Goal: Task Accomplishment & Management: Manage account settings

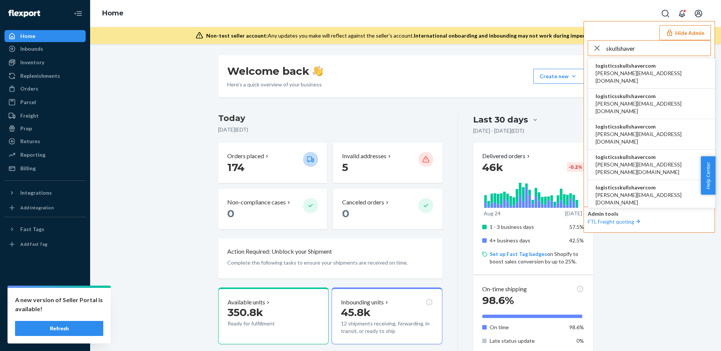
type input "skullshaver"
click at [645, 67] on span "logisticsskullshavercom" at bounding box center [651, 66] width 112 height 8
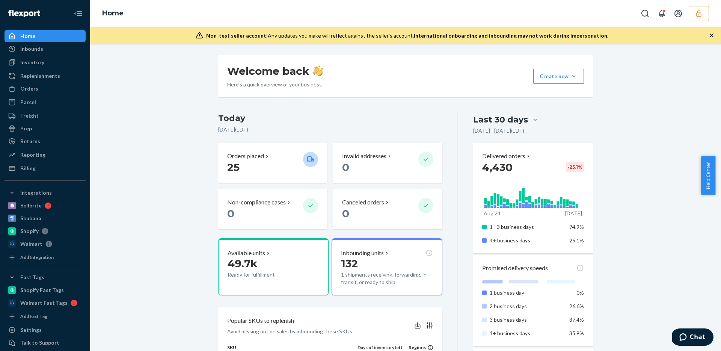
click at [45, 116] on div "Freight" at bounding box center [45, 115] width 80 height 11
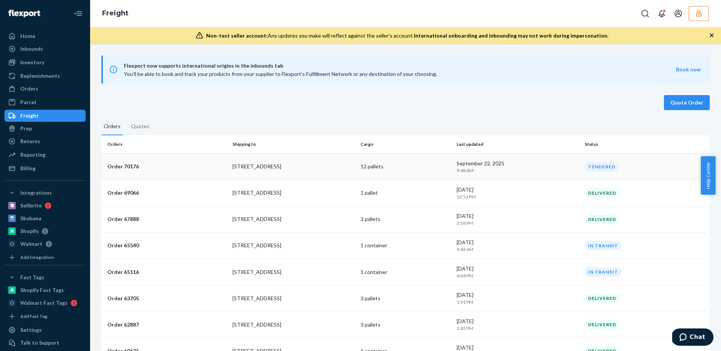
click at [405, 163] on p "12 pallets" at bounding box center [405, 167] width 90 height 8
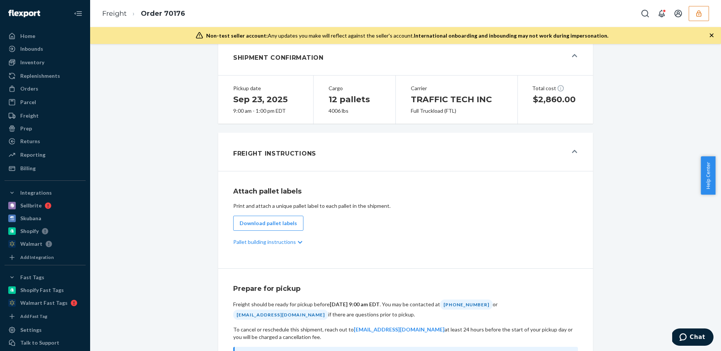
click at [388, 162] on div "Freight Instructions" at bounding box center [400, 152] width 334 height 20
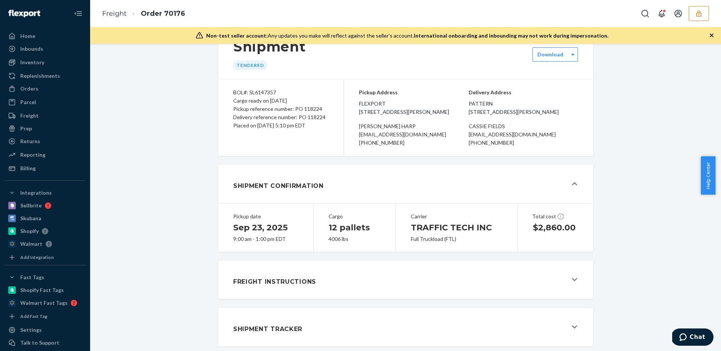
scroll to position [34, 0]
click at [439, 325] on div "Shipment Tracker" at bounding box center [400, 327] width 334 height 20
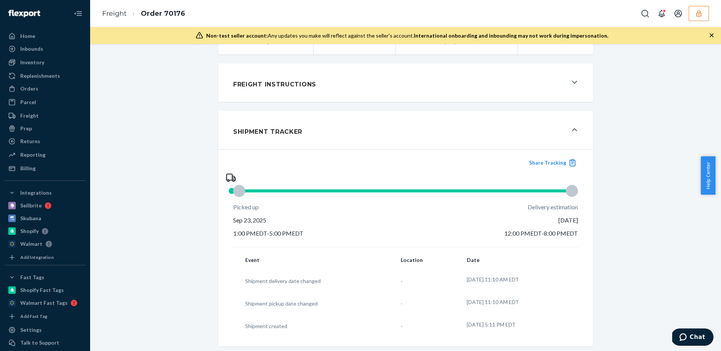
scroll to position [231, 0]
click at [391, 78] on div "Freight Instructions" at bounding box center [400, 82] width 334 height 20
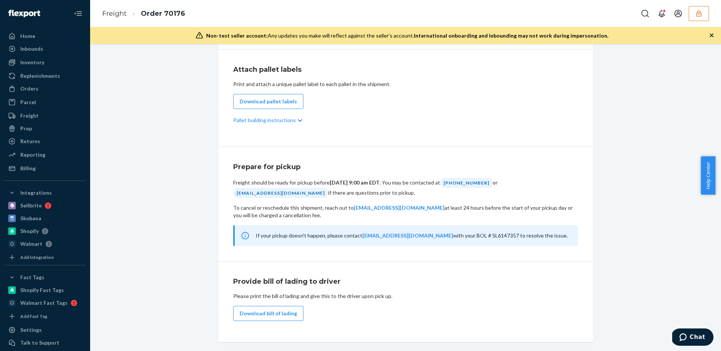
scroll to position [276, 0]
click at [63, 93] on div "Orders" at bounding box center [45, 88] width 80 height 11
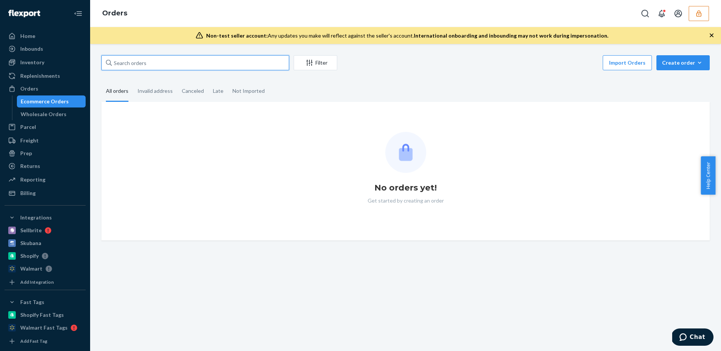
click at [183, 64] on input "text" at bounding box center [195, 62] width 188 height 15
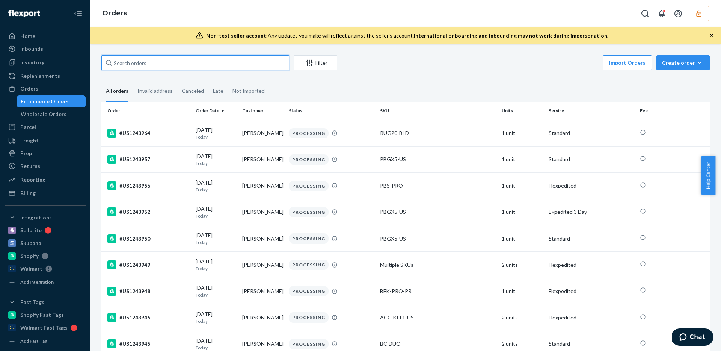
paste input "86449346"
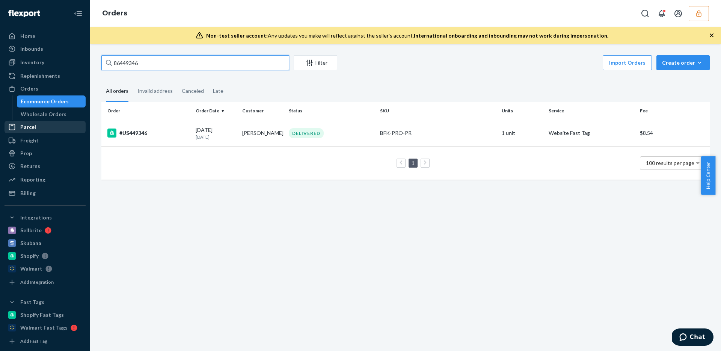
type input "86449346"
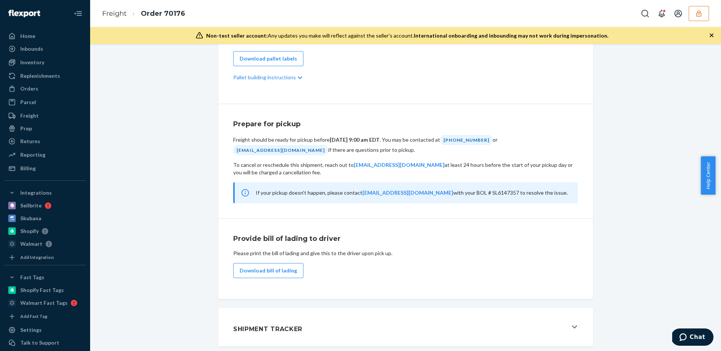
scroll to position [326, 0]
click at [404, 321] on div "Shipment Tracker" at bounding box center [400, 327] width 334 height 20
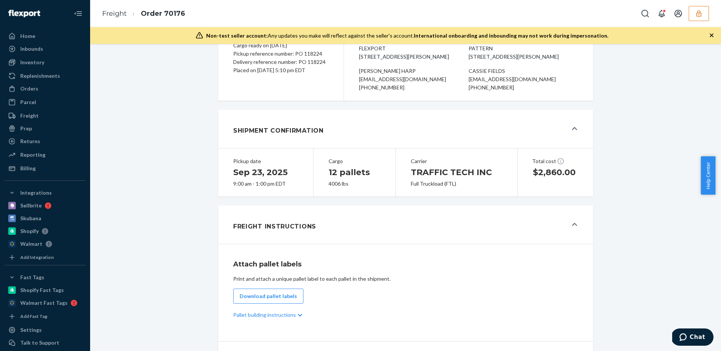
scroll to position [0, 0]
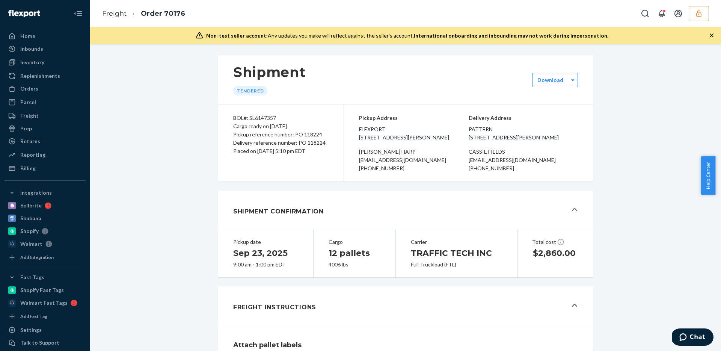
click at [701, 12] on icon "button" at bounding box center [699, 14] width 8 height 8
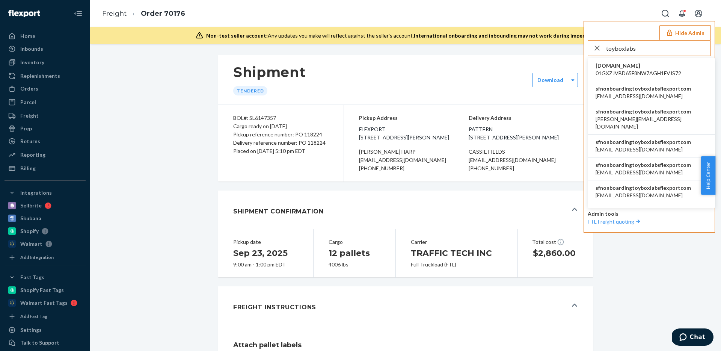
type input "toyboxlabs"
click at [648, 86] on span "sfnonboardingtoyboxlabsflexportcom" at bounding box center [642, 89] width 95 height 8
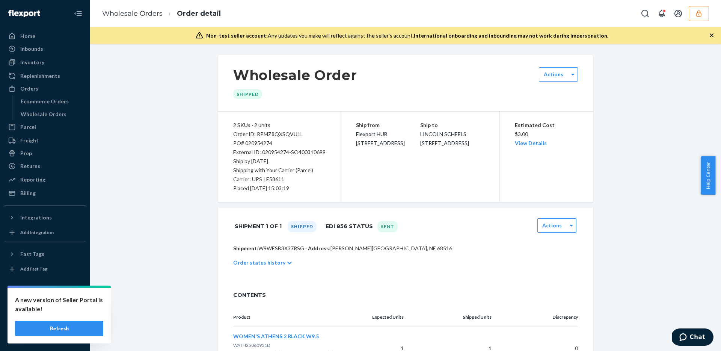
scroll to position [60, 0]
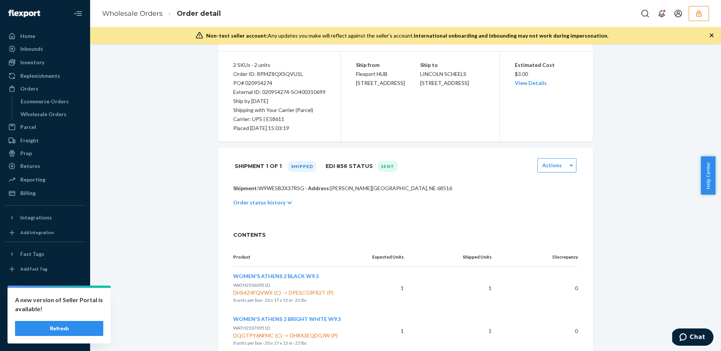
click at [432, 179] on div "Shipment 1 of 1 Shipped EDI 856 Status Sent Actions" at bounding box center [405, 166] width 375 height 37
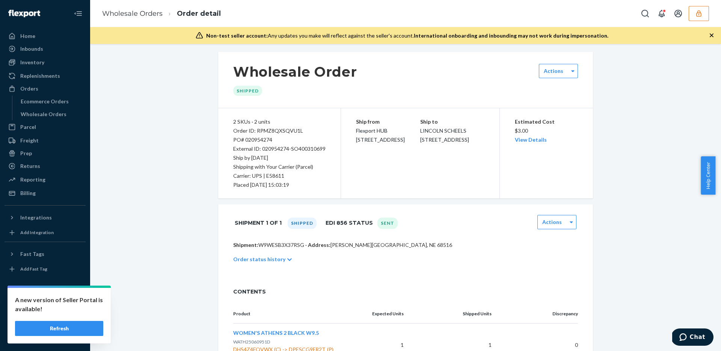
scroll to position [0, 0]
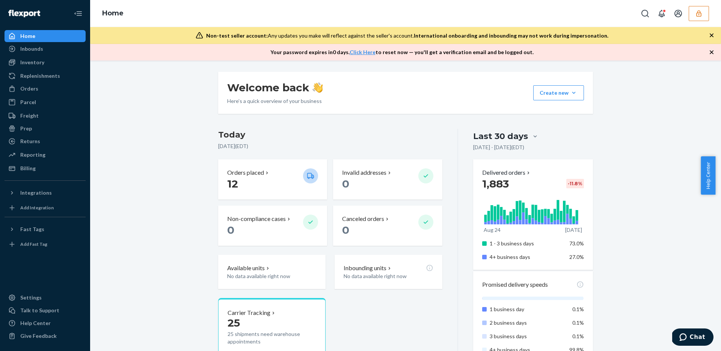
click at [25, 37] on div "Home" at bounding box center [27, 36] width 15 height 8
click at [26, 48] on div "Inbounds" at bounding box center [31, 49] width 23 height 8
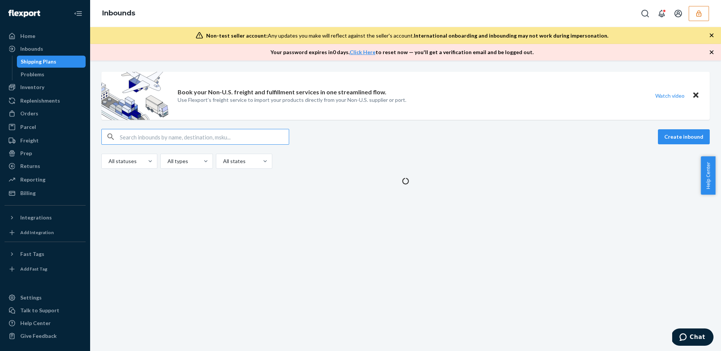
click at [227, 126] on div "Book your Non-U.S. freight and fulfillment services in one streamlined flow. Us…" at bounding box center [405, 128] width 619 height 113
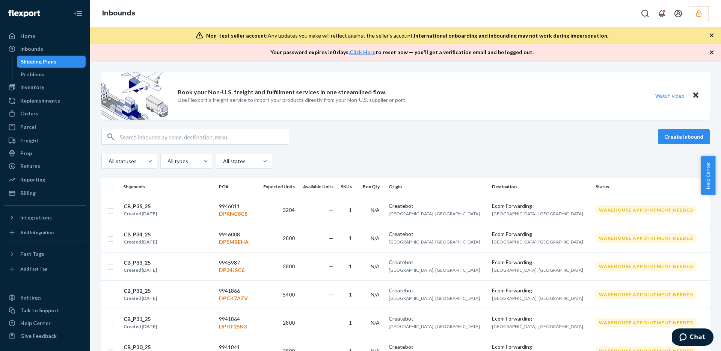
click at [227, 135] on input "text" at bounding box center [204, 136] width 169 height 15
paste input "9919816"
type input "9919816"
paste input "9919816"
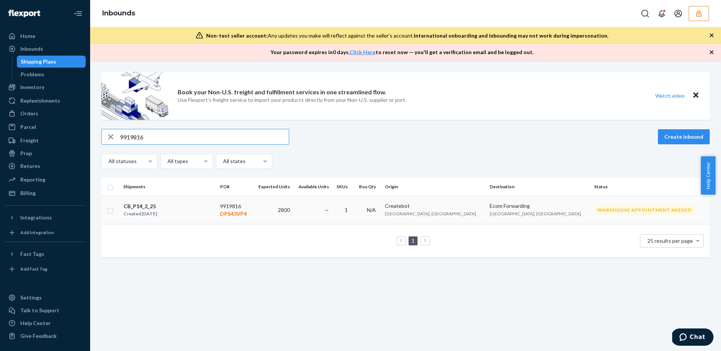
type input "9919816"
click at [332, 213] on td "—" at bounding box center [312, 210] width 39 height 28
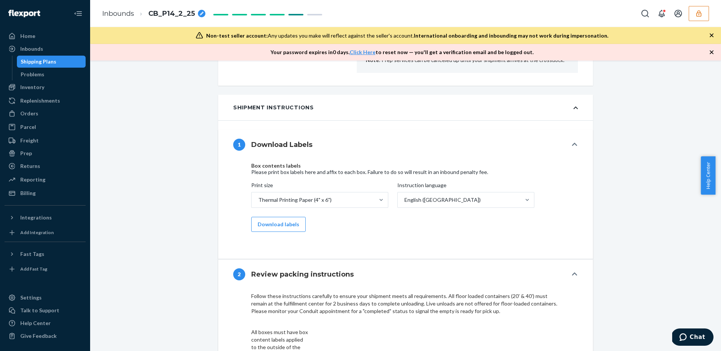
scroll to position [530, 0]
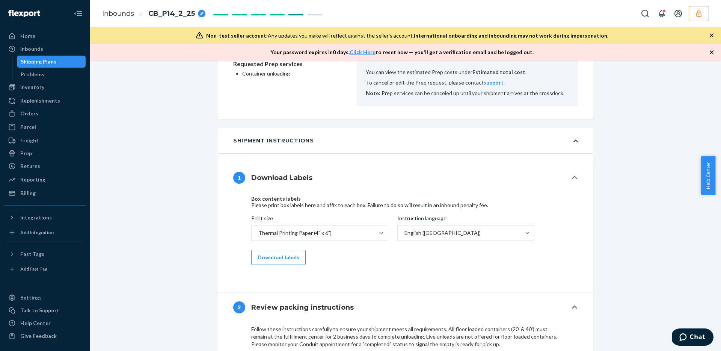
click at [572, 179] on icon at bounding box center [574, 177] width 5 height 6
click at [573, 177] on icon at bounding box center [574, 177] width 5 height 3
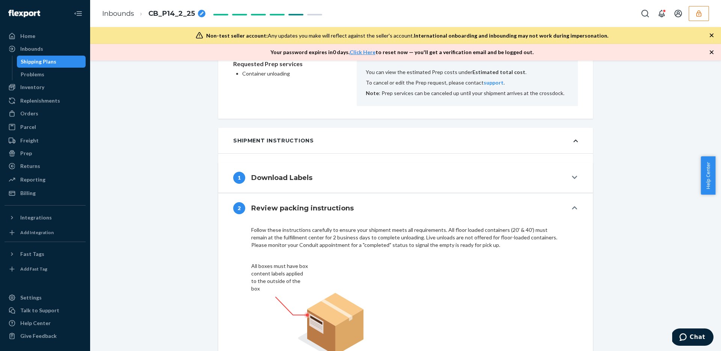
click at [572, 207] on icon at bounding box center [574, 207] width 5 height 3
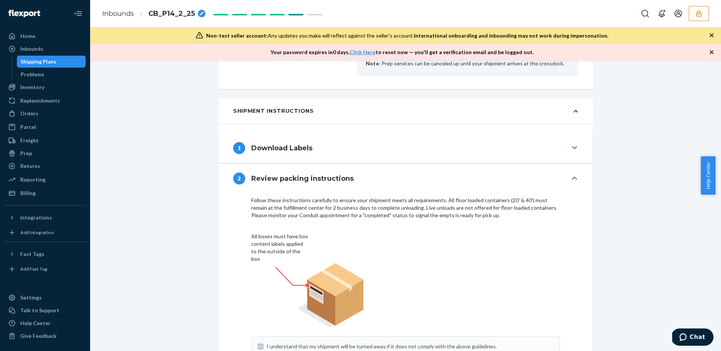
scroll to position [565, 0]
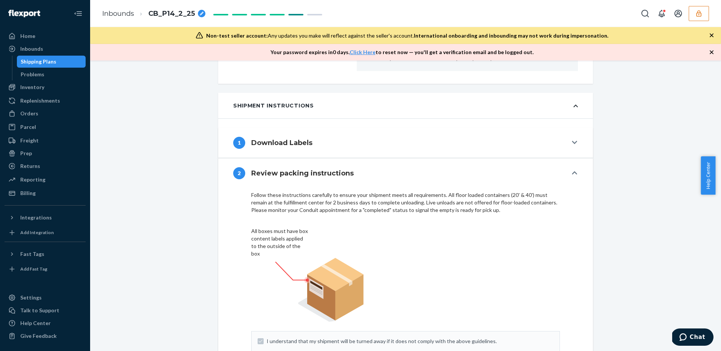
click at [575, 174] on button "2 Review packing instructions" at bounding box center [405, 173] width 375 height 30
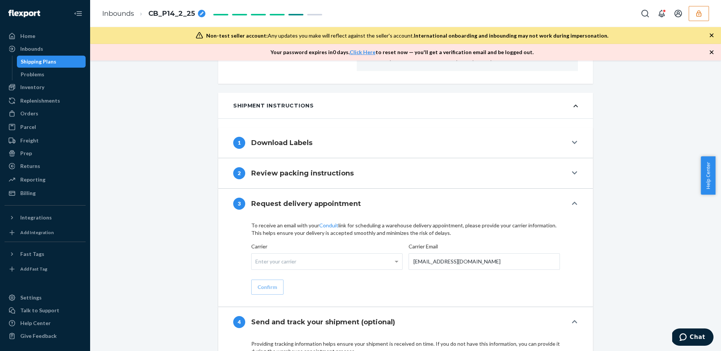
click at [573, 203] on icon at bounding box center [574, 203] width 5 height 3
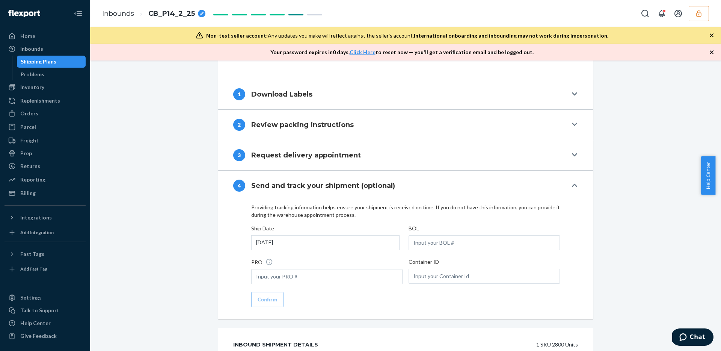
scroll to position [666, 0]
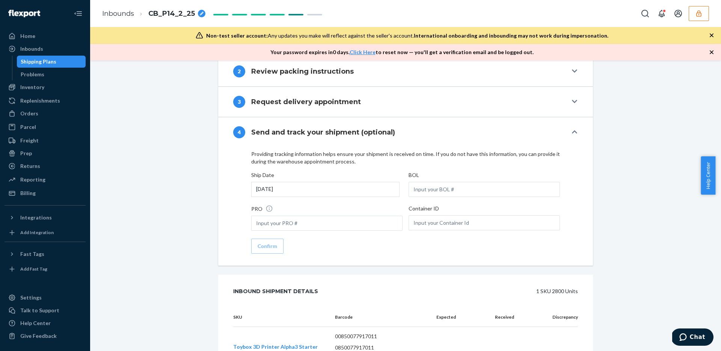
click at [572, 134] on icon at bounding box center [574, 132] width 5 height 6
click at [572, 132] on icon at bounding box center [574, 132] width 5 height 6
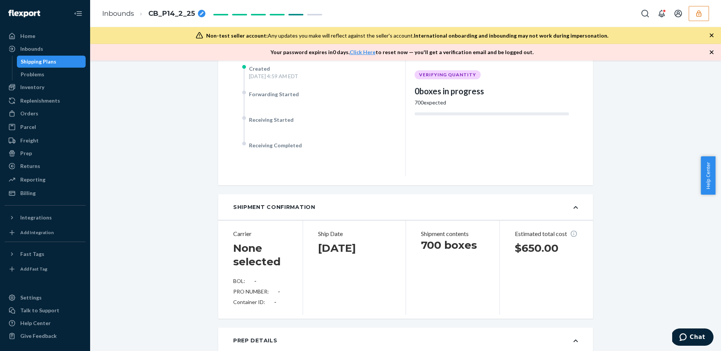
scroll to position [0, 0]
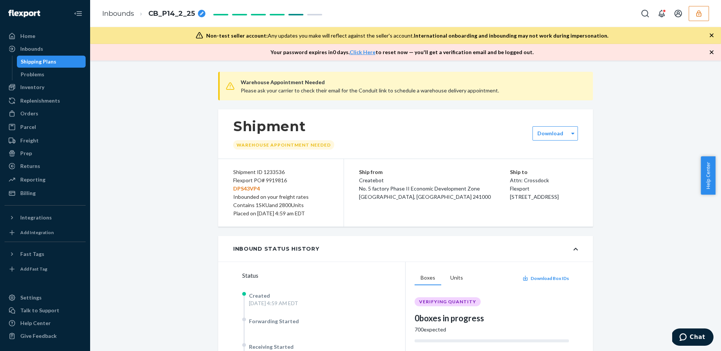
click at [702, 18] on button "button" at bounding box center [699, 13] width 20 height 15
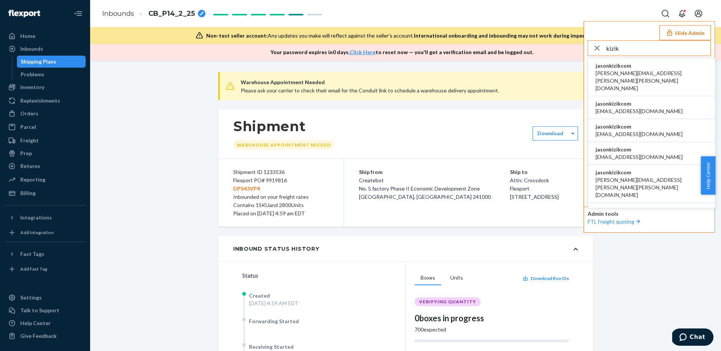
type input "kizik"
click at [640, 67] on span "jasonkizikcom" at bounding box center [651, 66] width 112 height 8
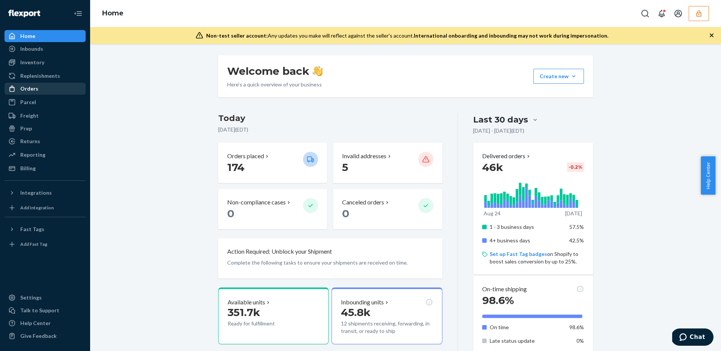
click at [48, 83] on div "Orders" at bounding box center [45, 88] width 80 height 11
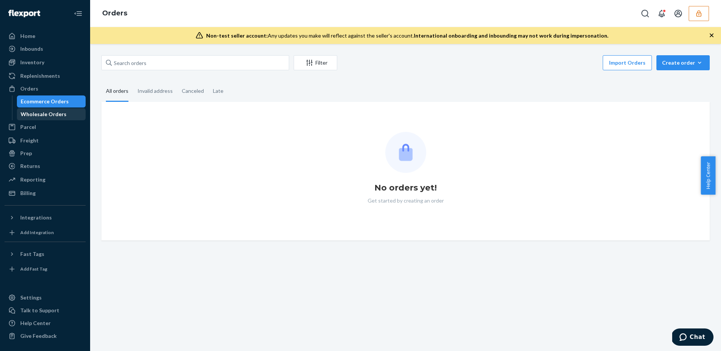
click at [35, 111] on div "Wholesale Orders" at bounding box center [44, 114] width 46 height 8
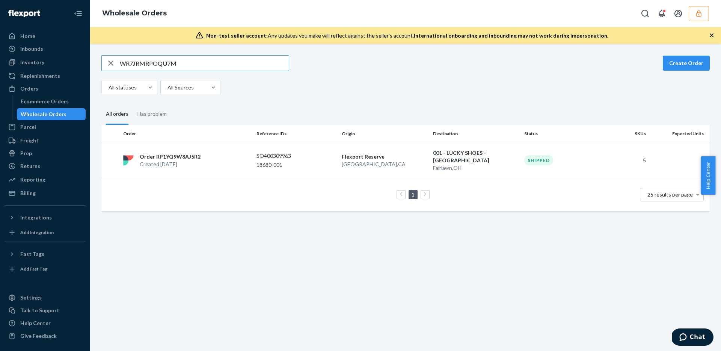
paste input "O4TMHU0RQPNK"
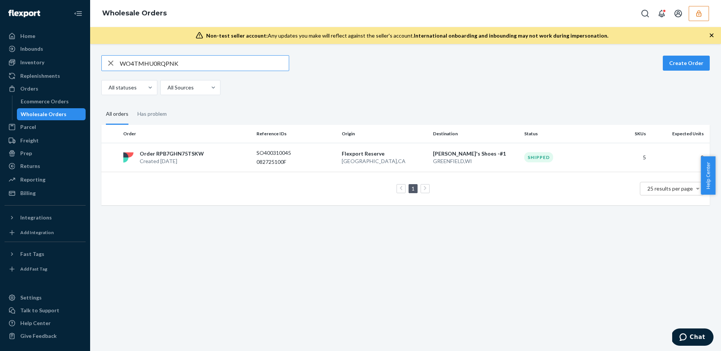
paste input "R8ZY0QTS9XIU"
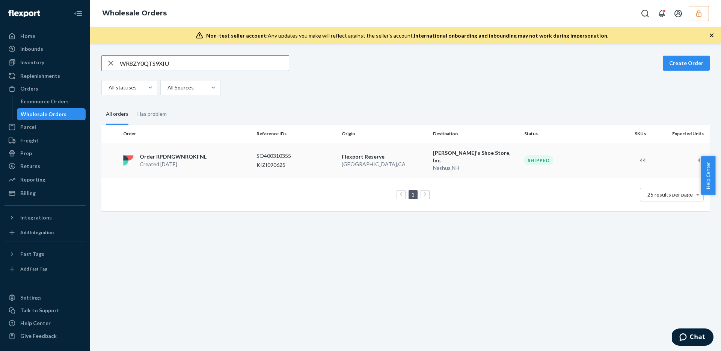
type input "WR8ZY0QTS9XIU"
click at [404, 160] on p "San Bernardino , CA" at bounding box center [384, 164] width 85 height 8
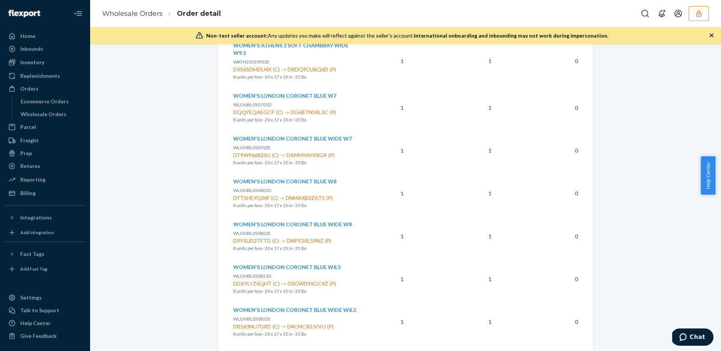
scroll to position [2155, 0]
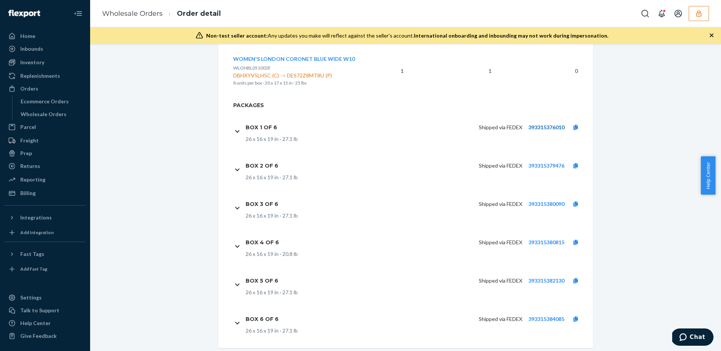
click at [541, 124] on link "393315376010" at bounding box center [546, 127] width 36 height 6
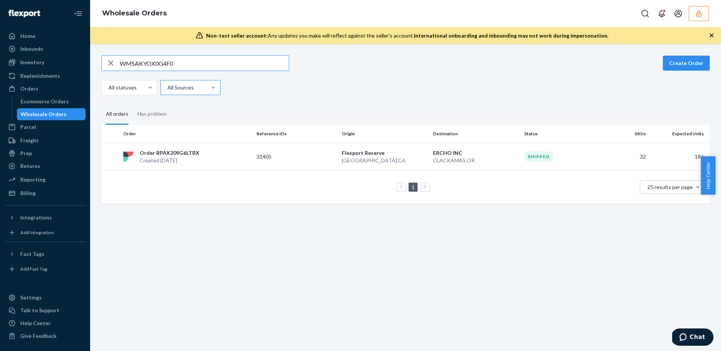
type input "WMSAKYOX0G4F0"
click at [286, 153] on p "31405" at bounding box center [286, 157] width 60 height 8
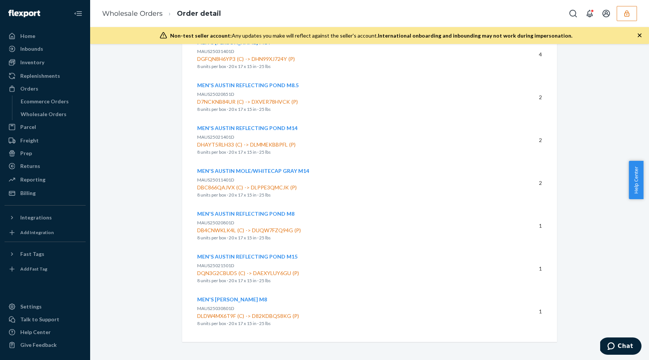
scroll to position [1336, 0]
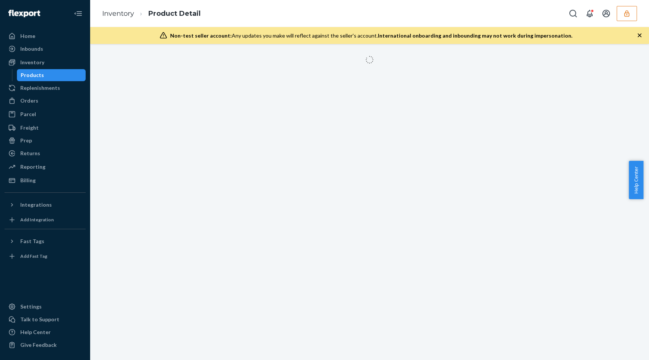
click at [626, 15] on icon "button" at bounding box center [627, 14] width 8 height 8
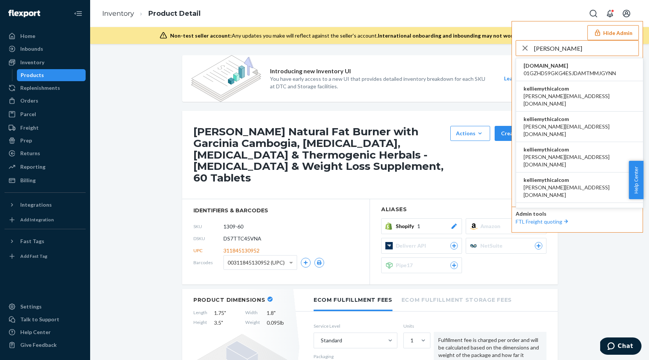
type input "kellie"
click at [568, 92] on span "a.castaneda+1@aventus.com" at bounding box center [579, 99] width 112 height 15
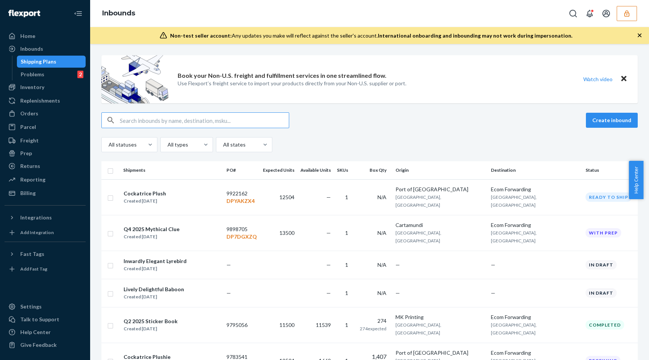
click at [163, 119] on input "text" at bounding box center [204, 120] width 169 height 15
type input "9898705"
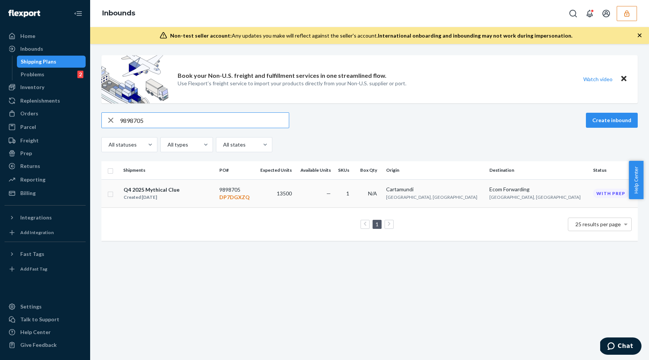
type input "9898705"
click at [295, 194] on td "13500" at bounding box center [275, 193] width 40 height 28
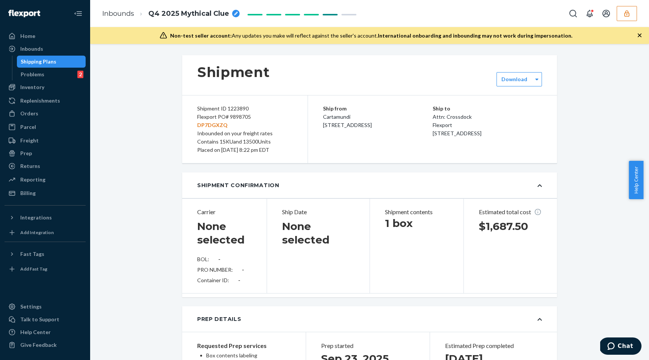
type input "9898705"
type input "8448048731"
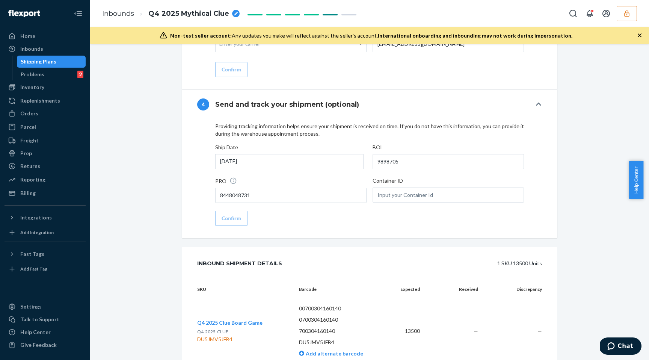
scroll to position [1157, 0]
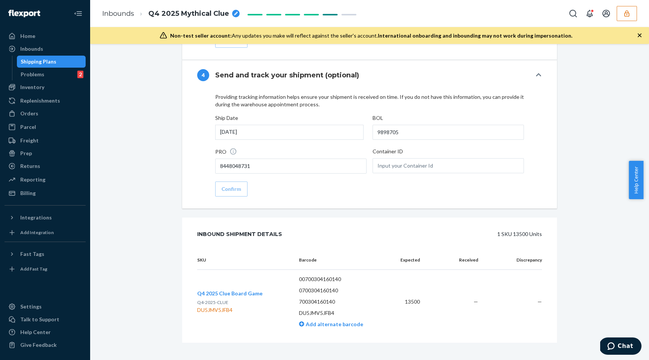
click at [237, 290] on span "Q4 2025 Clue Board Game" at bounding box center [229, 293] width 65 height 6
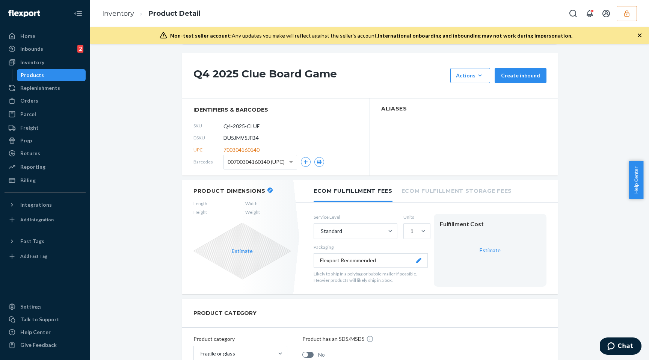
scroll to position [39, 0]
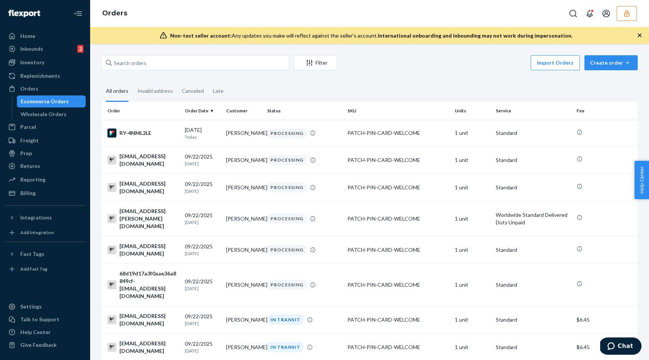
click at [622, 13] on button "button" at bounding box center [626, 13] width 20 height 15
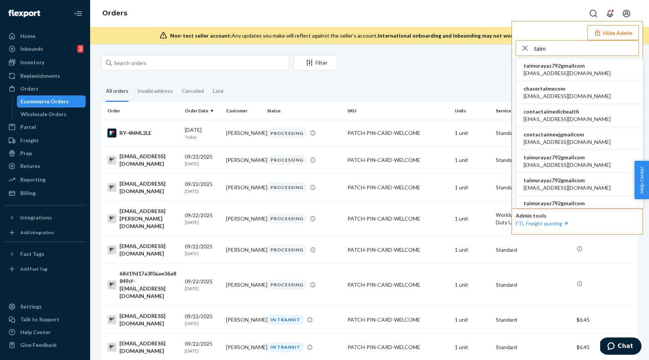
type input "taim"
click at [593, 66] on li "taimurayaz792gmailcom afankhan2288@gmail.com" at bounding box center [579, 69] width 127 height 23
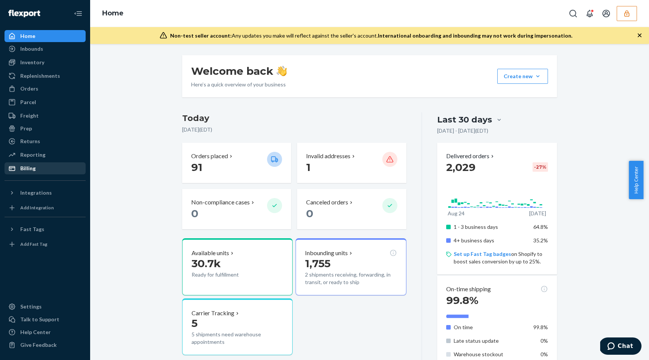
click at [45, 164] on div "Billing" at bounding box center [45, 168] width 80 height 11
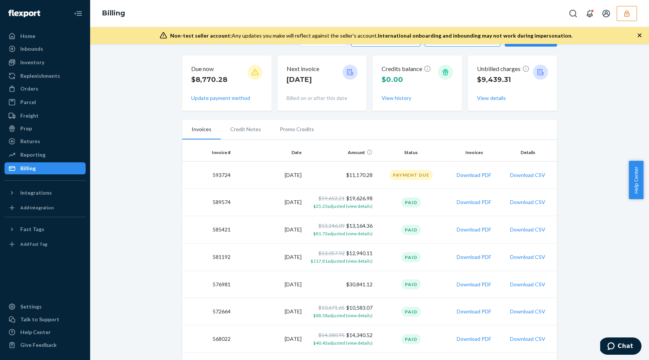
scroll to position [81, 0]
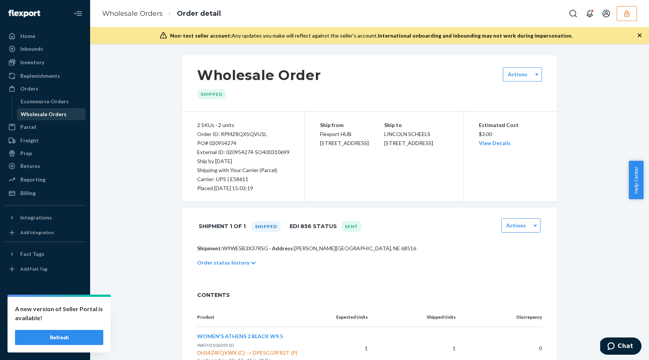
click at [51, 114] on div "Wholesale Orders" at bounding box center [44, 114] width 46 height 8
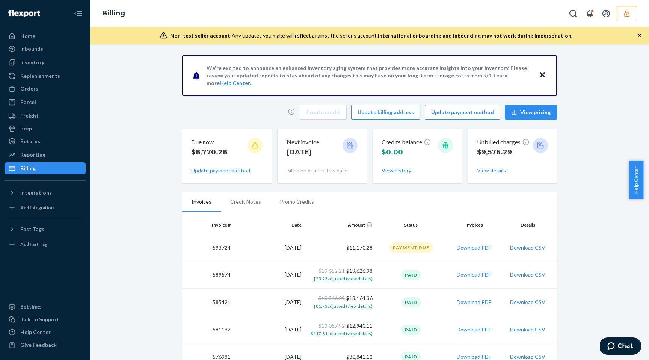
click at [625, 15] on icon "button" at bounding box center [627, 14] width 8 height 8
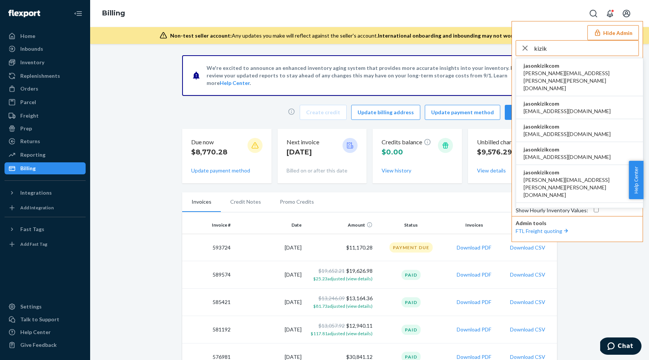
type input "kizik"
click at [579, 72] on span "amanda.madsen@kizik.com" at bounding box center [579, 80] width 112 height 23
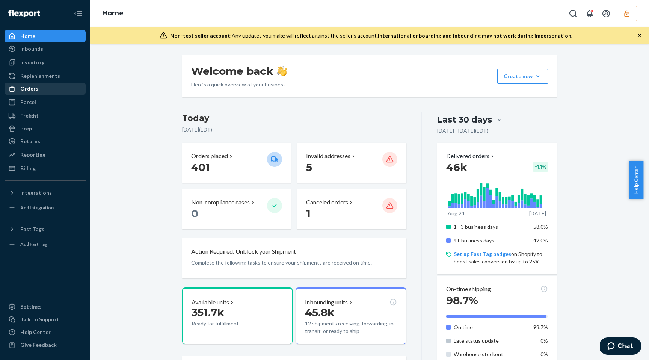
click at [48, 86] on div "Orders" at bounding box center [45, 88] width 80 height 11
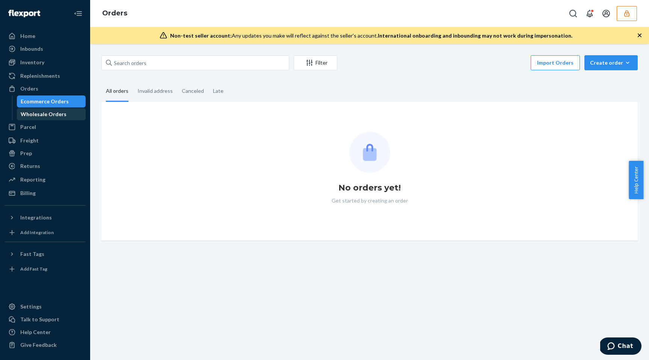
click at [54, 113] on div "Wholesale Orders" at bounding box center [44, 114] width 46 height 8
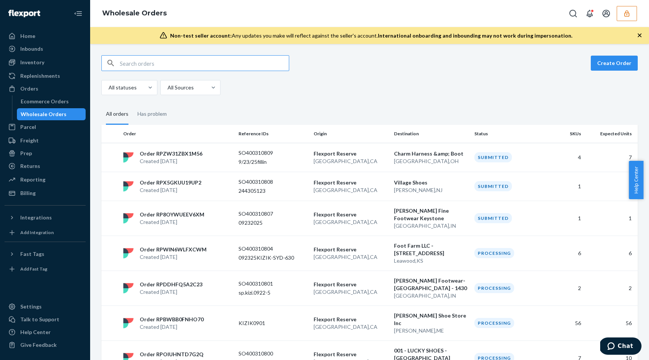
click at [145, 62] on input "text" at bounding box center [204, 63] width 169 height 15
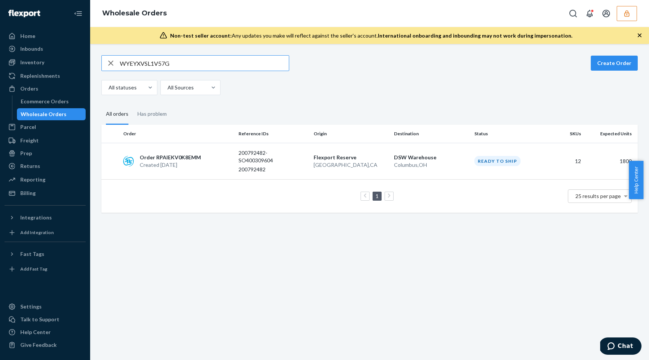
type input "WYEYXVSL1V57G"
click at [295, 162] on p "200792482-SO400309604" at bounding box center [268, 156] width 60 height 15
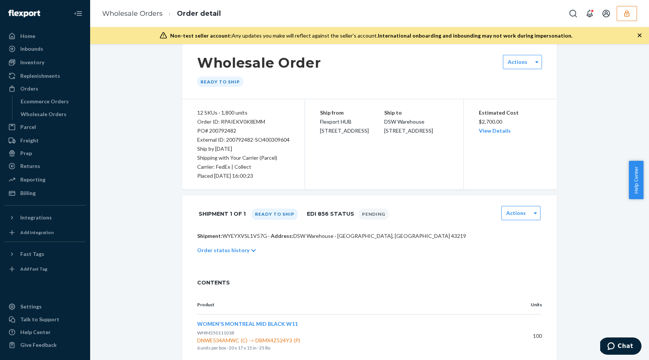
scroll to position [14, 0]
click at [39, 62] on div "Inventory" at bounding box center [32, 63] width 24 height 8
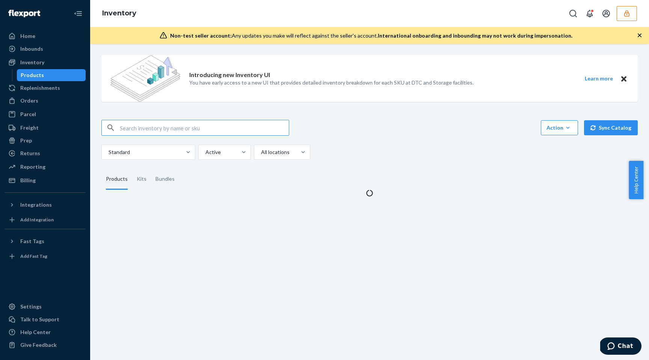
click at [147, 123] on input "text" at bounding box center [204, 127] width 169 height 15
type input "WJUL25050901B"
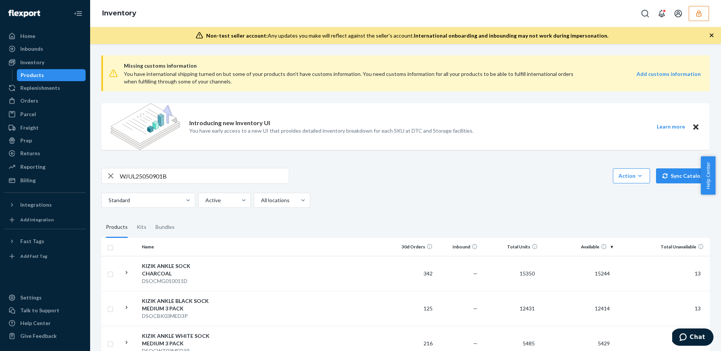
click at [220, 168] on input "WJUL25050901B" at bounding box center [204, 175] width 169 height 15
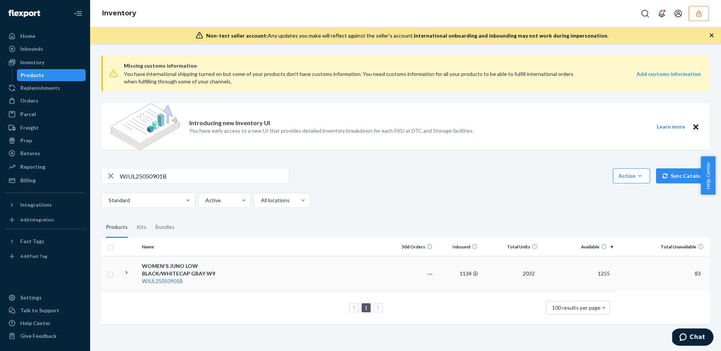
click at [360, 272] on td at bounding box center [306, 273] width 167 height 35
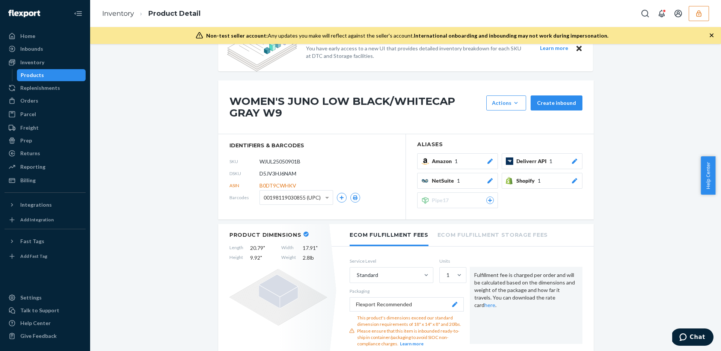
scroll to position [42, 0]
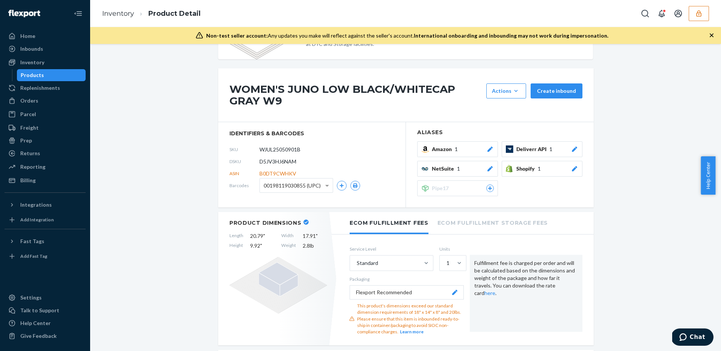
click at [289, 158] on span "D5JV3HJ6NAM" at bounding box center [277, 162] width 37 height 8
copy span "D5JV3HJ6NAM"
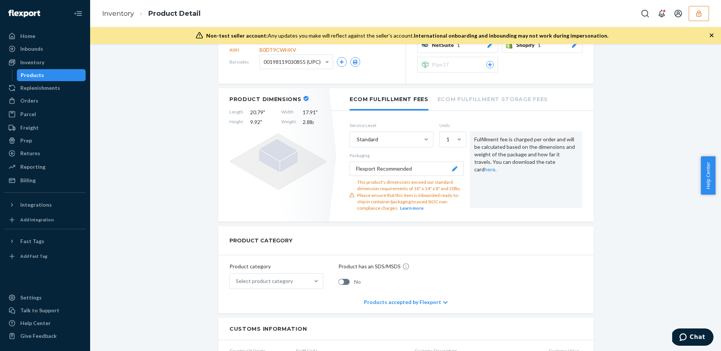
scroll to position [164, 0]
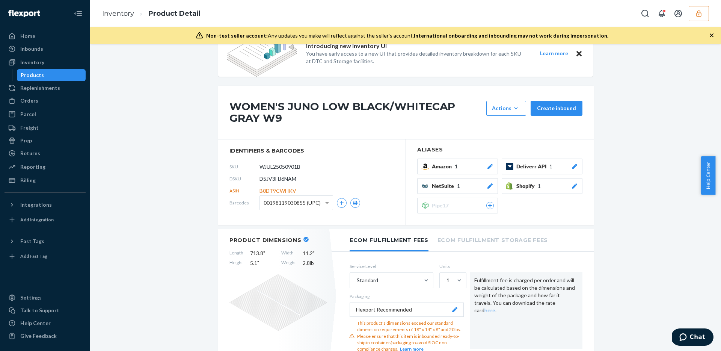
scroll to position [41, 0]
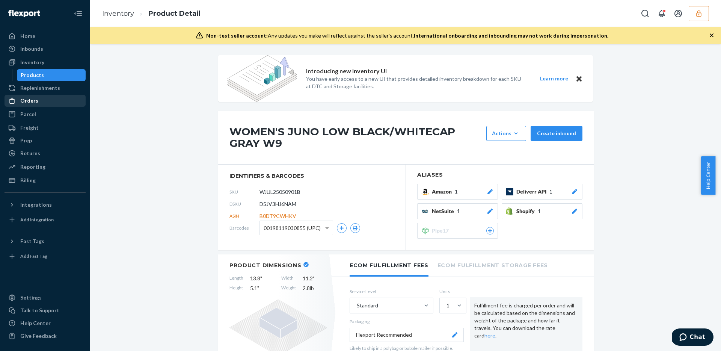
drag, startPoint x: 57, startPoint y: 88, endPoint x: 52, endPoint y: 98, distance: 11.1
click at [57, 88] on div "Replenishments" at bounding box center [40, 88] width 40 height 8
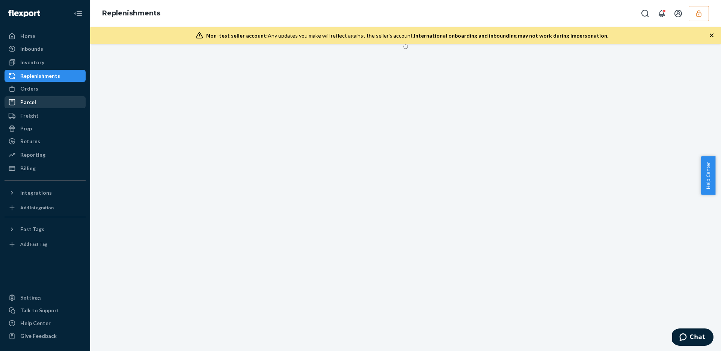
click at [49, 99] on div "Parcel" at bounding box center [45, 102] width 80 height 11
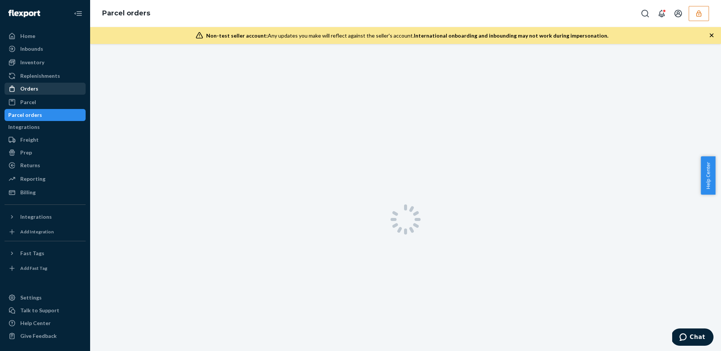
click at [43, 85] on div "Orders" at bounding box center [45, 88] width 80 height 11
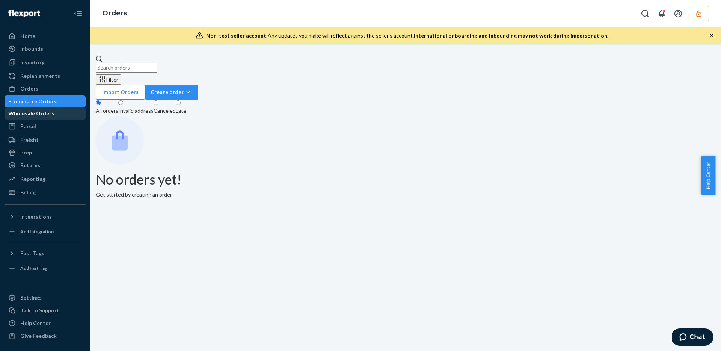
click at [44, 116] on div "Wholesale Orders" at bounding box center [31, 114] width 46 height 8
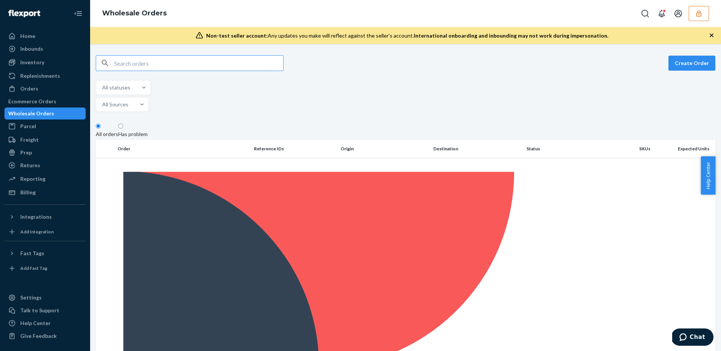
click at [164, 62] on input "text" at bounding box center [198, 63] width 169 height 15
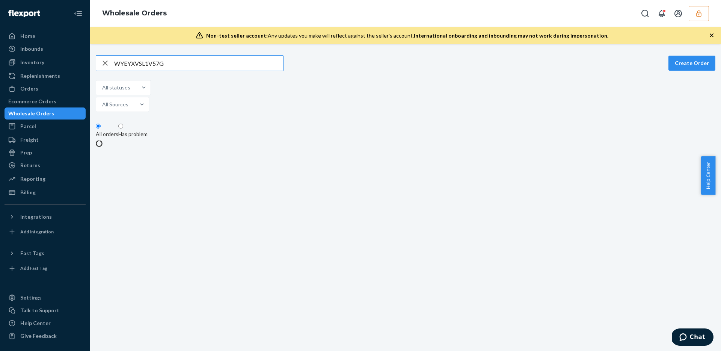
type input "WYEYXVSL1V57G"
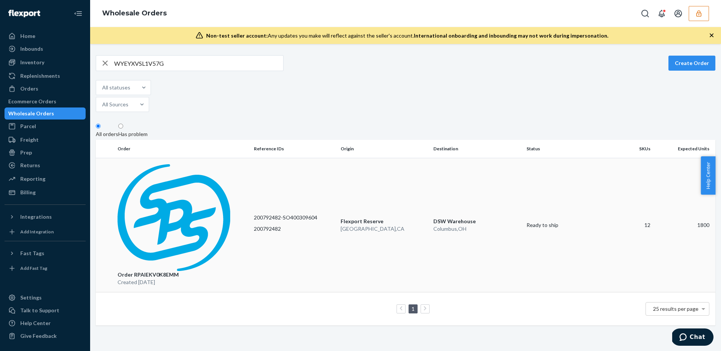
click at [423, 225] on p "San Bernardino , CA" at bounding box center [383, 229] width 87 height 8
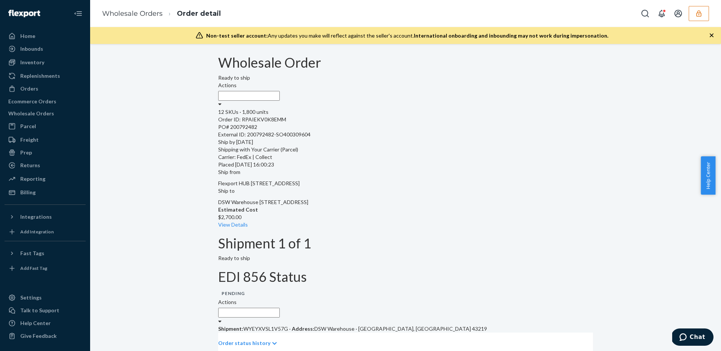
click at [218, 127] on div "12 SKUs · 1,800 units Order ID: RPAIEKV0K8EMM PO# 200792482 External ID: 200792…" at bounding box center [405, 138] width 375 height 60
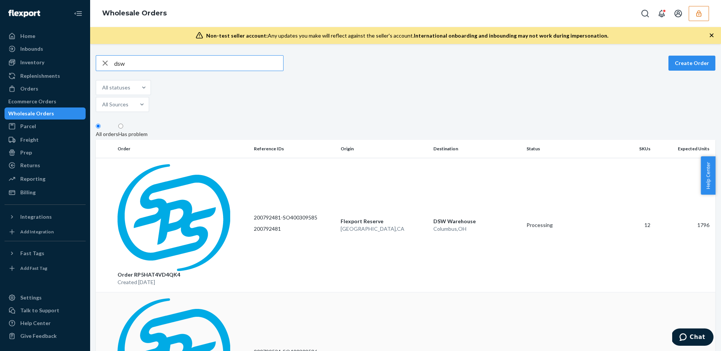
scroll to position [2, 0]
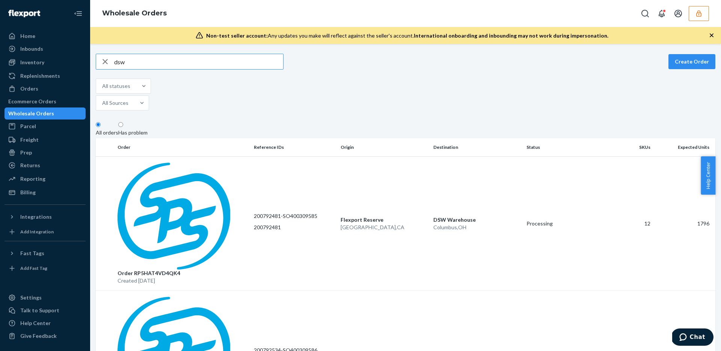
type input "dsw"
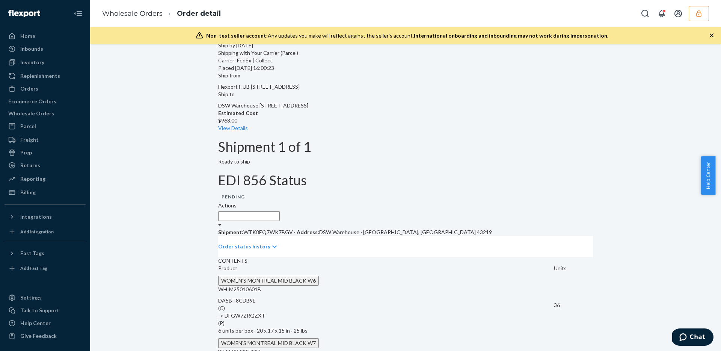
scroll to position [97, 0]
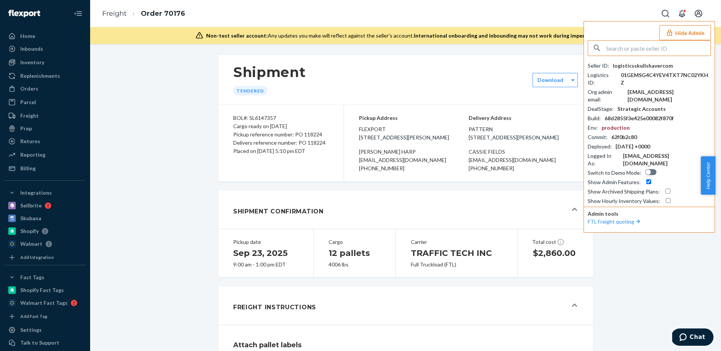
click at [674, 45] on input "text" at bounding box center [658, 48] width 104 height 15
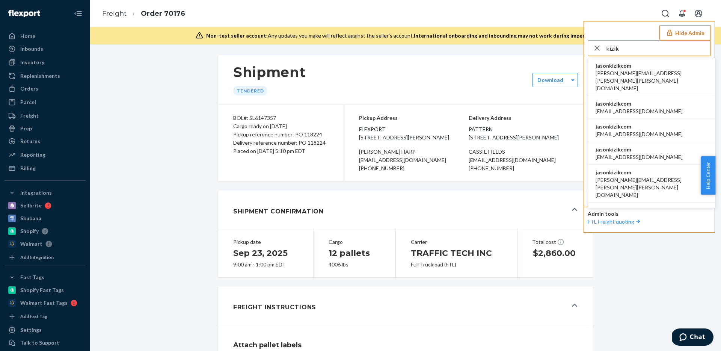
type input "kizik"
click at [658, 65] on li "jasonkizikcom amanda.madsen@kizik.com" at bounding box center [651, 77] width 127 height 38
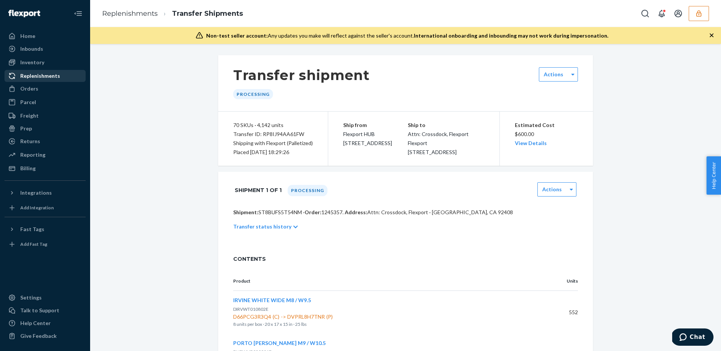
click at [37, 78] on div "Replenishments" at bounding box center [40, 76] width 40 height 8
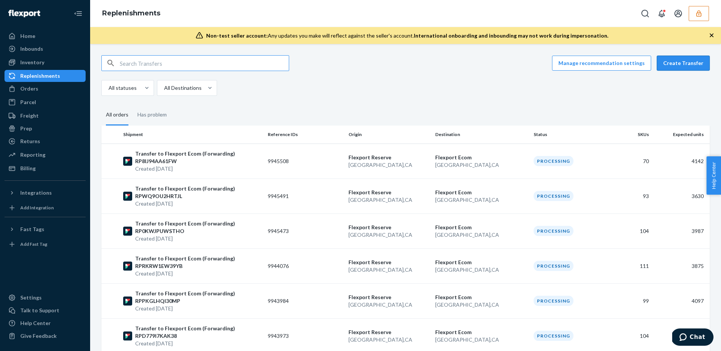
click at [679, 65] on button "Create Transfer" at bounding box center [683, 63] width 53 height 15
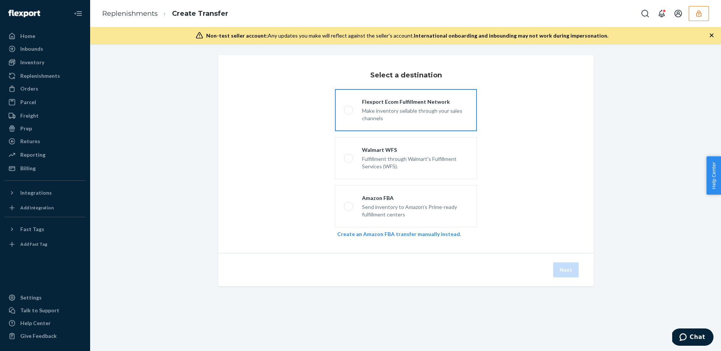
click at [412, 105] on div "Flexport Ecom Fulfillment Network" at bounding box center [415, 102] width 106 height 8
click at [349, 108] on input "Flexport Ecom Fulfillment Network Make inventory sellable through your sales ch…" at bounding box center [346, 110] width 5 height 5
radio input "true"
click at [562, 269] on button "Next" at bounding box center [566, 269] width 26 height 15
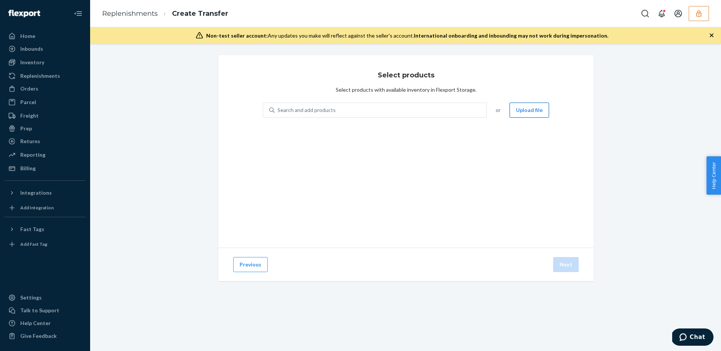
click at [519, 110] on button "Upload file" at bounding box center [528, 109] width 39 height 15
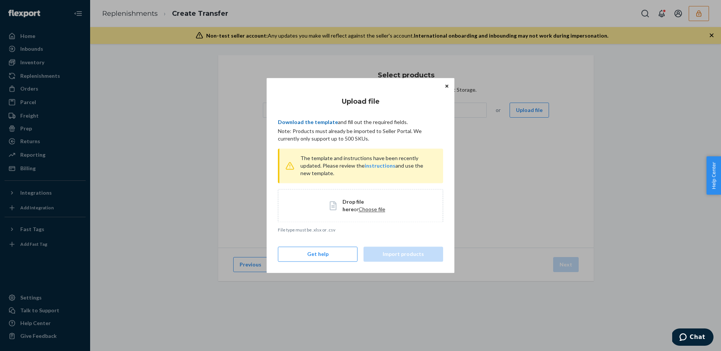
click at [308, 122] on link "Download the template" at bounding box center [308, 122] width 60 height 6
click at [232, 146] on div "Upload file Download the template and fill out the required fields. Note: Produ…" at bounding box center [360, 175] width 721 height 351
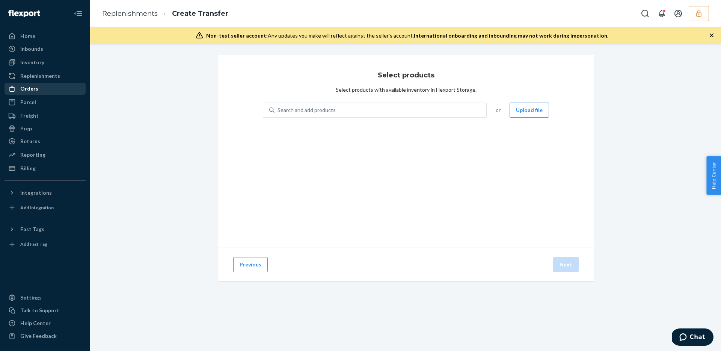
click at [37, 86] on div "Orders" at bounding box center [45, 88] width 80 height 11
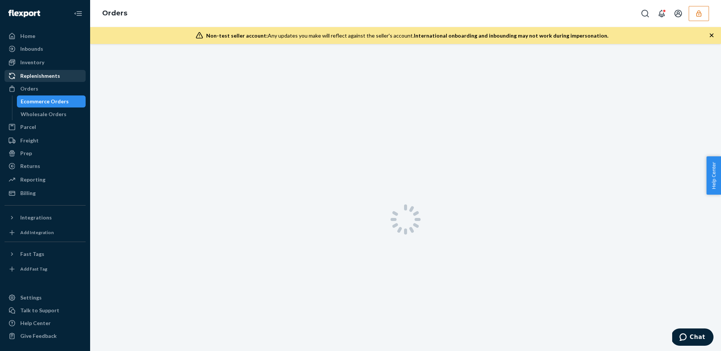
click at [39, 77] on div "Replenishments" at bounding box center [40, 76] width 40 height 8
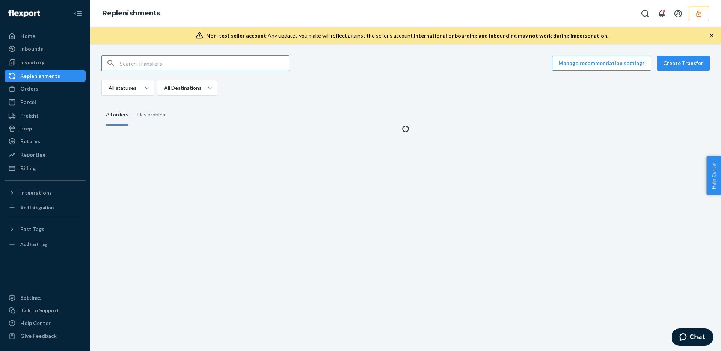
click at [270, 70] on input "text" at bounding box center [204, 63] width 169 height 15
type input "RP8IJ94AA61FW"
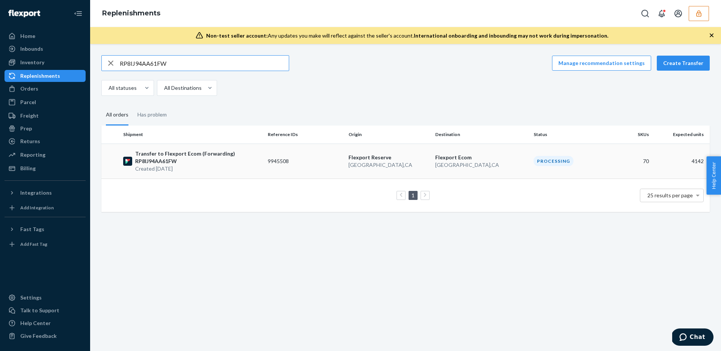
click at [419, 161] on p "San Bernardino , CA" at bounding box center [388, 165] width 81 height 8
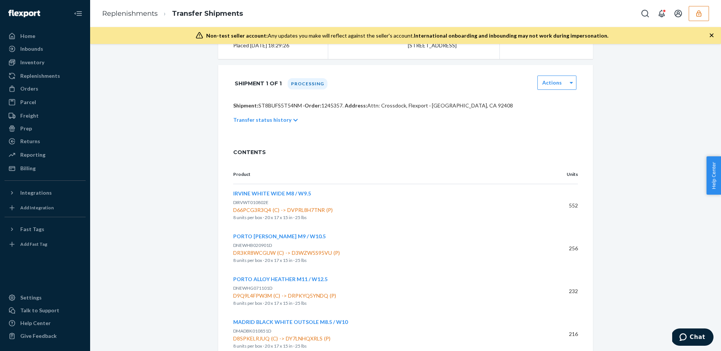
scroll to position [207, 0]
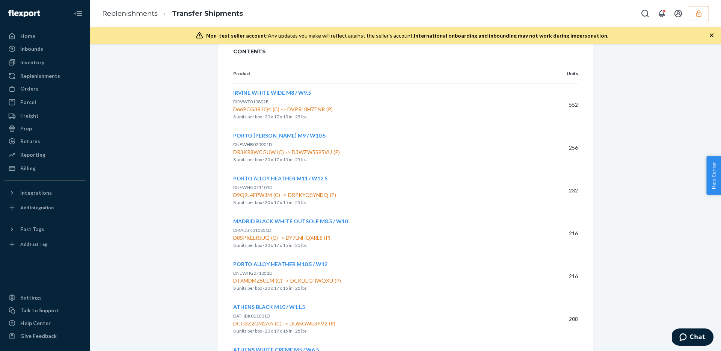
click at [316, 113] on span "D66PCG3R3Q4 (C) -> DVPRL8H7TNR (P)" at bounding box center [383, 109] width 301 height 8
copy span "DVPRL8H7TNR"
copy span "D3WZW5S95VU"
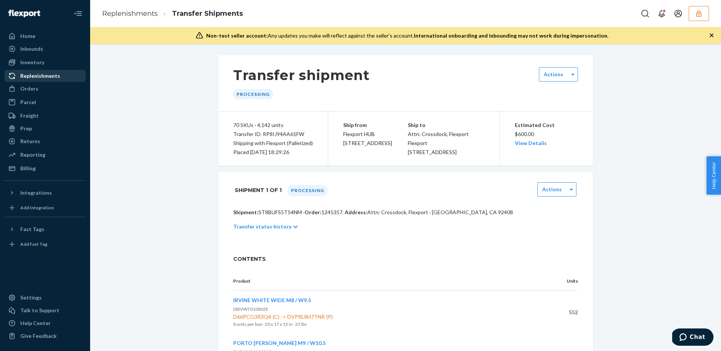
click at [48, 76] on div "Replenishments" at bounding box center [40, 76] width 40 height 8
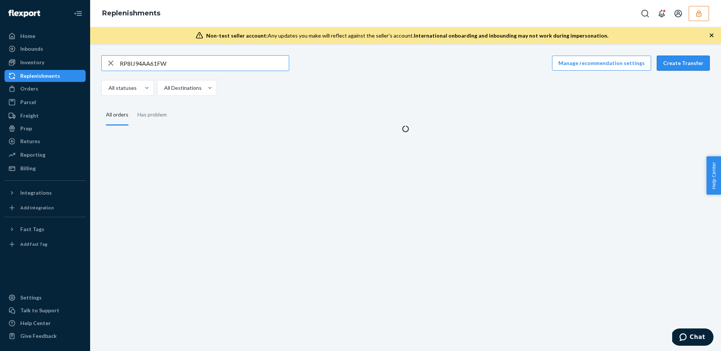
click at [684, 66] on button "Create Transfer" at bounding box center [683, 63] width 53 height 15
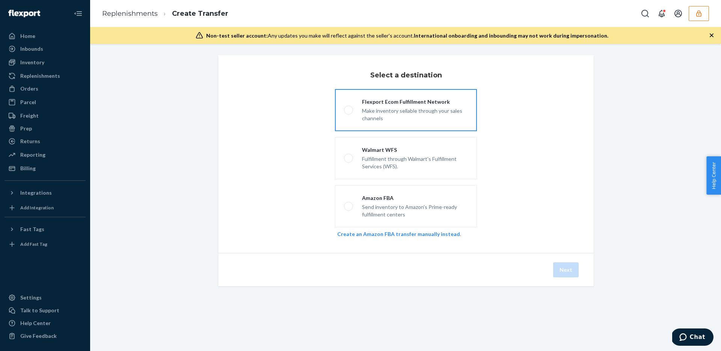
click at [422, 108] on div "Make inventory sellable through your sales channels" at bounding box center [415, 113] width 106 height 17
click at [349, 108] on input "Flexport Ecom Fulfillment Network Make inventory sellable through your sales ch…" at bounding box center [346, 110] width 5 height 5
radio input "true"
click at [561, 273] on button "Next" at bounding box center [566, 269] width 26 height 15
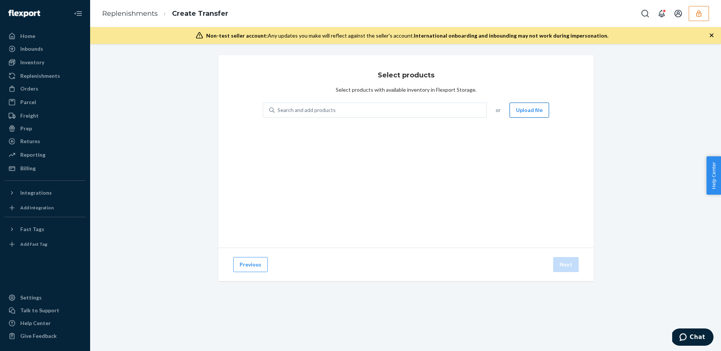
click at [516, 113] on button "Upload file" at bounding box center [528, 109] width 39 height 15
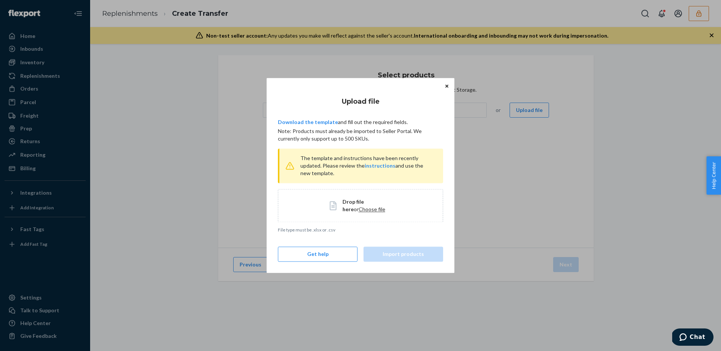
click at [360, 208] on span "Choose file" at bounding box center [372, 209] width 27 height 6
click at [404, 256] on button "Import products" at bounding box center [403, 254] width 80 height 15
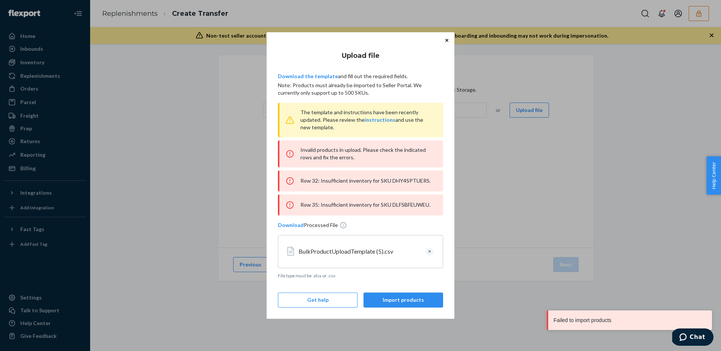
click at [401, 184] on div "Row 32: Insufficient inventory for SKU DHY4SPTUERS." at bounding box center [360, 180] width 165 height 21
click at [401, 182] on div "Row 32: Insufficient inventory for SKU DHY4SPTUERS." at bounding box center [360, 180] width 165 height 21
copy div "DHY4SPTUERS"
click at [415, 204] on div "Row 35: Insufficient inventory for SKU DLFSBFEUWEU." at bounding box center [360, 204] width 165 height 21
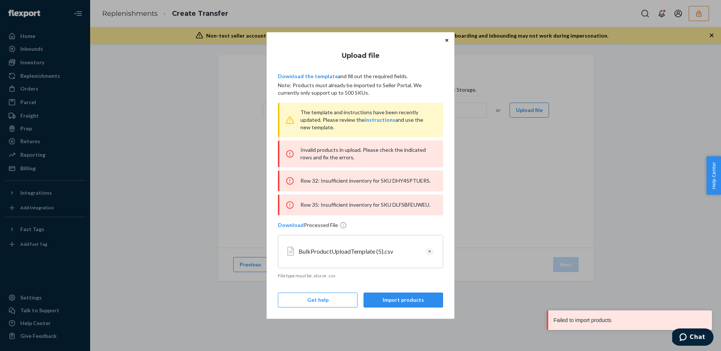
click at [415, 204] on div "Row 35: Insufficient inventory for SKU DLFSBFEUWEU." at bounding box center [360, 204] width 165 height 21
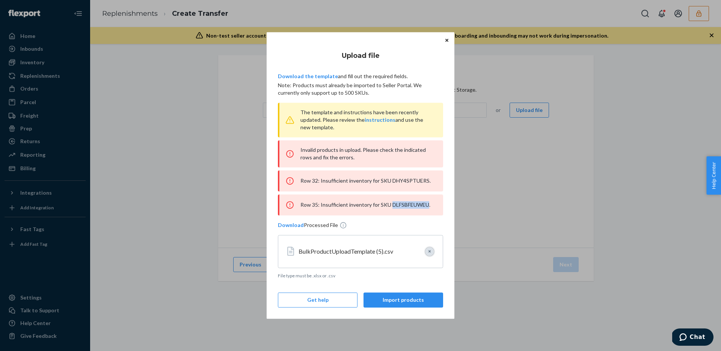
click at [431, 250] on button "Clear" at bounding box center [429, 251] width 8 height 8
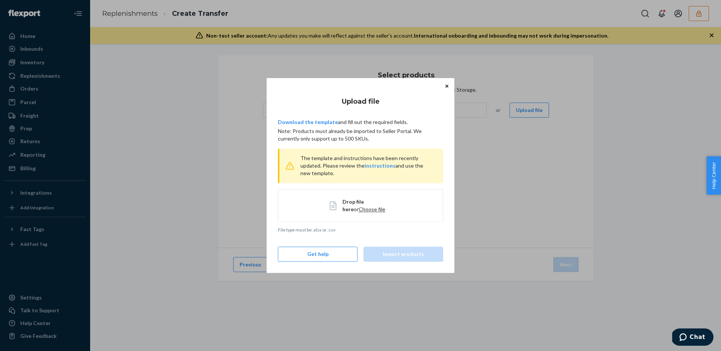
click at [363, 212] on span "Drop file here or Choose file" at bounding box center [366, 205] width 49 height 15
click at [406, 262] on div "Upload file Download the template and fill out the required fields. Note: Produ…" at bounding box center [361, 175] width 188 height 195
click at [404, 256] on button "Import products" at bounding box center [403, 254] width 80 height 15
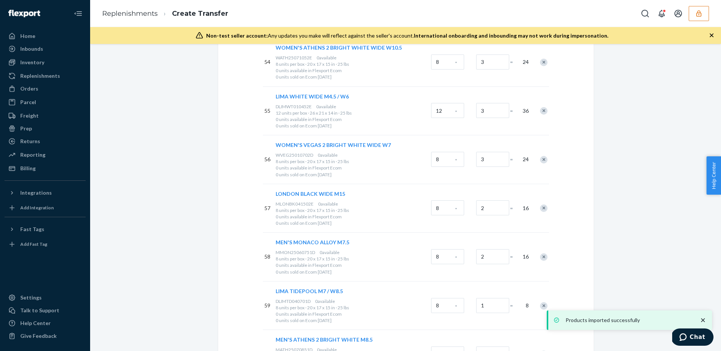
scroll to position [3638, 0]
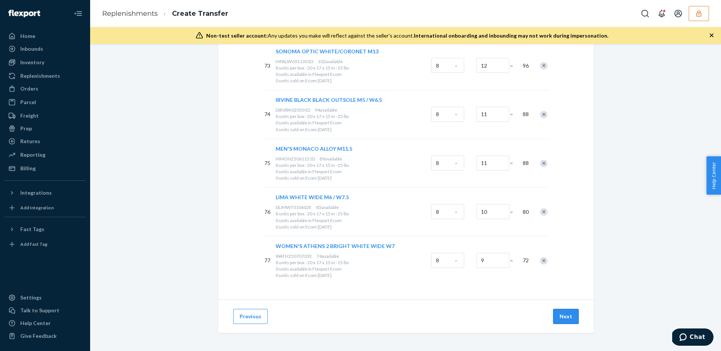
click at [569, 312] on button "Next" at bounding box center [566, 316] width 26 height 15
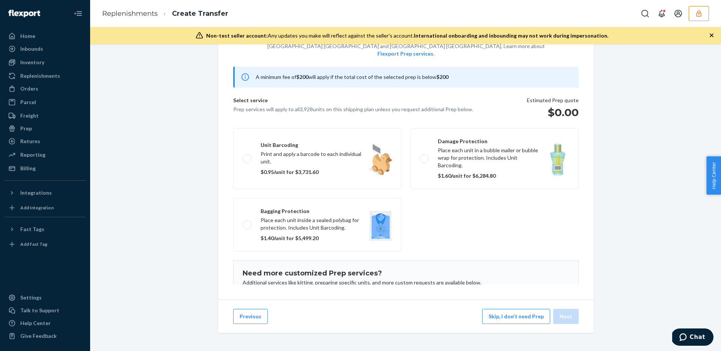
scroll to position [54, 0]
click at [520, 315] on button "Skip, I don't need Prep" at bounding box center [516, 316] width 68 height 15
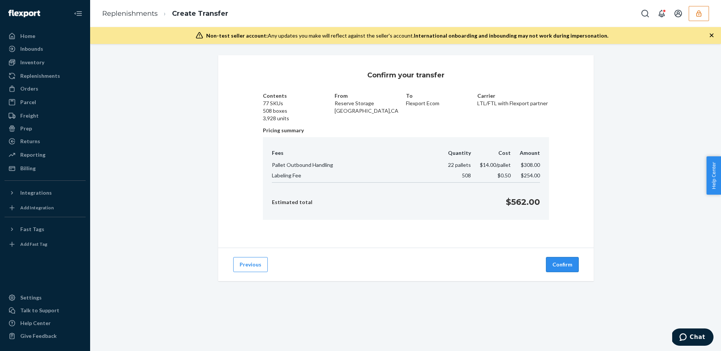
click at [562, 268] on button "Confirm" at bounding box center [562, 264] width 33 height 15
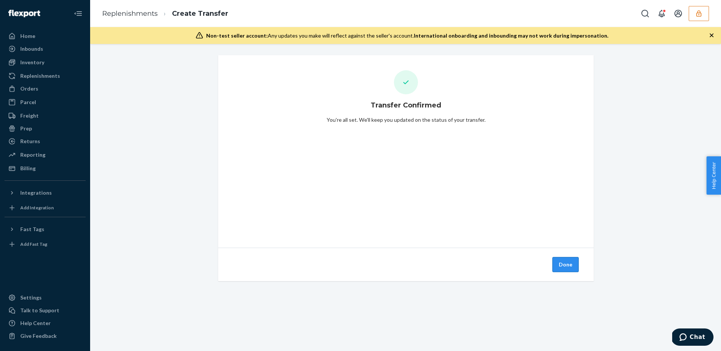
click at [569, 264] on button "Done" at bounding box center [565, 264] width 26 height 15
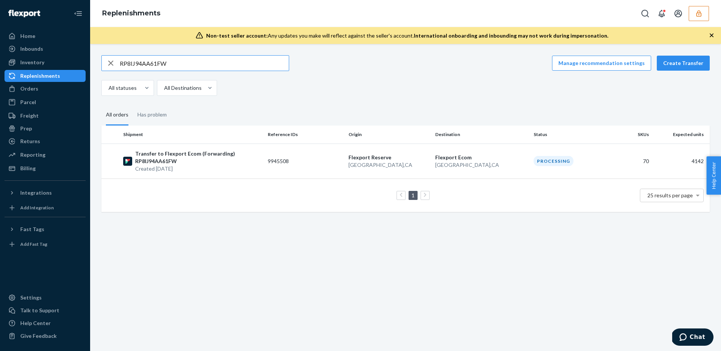
click at [115, 65] on icon "button" at bounding box center [110, 63] width 9 height 15
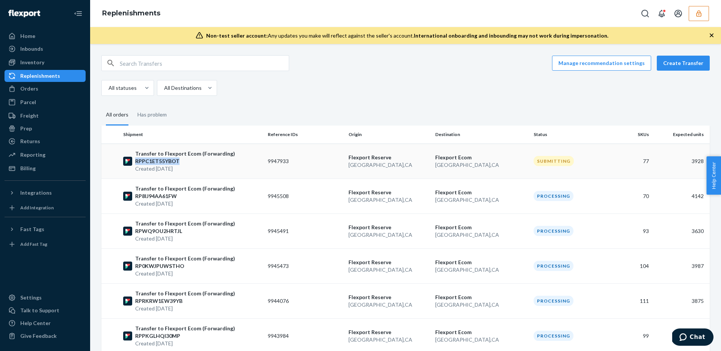
copy p "RPPC1ET55YBOT"
copy td "9947933"
drag, startPoint x: 274, startPoint y: 161, endPoint x: 239, endPoint y: 169, distance: 35.9
click at [239, 169] on tr "Transfer to Flexport Ecom (Forwarding) RPPC1ET55YBOT Created Sep 23, 2025 99479…" at bounding box center [405, 160] width 608 height 35
click at [240, 168] on p "Created Sep 23, 2025" at bounding box center [198, 169] width 127 height 8
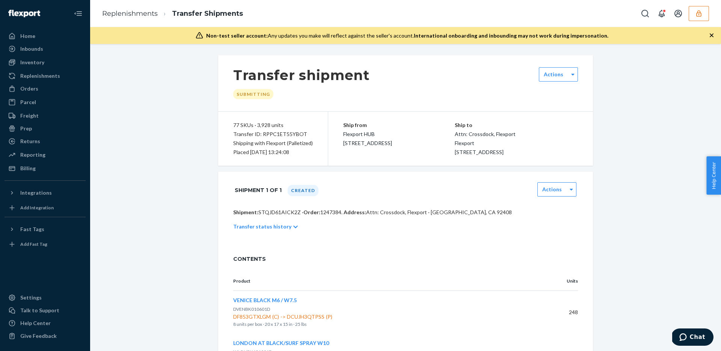
click at [283, 216] on p "Shipment: STQJD61AICK2Z · Order: 1247384 . Address: Attn: Crossdock, Flexport ·…" at bounding box center [405, 212] width 345 height 8
copy p "STQJD61AICK2Z"
click at [38, 77] on div "Replenishments" at bounding box center [40, 76] width 40 height 8
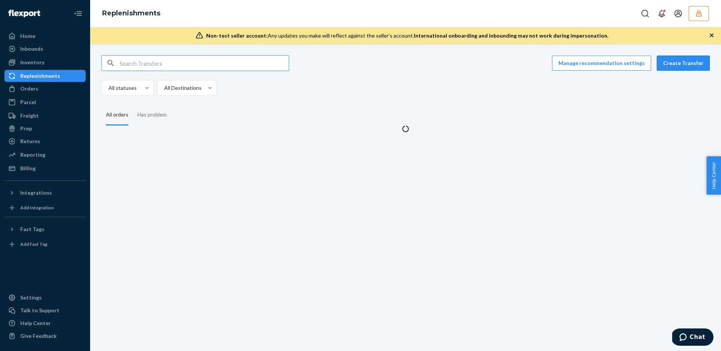
click at [698, 69] on button "Create Transfer" at bounding box center [683, 63] width 53 height 15
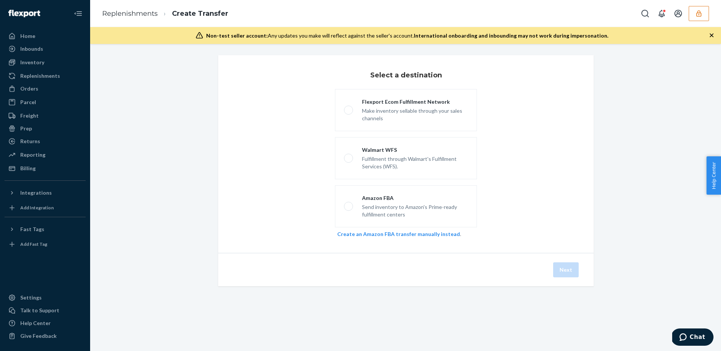
drag, startPoint x: 472, startPoint y: 106, endPoint x: 479, endPoint y: 112, distance: 8.8
click at [472, 107] on label "Flexport Ecom Fulfillment Network Make inventory sellable through your sales ch…" at bounding box center [406, 110] width 142 height 42
click at [349, 108] on input "Flexport Ecom Fulfillment Network Make inventory sellable through your sales ch…" at bounding box center [346, 110] width 5 height 5
radio input "true"
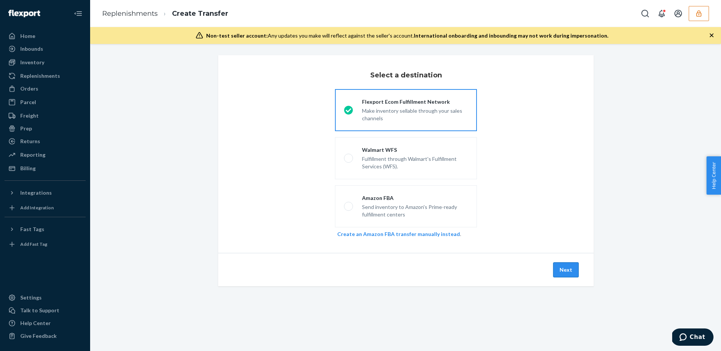
click at [556, 262] on button "Next" at bounding box center [566, 269] width 26 height 15
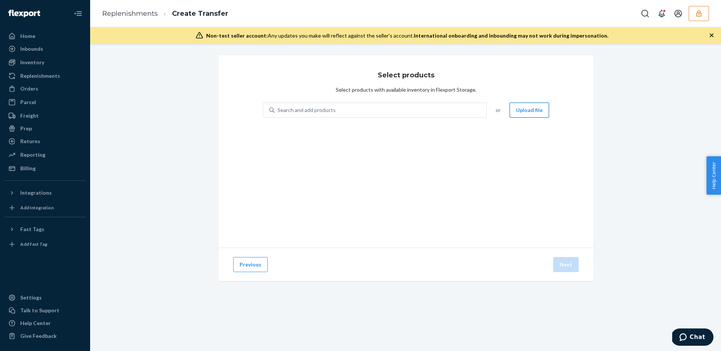
click at [521, 116] on button "Upload file" at bounding box center [528, 109] width 39 height 15
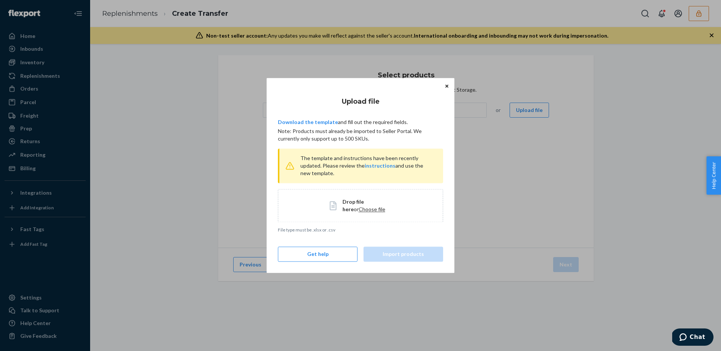
click at [359, 206] on span "Choose file" at bounding box center [372, 209] width 27 height 6
click at [405, 256] on button "Import products" at bounding box center [403, 254] width 80 height 15
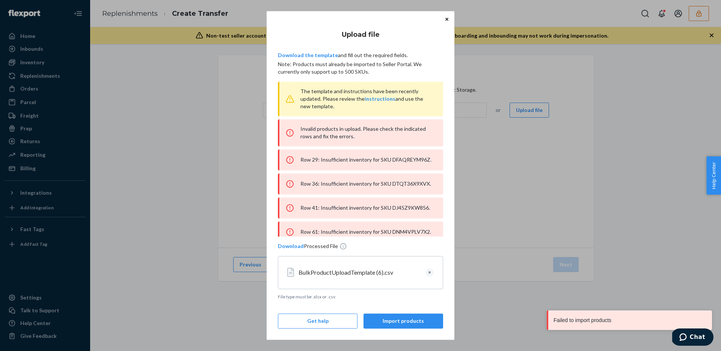
click at [302, 162] on div "Row 29: Insufficient inventory for SKU DFAQREYM96Z." at bounding box center [360, 159] width 165 height 21
click at [309, 165] on div "Row 29: Insufficient inventory for SKU DFAQREYM96Z." at bounding box center [360, 159] width 165 height 21
copy div "DFAQREYM96Z"
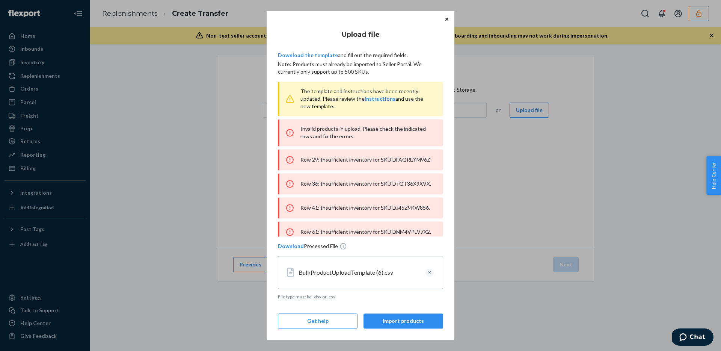
click at [403, 191] on div "Row 36: Insufficient inventory for SKU DTQT36X9XVX." at bounding box center [360, 183] width 165 height 21
copy div "DTQT36X9XVX"
click at [528, 124] on div "Upload file Download the template and fill out the required fields. Note: Produ…" at bounding box center [360, 175] width 721 height 351
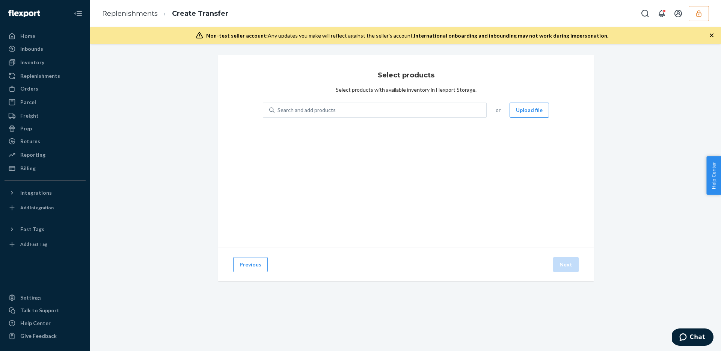
click at [516, 120] on div "Search and add products or Upload file" at bounding box center [406, 114] width 286 height 24
click at [518, 115] on button "Upload file" at bounding box center [528, 109] width 39 height 15
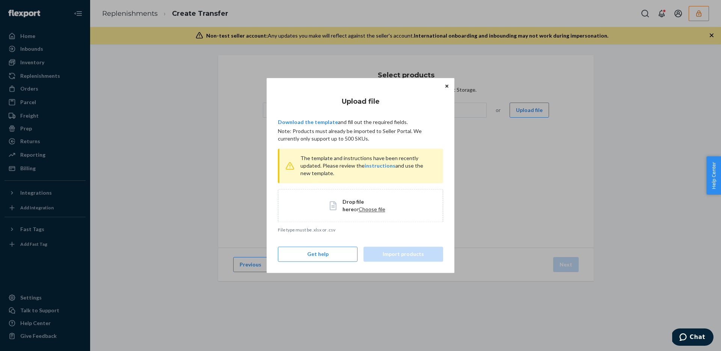
click at [359, 211] on span "Choose file" at bounding box center [372, 209] width 27 height 6
click at [364, 201] on span "Drop file here" at bounding box center [352, 205] width 21 height 14
click at [359, 209] on span "Choose file" at bounding box center [372, 209] width 27 height 6
click at [402, 258] on button "Import products" at bounding box center [403, 254] width 80 height 15
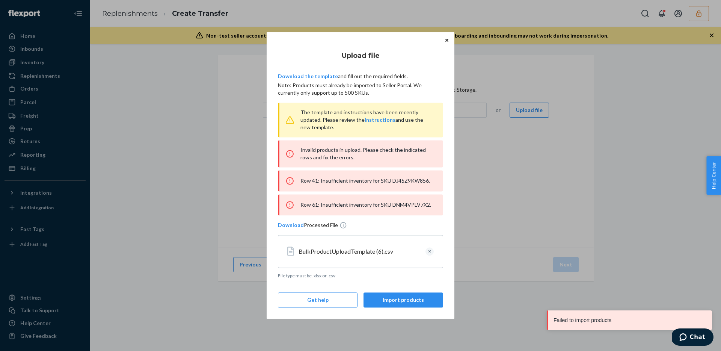
click at [405, 182] on div "Row 41: Insufficient inventory for SKU DJ45Z9KW856." at bounding box center [360, 180] width 165 height 21
copy div "DJ45Z9KW856"
click at [409, 205] on div "Row 61: Insufficient inventory for SKU DNM4VPLV7X2." at bounding box center [360, 204] width 165 height 21
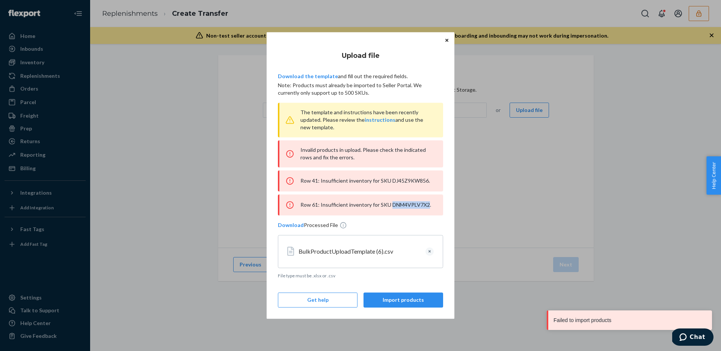
copy div "DNM4VPLV7X2"
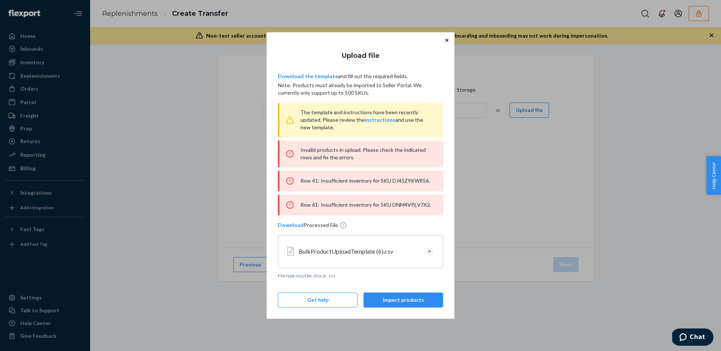
click at [428, 256] on div "BulkProductUploadTemplate (6).csv" at bounding box center [370, 251] width 144 height 27
click at [431, 251] on button "Clear" at bounding box center [429, 251] width 8 height 8
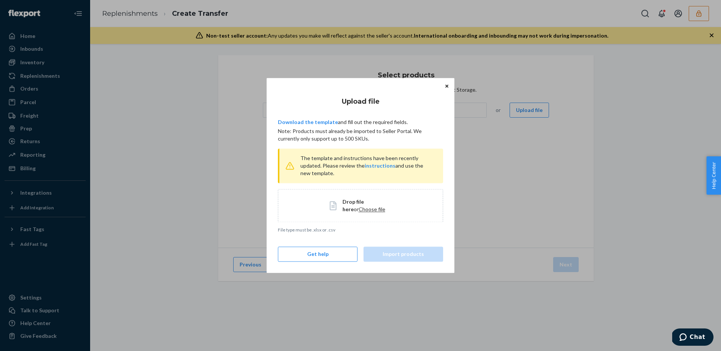
click at [354, 213] on span "Drop file here or Choose file" at bounding box center [366, 205] width 49 height 15
click at [360, 209] on span "Choose file" at bounding box center [372, 209] width 27 height 6
click at [405, 254] on button "Import products" at bounding box center [403, 254] width 80 height 15
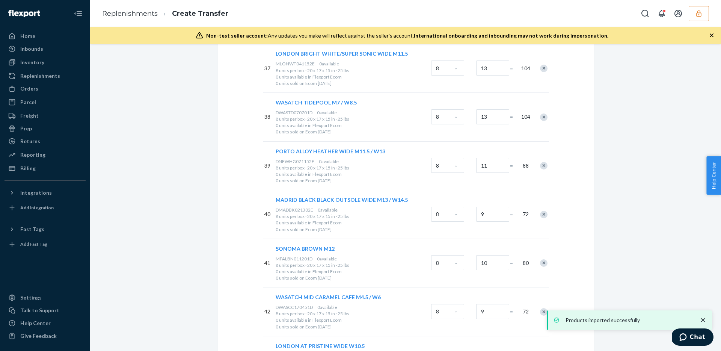
scroll to position [3433, 0]
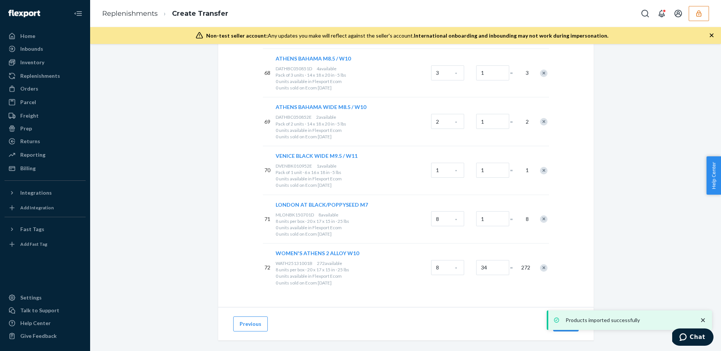
click at [565, 316] on div "Next" at bounding box center [565, 323] width 29 height 15
click at [566, 316] on button "Next" at bounding box center [566, 323] width 26 height 15
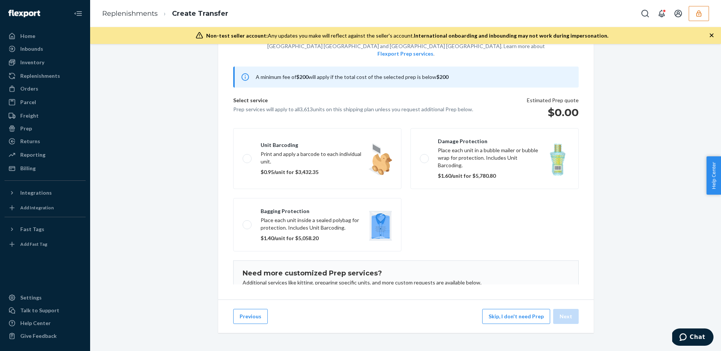
scroll to position [54, 0]
click at [516, 314] on button "Skip, I don't need Prep" at bounding box center [516, 316] width 68 height 15
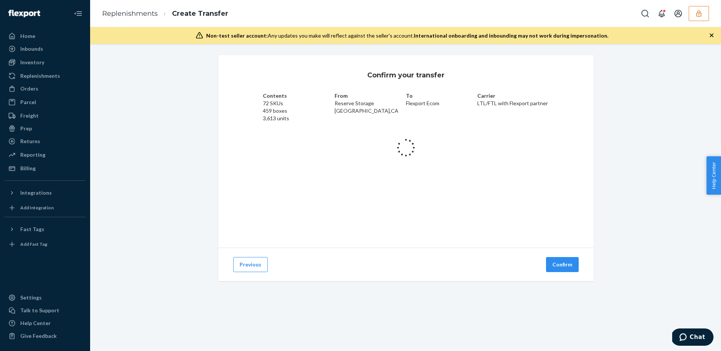
scroll to position [0, 0]
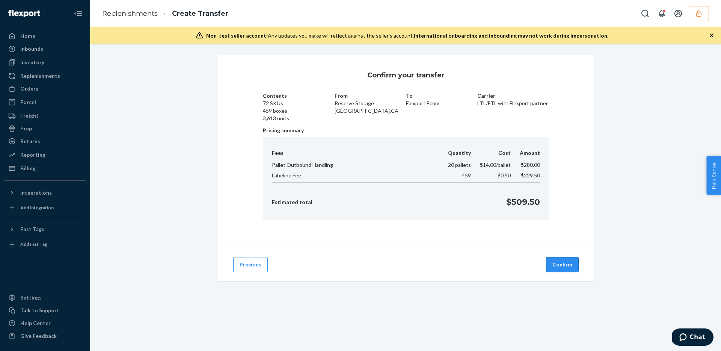
click at [562, 266] on button "Confirm" at bounding box center [562, 264] width 33 height 15
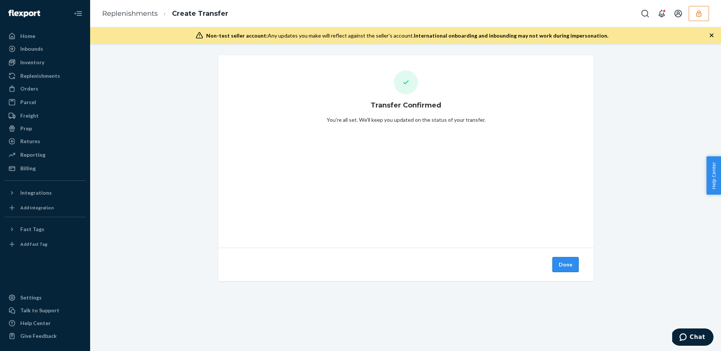
click at [574, 258] on button "Done" at bounding box center [565, 264] width 26 height 15
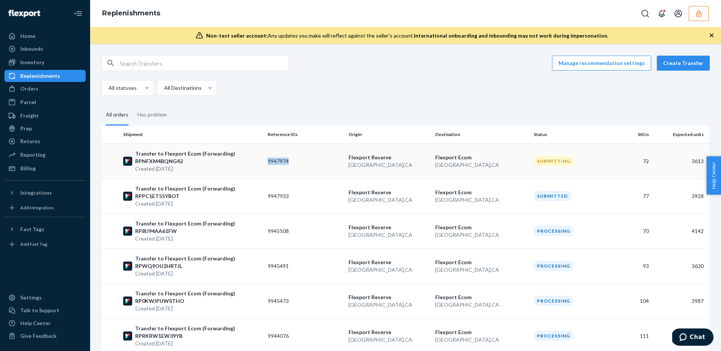
drag, startPoint x: 282, startPoint y: 161, endPoint x: 252, endPoint y: 166, distance: 31.3
click at [252, 166] on tr "Transfer to Flexport Ecom (Forwarding) RPNFXM4BQNG42 Created Sep 23, 2025 99479…" at bounding box center [405, 160] width 608 height 35
click at [252, 165] on p "Created Sep 23, 2025" at bounding box center [198, 169] width 127 height 8
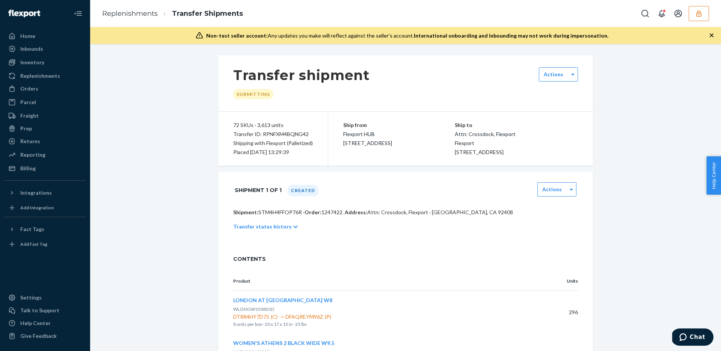
click at [277, 216] on p "Shipment: STM4H4FFOP76R · Order: 1247422 . Address: Attn: Crossdock, Flexport ·…" at bounding box center [405, 212] width 345 height 8
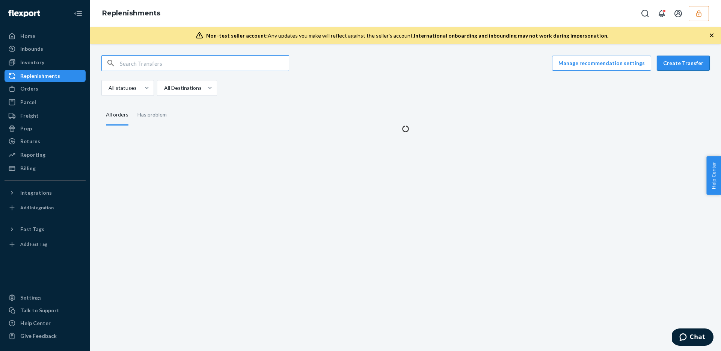
click at [663, 64] on button "Create Transfer" at bounding box center [683, 63] width 53 height 15
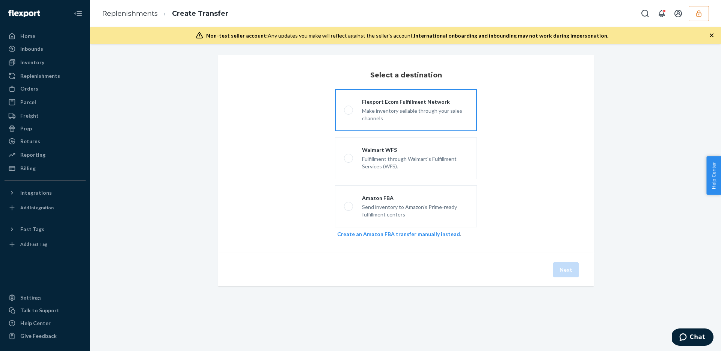
click at [403, 110] on div "Make inventory sellable through your sales channels" at bounding box center [415, 113] width 106 height 17
click at [349, 110] on input "Flexport Ecom Fulfillment Network Make inventory sellable through your sales ch…" at bounding box center [346, 110] width 5 height 5
radio input "true"
click at [564, 273] on button "Next" at bounding box center [566, 269] width 26 height 15
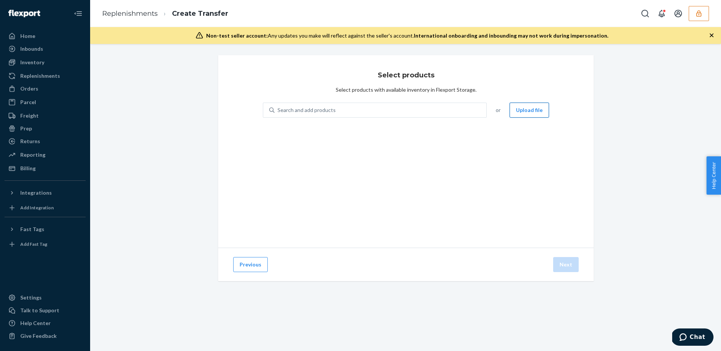
click at [541, 114] on button "Upload file" at bounding box center [528, 109] width 39 height 15
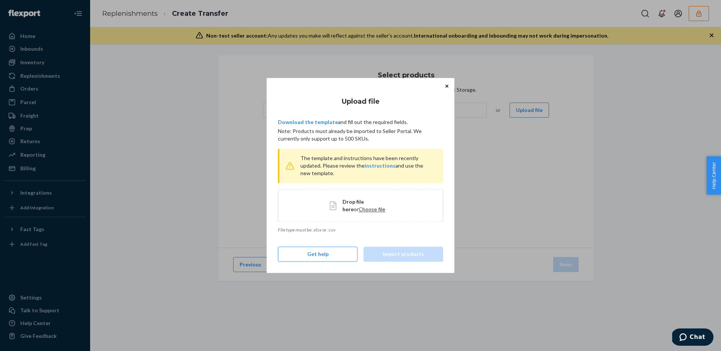
click at [372, 209] on span "Drop file here or Choose file" at bounding box center [366, 205] width 49 height 15
click at [340, 205] on div "Drop file here or Choose file" at bounding box center [361, 205] width 62 height 15
click at [423, 256] on button "Import products" at bounding box center [403, 254] width 80 height 15
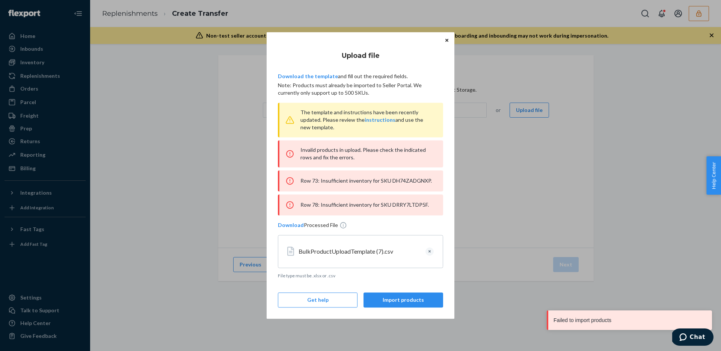
click at [410, 181] on div "Row 73: Insufficient inventory for SKU DH74ZADGNXP." at bounding box center [360, 180] width 165 height 21
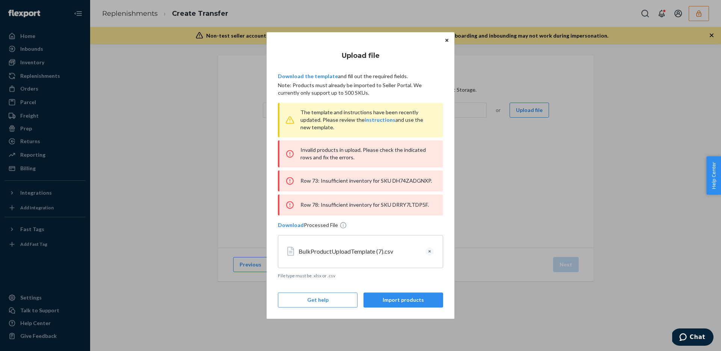
click at [395, 205] on div "Row 78: Insufficient inventory for SKU DRRY7LTDP5F." at bounding box center [360, 204] width 165 height 21
click at [429, 251] on button "Clear" at bounding box center [429, 251] width 8 height 8
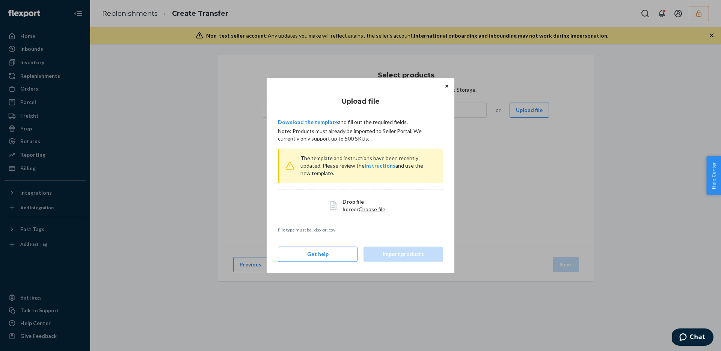
click at [359, 210] on span "Choose file" at bounding box center [372, 209] width 27 height 6
click at [359, 206] on span "Choose file" at bounding box center [372, 209] width 27 height 6
click at [400, 255] on button "Import products" at bounding box center [403, 254] width 80 height 15
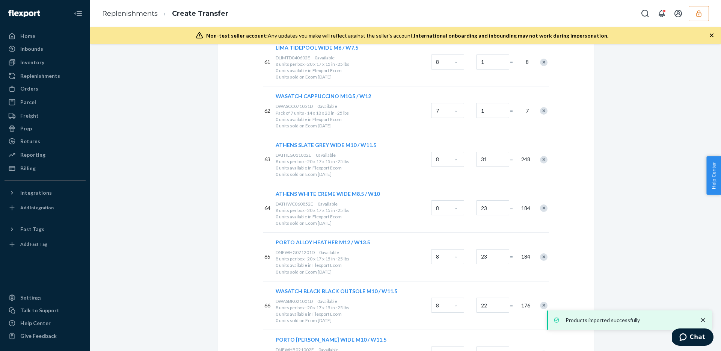
scroll to position [4488, 0]
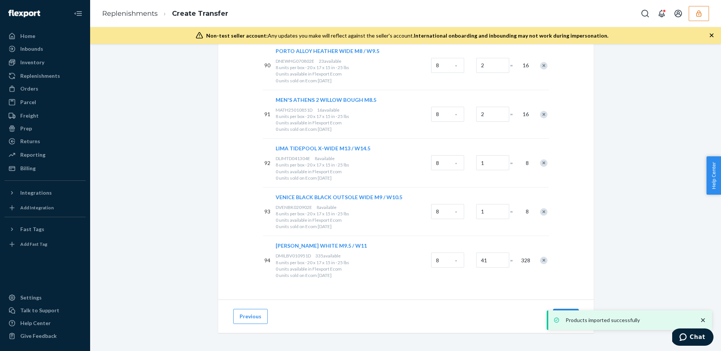
click at [569, 309] on button "Next" at bounding box center [566, 316] width 26 height 15
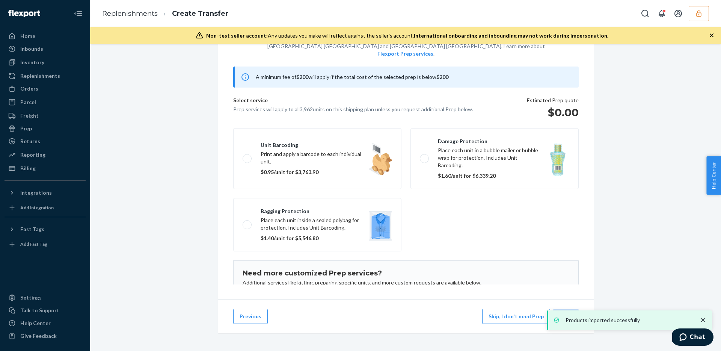
scroll to position [54, 0]
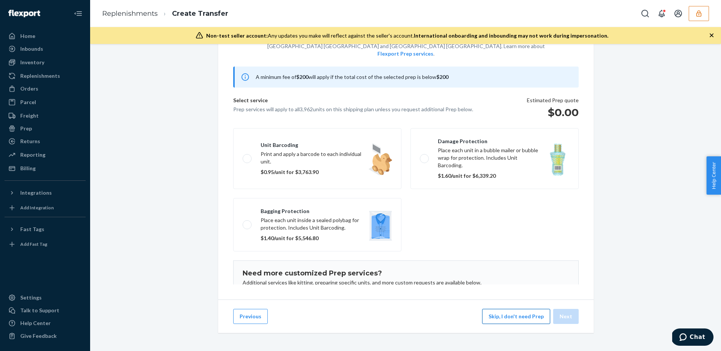
click at [515, 315] on button "Skip, I don't need Prep" at bounding box center [516, 316] width 68 height 15
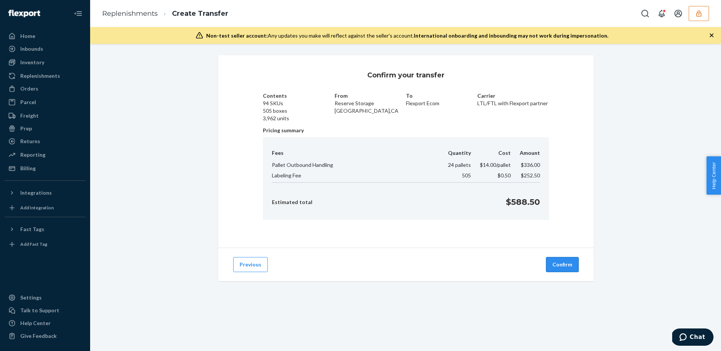
click at [555, 263] on button "Confirm" at bounding box center [562, 264] width 33 height 15
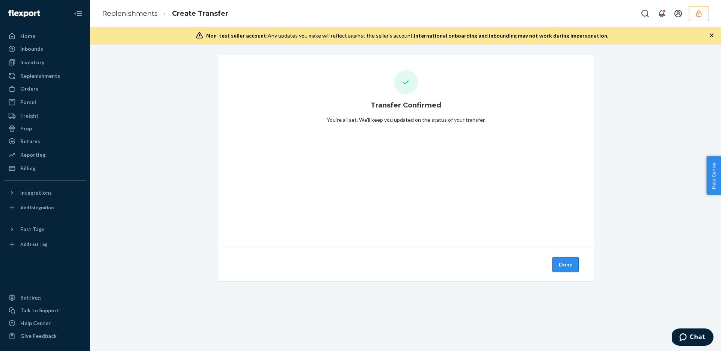
click at [568, 264] on button "Done" at bounding box center [565, 264] width 26 height 15
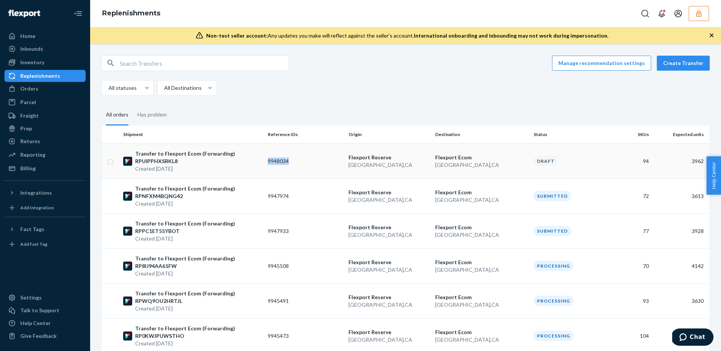
drag, startPoint x: 272, startPoint y: 158, endPoint x: 238, endPoint y: 170, distance: 36.1
click at [238, 170] on tr "Transfer to Flexport Ecom (Forwarding) RPUIPPHXSRKL8 Created Sep 23, 2025 99480…" at bounding box center [405, 160] width 608 height 35
click at [243, 168] on p "Created Sep 23, 2025" at bounding box center [198, 169] width 127 height 8
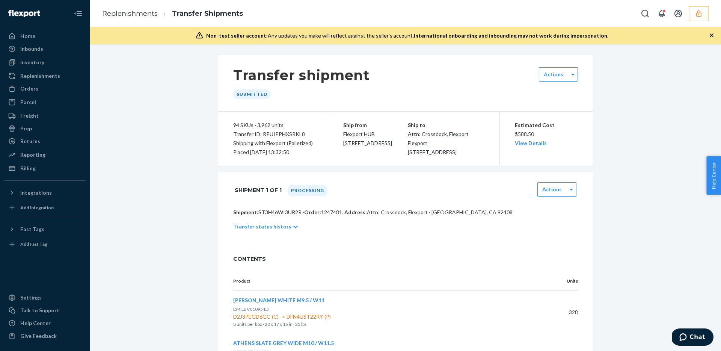
click at [277, 216] on p "Shipment: ST3H46WI3UR2R · Order: 1247481 . Address: Attn: Crossdock, Flexport ·…" at bounding box center [405, 212] width 345 height 8
click at [278, 216] on p "Shipment: ST3H46WI3UR2R · Order: 1247481 . Address: Attn: Crossdock, Flexport ·…" at bounding box center [405, 212] width 345 height 8
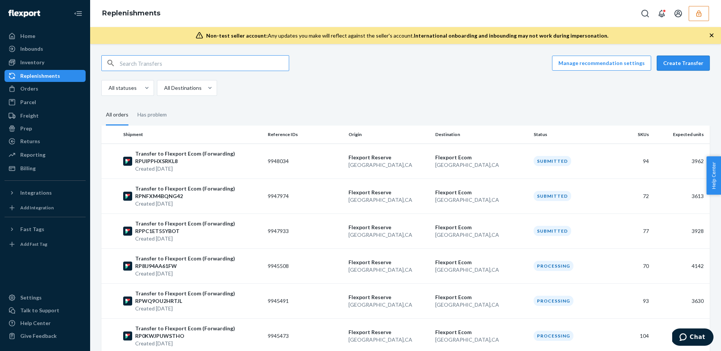
click at [674, 64] on button "Create Transfer" at bounding box center [683, 63] width 53 height 15
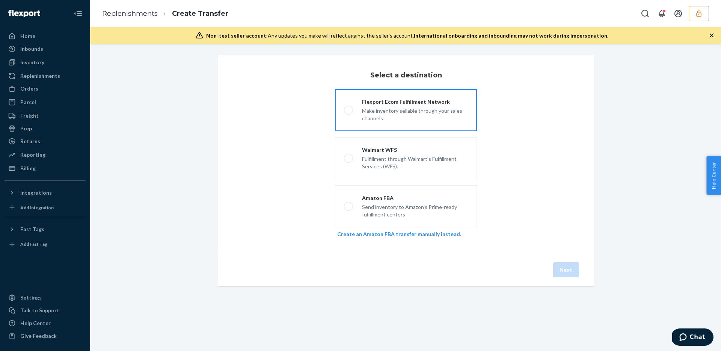
click at [371, 121] on div "Make inventory sellable through your sales channels" at bounding box center [415, 113] width 106 height 17
click at [349, 113] on input "Flexport Ecom Fulfillment Network Make inventory sellable through your sales ch…" at bounding box center [346, 110] width 5 height 5
radio input "true"
click at [571, 265] on button "Next" at bounding box center [566, 269] width 26 height 15
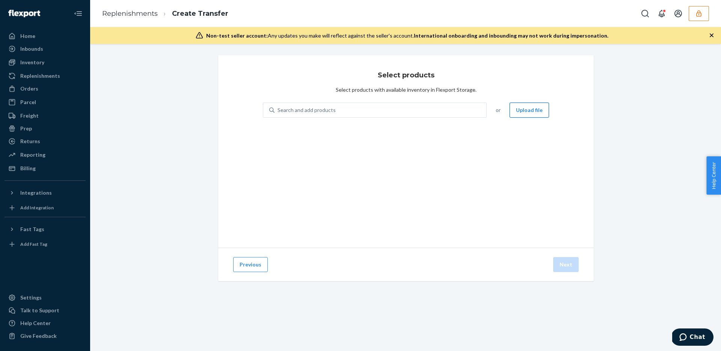
click at [527, 104] on button "Upload file" at bounding box center [528, 109] width 39 height 15
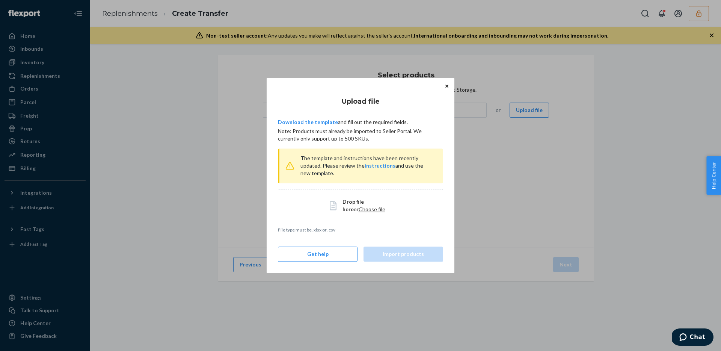
click at [368, 194] on div "Drop file here or Choose file" at bounding box center [360, 205] width 165 height 33
click at [372, 218] on div "Drop file here or Choose file" at bounding box center [360, 205] width 165 height 33
click at [402, 254] on button "Import products" at bounding box center [403, 254] width 80 height 15
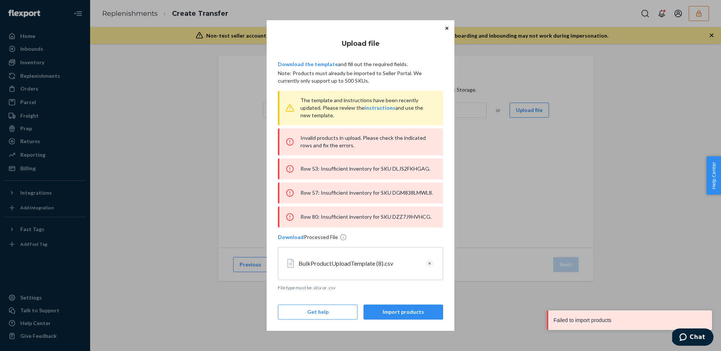
click at [405, 172] on div "Row 53: Insufficient inventory for SKU DLJS2FKHGAG." at bounding box center [360, 168] width 165 height 21
click at [405, 169] on div "Row 53: Insufficient inventory for SKU DLJS2FKHGAG." at bounding box center [360, 168] width 165 height 21
click at [408, 192] on div "Row 57: Insufficient inventory for SKU DGM838LMWL8." at bounding box center [360, 192] width 165 height 21
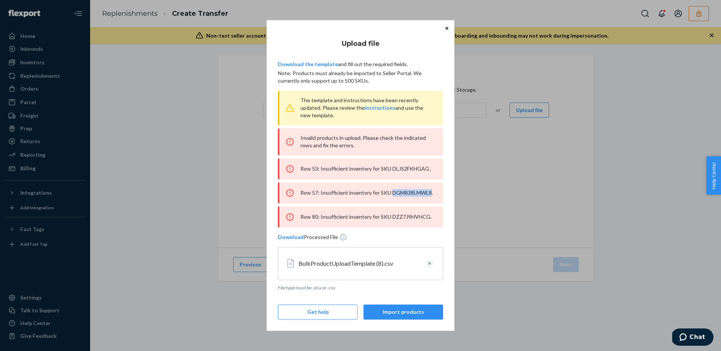
click at [408, 192] on div "Row 57: Insufficient inventory for SKU DGM838LMWL8." at bounding box center [360, 192] width 165 height 21
click at [399, 214] on div "Row 80: Insufficient inventory for SKU DZZ7J9HVHCG." at bounding box center [360, 216] width 165 height 21
click at [432, 262] on button "Clear" at bounding box center [429, 263] width 8 height 8
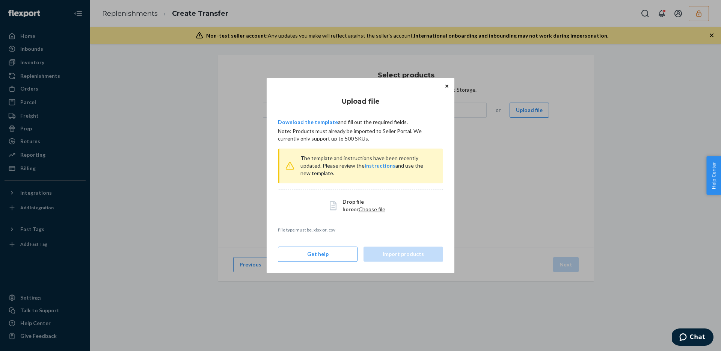
click at [346, 215] on div "Drop file here or Choose file" at bounding box center [360, 205] width 165 height 33
click at [359, 207] on span "Choose file" at bounding box center [372, 209] width 27 height 6
click at [404, 257] on button "Import products" at bounding box center [403, 254] width 80 height 15
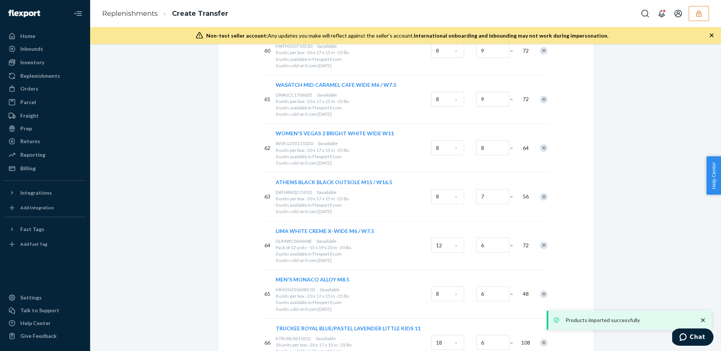
scroll to position [3833, 0]
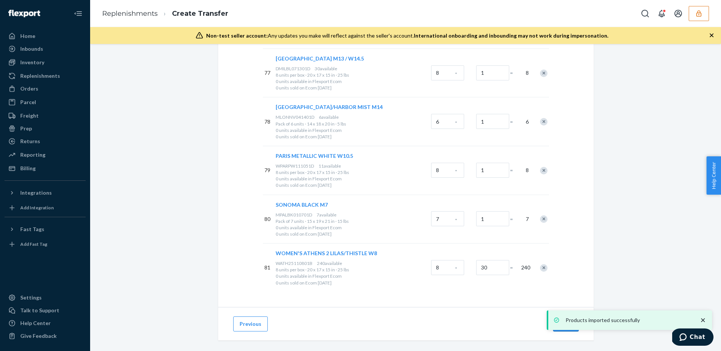
click at [565, 316] on button "Next" at bounding box center [566, 323] width 26 height 15
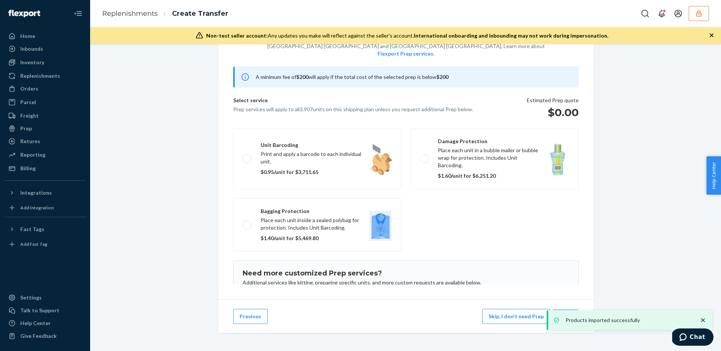
scroll to position [54, 0]
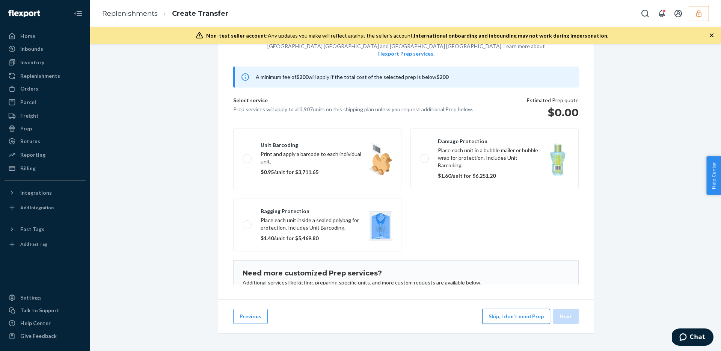
click at [510, 312] on button "Skip, I don't need Prep" at bounding box center [516, 316] width 68 height 15
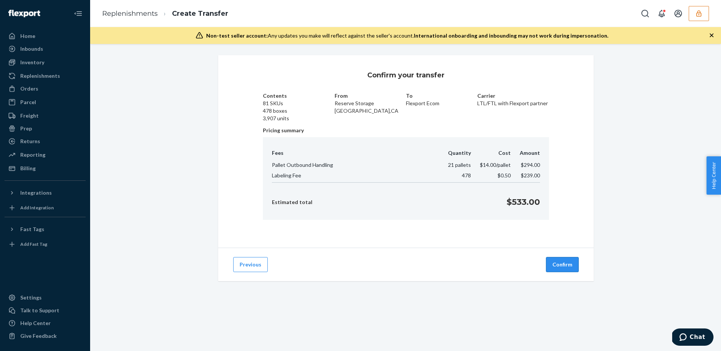
click at [556, 267] on button "Confirm" at bounding box center [562, 264] width 33 height 15
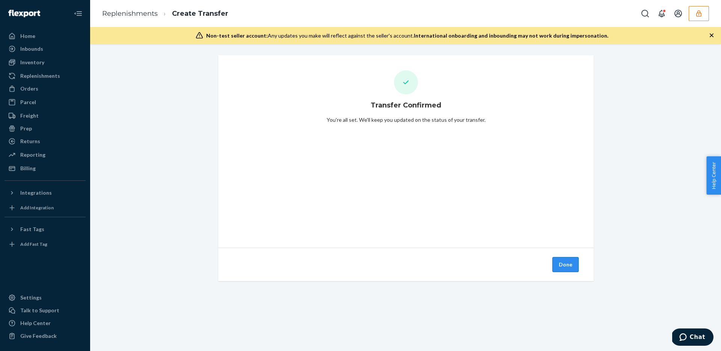
click at [563, 261] on button "Done" at bounding box center [565, 264] width 26 height 15
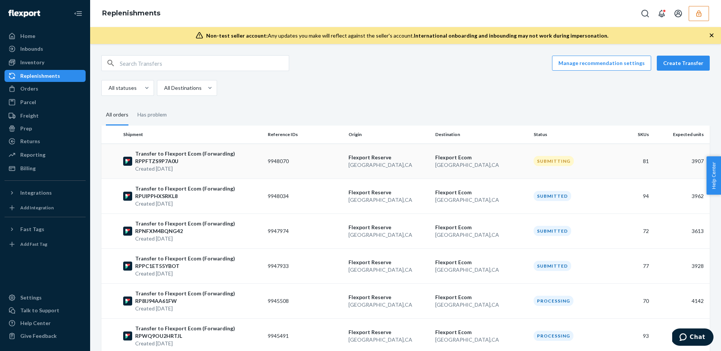
click at [247, 151] on p "Transfer to Flexport Ecom (Forwarding) RPPFTZS9P7A0U" at bounding box center [198, 157] width 127 height 15
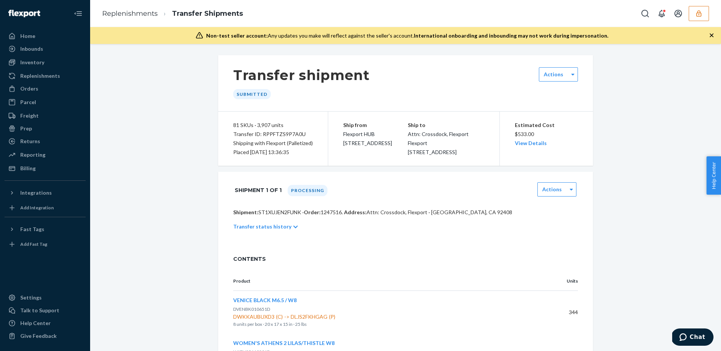
click at [270, 216] on p "Shipment: ST1XUJEN2FUNK · Order: 1247516 . Address: Attn: Crossdock, Flexport ·…" at bounding box center [405, 212] width 345 height 8
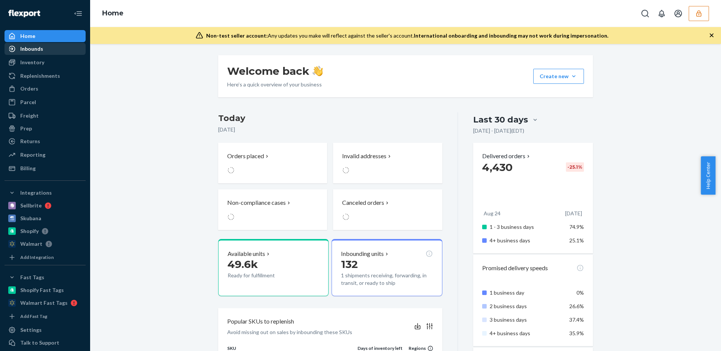
click at [46, 50] on div "Inbounds" at bounding box center [45, 49] width 80 height 11
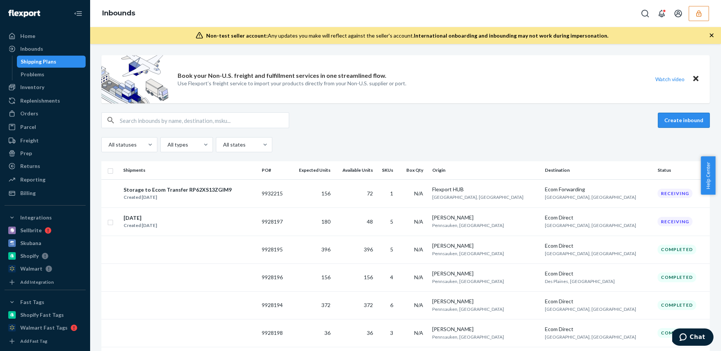
click at [676, 127] on button "Create inbound" at bounding box center [684, 120] width 52 height 15
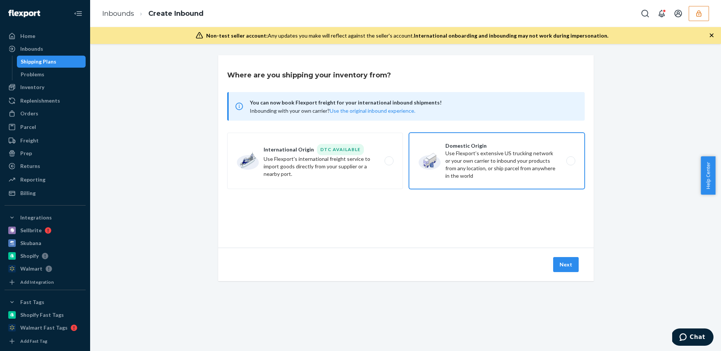
click at [477, 158] on label "Domestic Origin Use Flexport’s extensive US trucking network or your own carrie…" at bounding box center [497, 161] width 176 height 56
click at [570, 158] on input "Domestic Origin Use Flexport’s extensive US trucking network or your own carrie…" at bounding box center [572, 160] width 5 height 5
radio input "true"
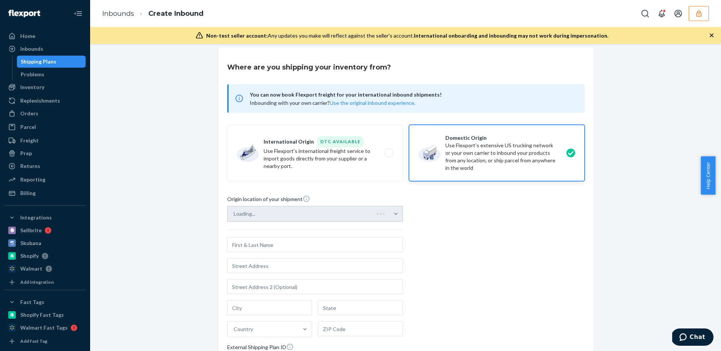
scroll to position [123, 0]
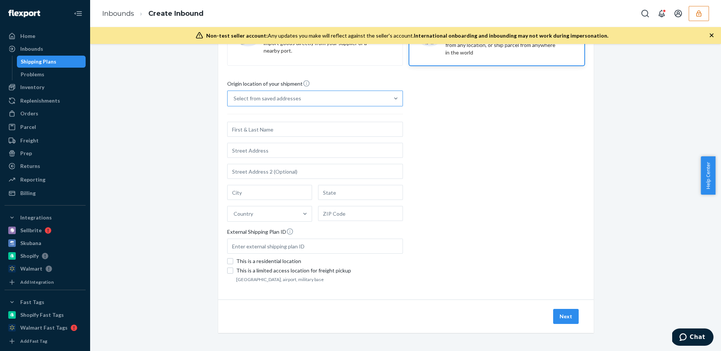
click at [312, 102] on div "Select from saved addresses" at bounding box center [307, 98] width 161 height 15
click at [234, 102] on input "Select from saved addresses" at bounding box center [234, 99] width 1 height 8
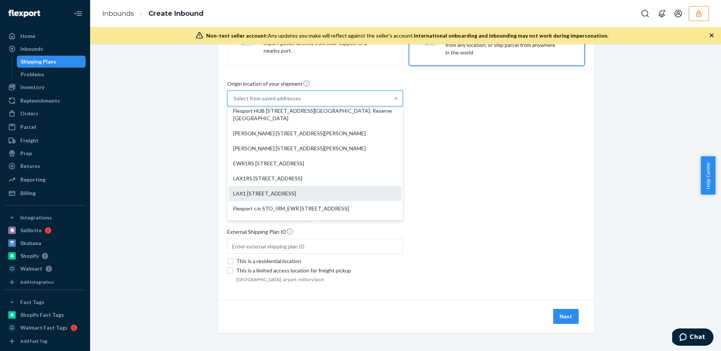
scroll to position [7, 0]
click at [300, 193] on div "LAX1 2615 E 3rd St Highland, CA 92346" at bounding box center [315, 192] width 173 height 15
click at [234, 102] on input "option LAX1 2615 E 3rd St Highland, CA 92346 focused, 6 of 8. 8 results availab…" at bounding box center [234, 99] width 1 height 8
type input "LAX1"
type input "Highland"
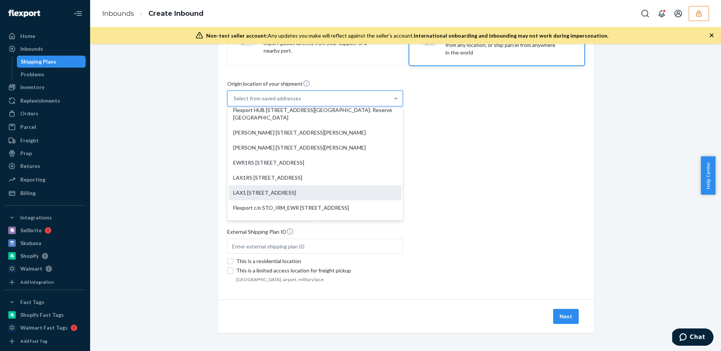
type input "CA"
type input "92346"
type input "2615 E 3rd St"
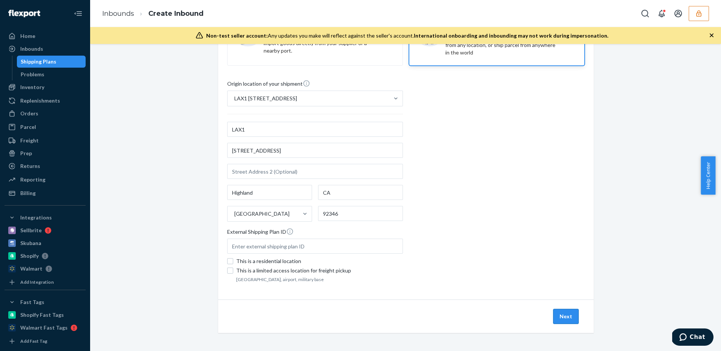
click at [570, 317] on button "Next" at bounding box center [566, 316] width 26 height 15
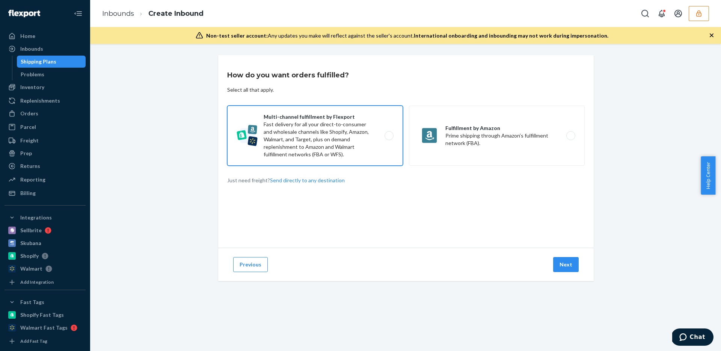
click at [307, 137] on label "Multi-channel fulfillment by Flexport Fast delivery for all your direct-to-cons…" at bounding box center [315, 135] width 176 height 60
click at [389, 137] on input "Multi-channel fulfillment by Flexport Fast delivery for all your direct-to-cons…" at bounding box center [391, 135] width 5 height 5
radio input "true"
click at [560, 259] on button "Next" at bounding box center [566, 264] width 26 height 15
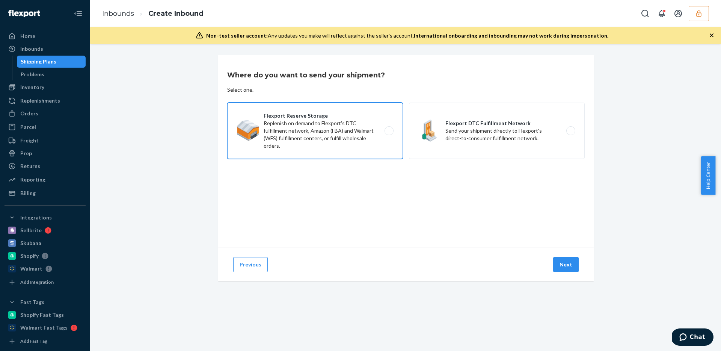
click at [322, 142] on label "Flexport Reserve Storage Replenish on demand to Flexport's DTC fulfillment netw…" at bounding box center [315, 130] width 176 height 56
click at [389, 133] on input "Flexport Reserve Storage Replenish on demand to Flexport's DTC fulfillment netw…" at bounding box center [391, 130] width 5 height 5
radio input "true"
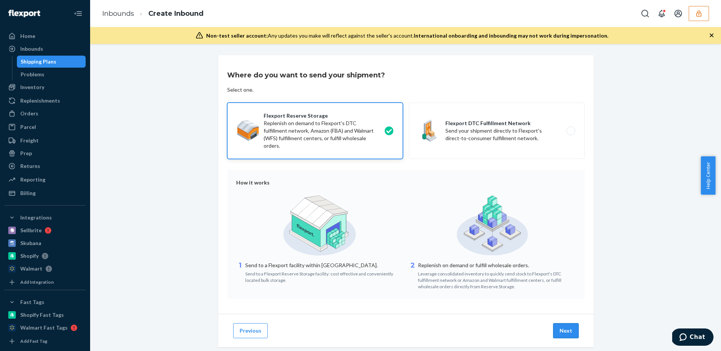
click at [570, 331] on button "Next" at bounding box center [566, 330] width 26 height 15
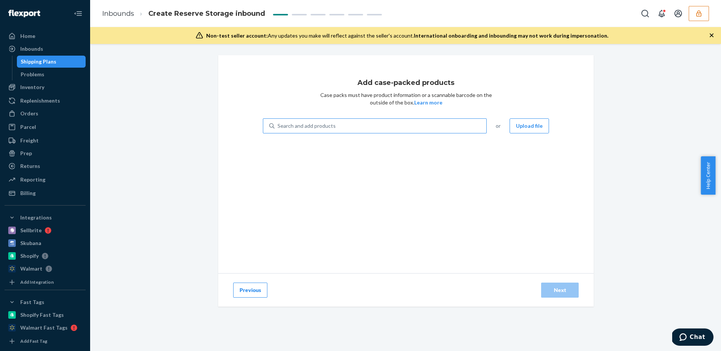
click at [356, 129] on div "Search and add products" at bounding box center [380, 126] width 212 height 14
click at [278, 129] on input "Search and add products" at bounding box center [277, 126] width 1 height 8
paste input "DEBIEU18ALJ"
type input "DEBIEU18ALJ"
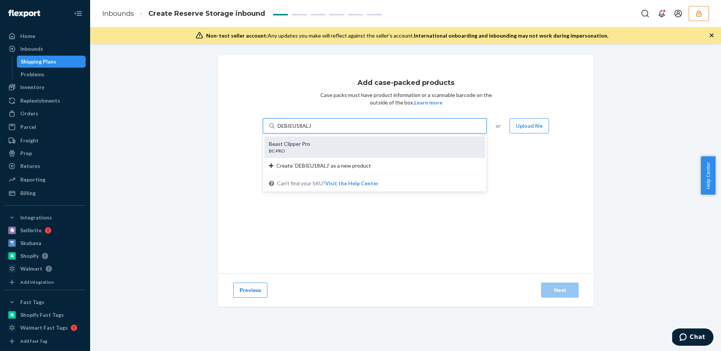
click at [312, 145] on div "Beast Clipper Pro" at bounding box center [372, 144] width 206 height 8
click at [312, 130] on input "DEBIEU18ALJ" at bounding box center [294, 126] width 35 height 8
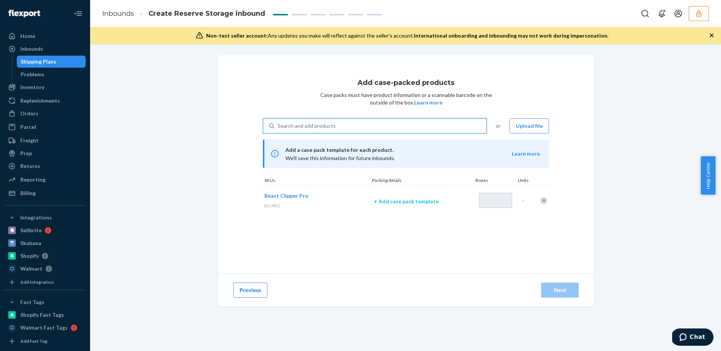
click at [420, 200] on p "+ Add case pack template" at bounding box center [422, 201] width 96 height 8
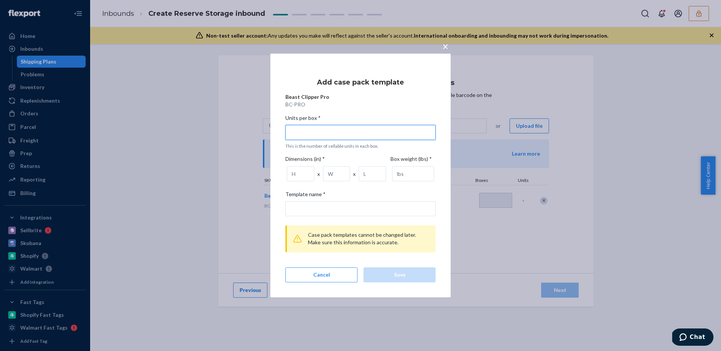
click at [331, 125] on input "Units per box * This is the number of sellable units in each box." at bounding box center [360, 132] width 150 height 15
type input "2"
type input "2 units per box"
type input "25"
type input "25 units per box"
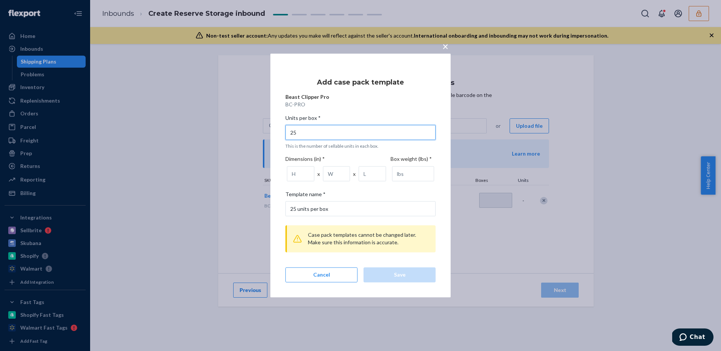
type input "25"
click at [297, 176] on input "number" at bounding box center [300, 173] width 27 height 15
type input "32"
type input "18"
type input "12"
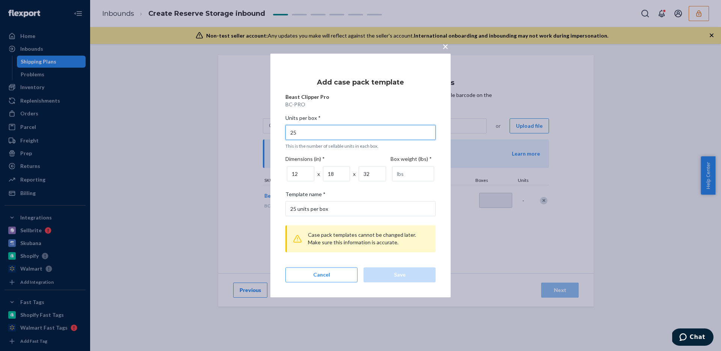
click at [308, 127] on input "25" at bounding box center [360, 132] width 150 height 15
type input "1"
type input "1 unit per box"
type input "18"
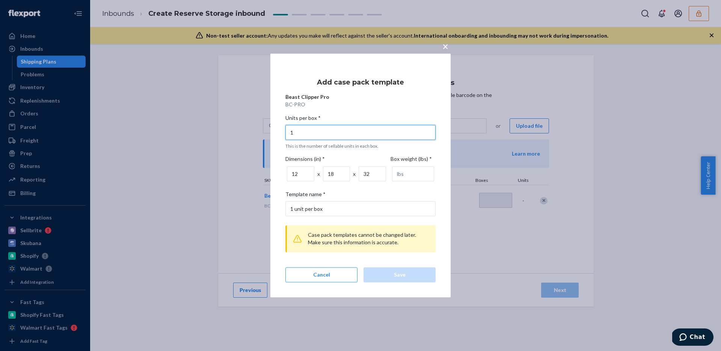
type input "18 units per box"
type input "18"
click at [404, 177] on input "number" at bounding box center [413, 173] width 42 height 15
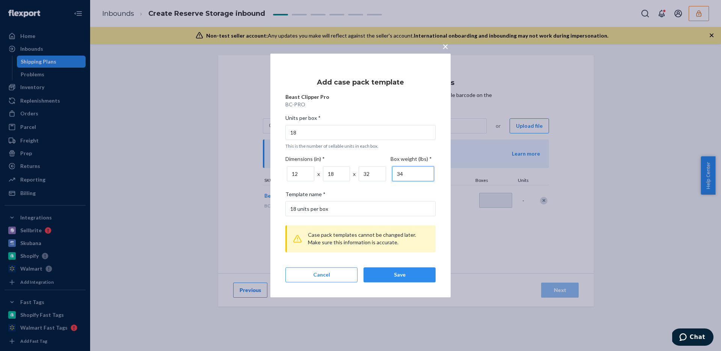
type input "34"
click at [404, 273] on div "Save" at bounding box center [399, 275] width 59 height 8
type input "1"
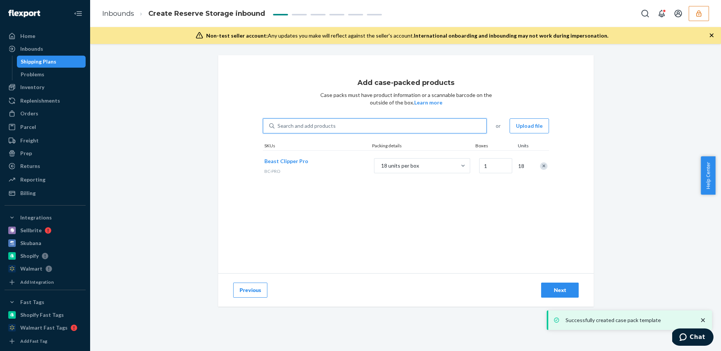
click at [365, 123] on div "Search and add products" at bounding box center [380, 126] width 212 height 14
click at [278, 123] on input "0 results available. Use Up and Down to choose options, press Enter to select t…" at bounding box center [277, 126] width 1 height 8
paste input "DEBIEU18ALJ"
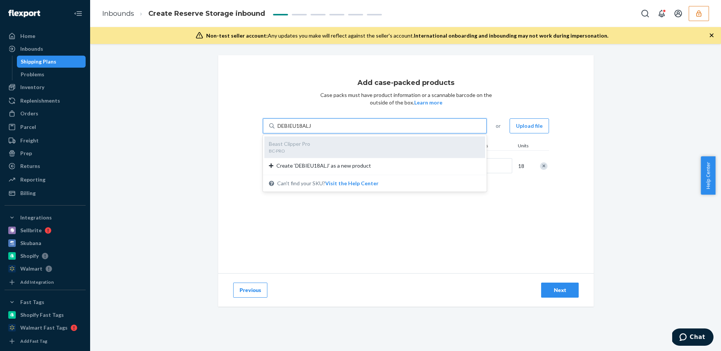
click at [308, 150] on div "BC-PRO" at bounding box center [372, 151] width 206 height 6
click at [308, 130] on input "DEBIEU18ALJ" at bounding box center [294, 126] width 35 height 8
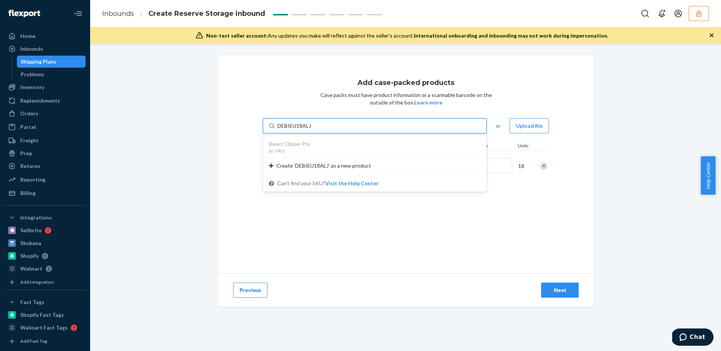
type input "DEBIEU18ALJ"
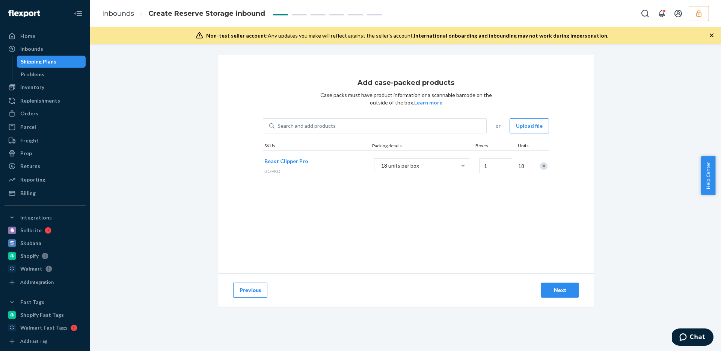
click at [395, 234] on div "Add case-packed products Case packs must have product information or a scannabl…" at bounding box center [405, 164] width 375 height 218
click at [488, 163] on input "1" at bounding box center [495, 165] width 33 height 15
type input "25"
click at [508, 216] on div "Add case-packed products Case packs must have product information or a scannabl…" at bounding box center [405, 164] width 375 height 218
click at [328, 127] on div "Search and add products" at bounding box center [306, 126] width 58 height 8
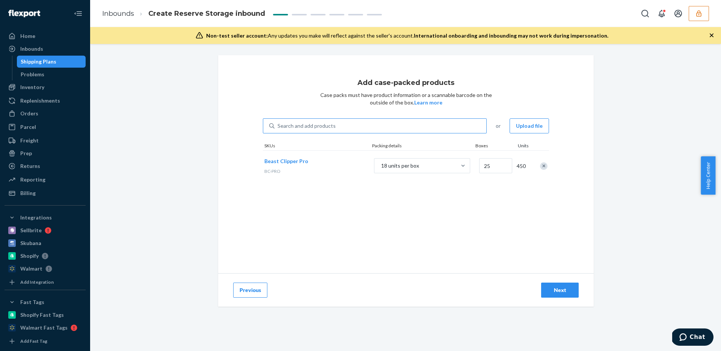
click at [278, 127] on input "Search and add products" at bounding box center [277, 126] width 1 height 8
paste input "DTW2MNB3WQT"
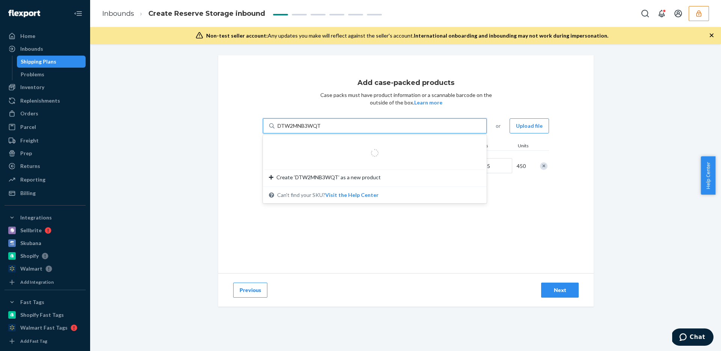
type input "DTW2MNB3WQT"
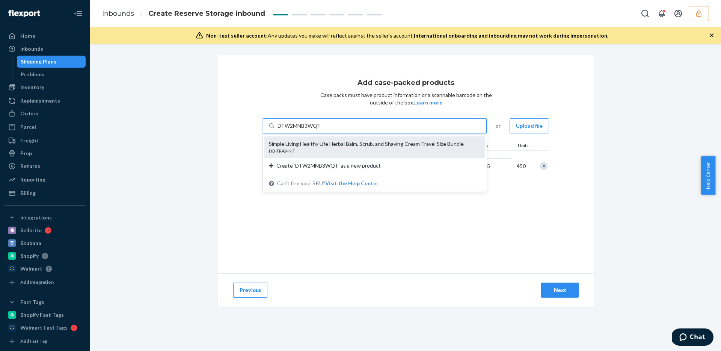
click at [351, 143] on div "Simple Living Healthy Life Herbal Balm, Scrub, and Shaving Cream Travel Size Bu…" at bounding box center [372, 144] width 206 height 8
click at [321, 130] on input "DTW2MNB3WQT" at bounding box center [299, 126] width 44 height 8
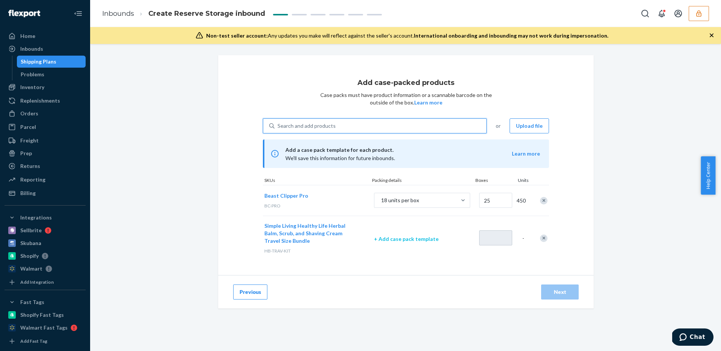
click at [422, 238] on p "+ Add case pack template" at bounding box center [422, 239] width 96 height 8
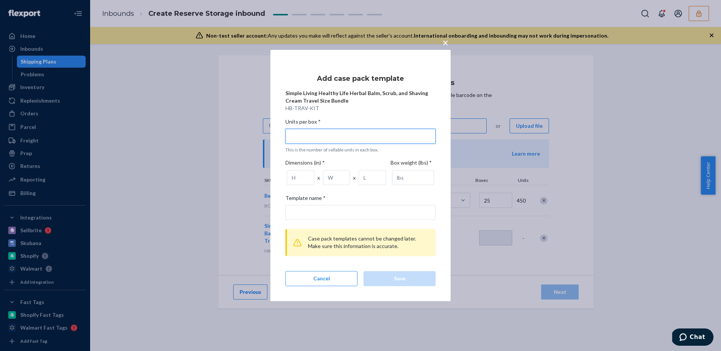
click at [364, 136] on input "Units per box * This is the number of sellable units in each box." at bounding box center [360, 135] width 150 height 15
type input "7"
type input "7 units per box"
type input "71"
type input "71 units per box"
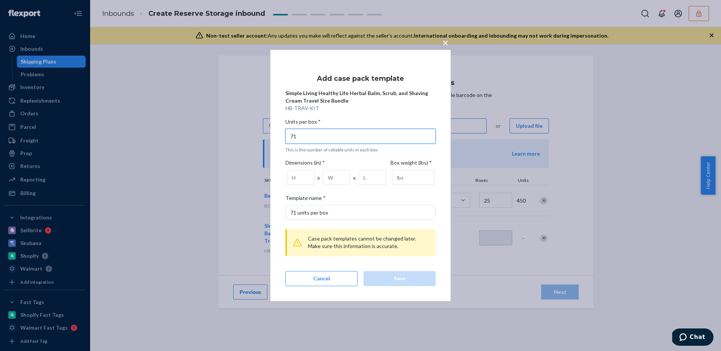
type input "71"
type input "16"
type input "12"
type input "8"
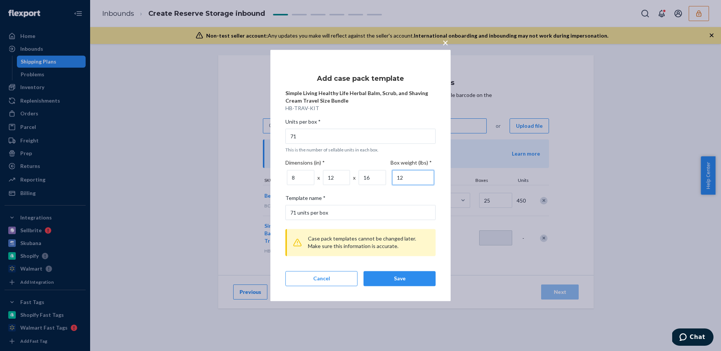
type input "12"
click at [406, 205] on input "71 units per box" at bounding box center [360, 212] width 150 height 15
click at [402, 276] on div "Save" at bounding box center [399, 279] width 59 height 8
type input "1"
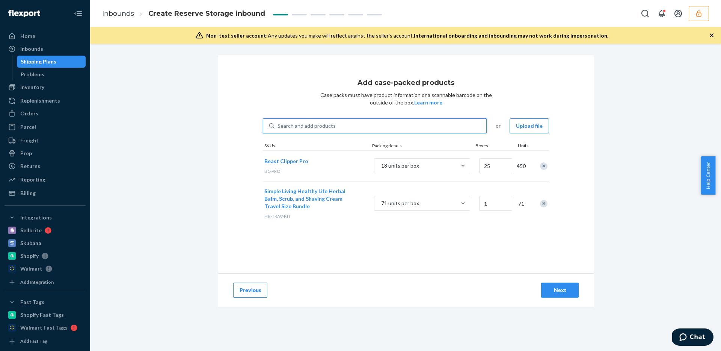
click at [345, 122] on div "Search and add products" at bounding box center [380, 126] width 212 height 14
click at [278, 122] on input "0 results available. Use Up and Down to choose options, press Enter to select t…" at bounding box center [277, 126] width 1 height 8
paste input "DXZAWKTGDC4"
type input "DXZAWKTGDC4"
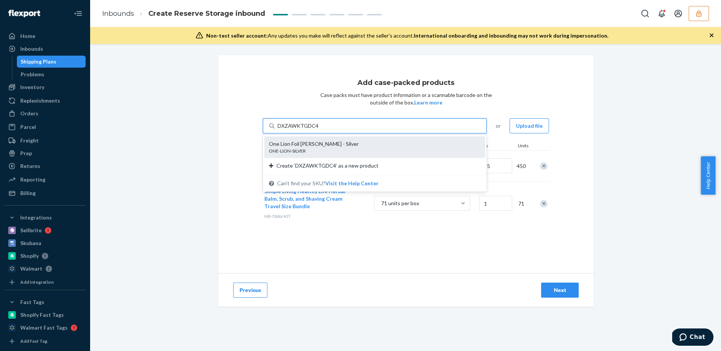
click at [344, 152] on div "ONE-LION-SILVER" at bounding box center [372, 151] width 206 height 6
click at [318, 130] on input "DXZAWKTGDC4" at bounding box center [297, 126] width 41 height 8
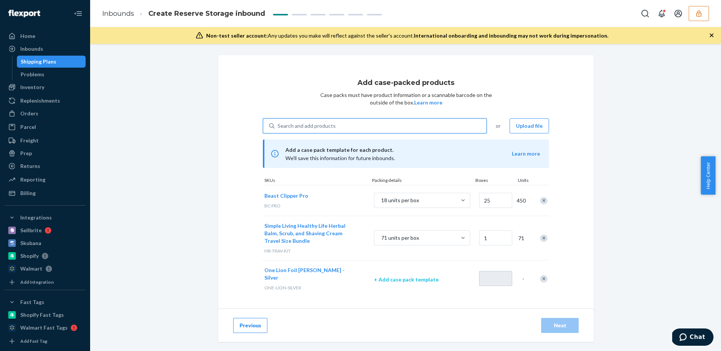
click at [412, 276] on p "+ Add case pack template" at bounding box center [422, 280] width 96 height 8
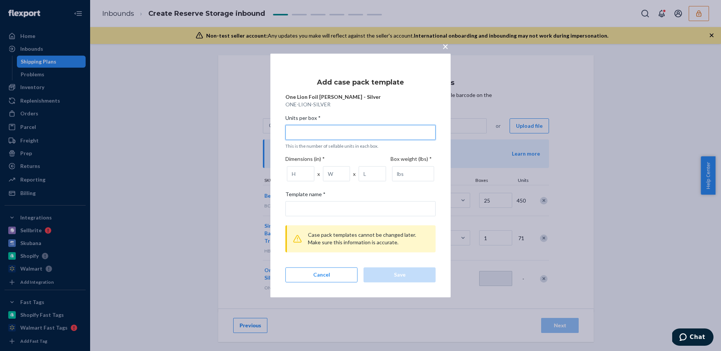
click at [348, 131] on input "Units per box * This is the number of sellable units in each box." at bounding box center [360, 132] width 150 height 15
type input "2"
type input "2 units per box"
type input "20"
type input "20 units per box"
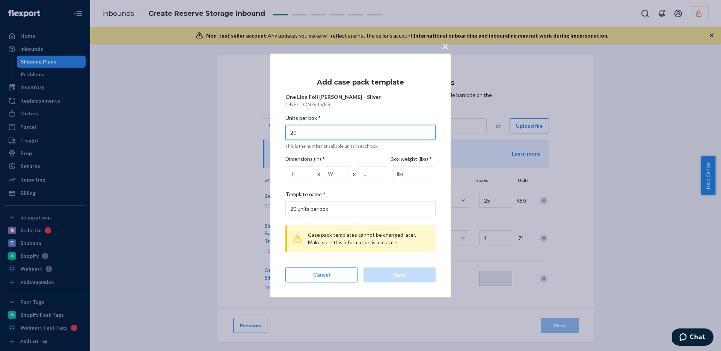
type input "20"
type input "10"
type input "16"
type input "24"
type input "16"
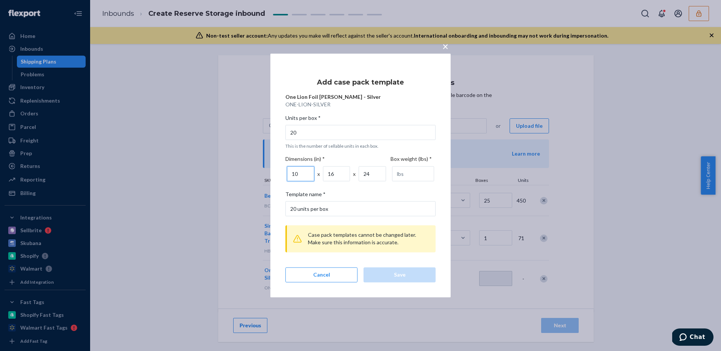
type input "10"
type input "30"
click at [413, 276] on div "Save" at bounding box center [399, 275] width 59 height 8
type input "1"
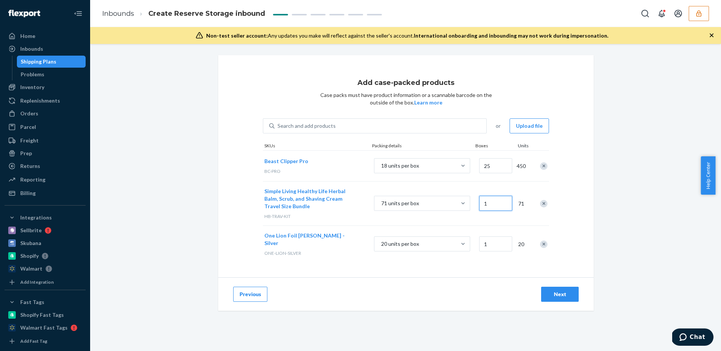
click at [491, 208] on input "1" at bounding box center [495, 203] width 33 height 15
type input "42"
type input "5"
click at [387, 125] on div "Search and add products" at bounding box center [380, 126] width 212 height 14
click at [278, 125] on input "Search and add products" at bounding box center [277, 126] width 1 height 8
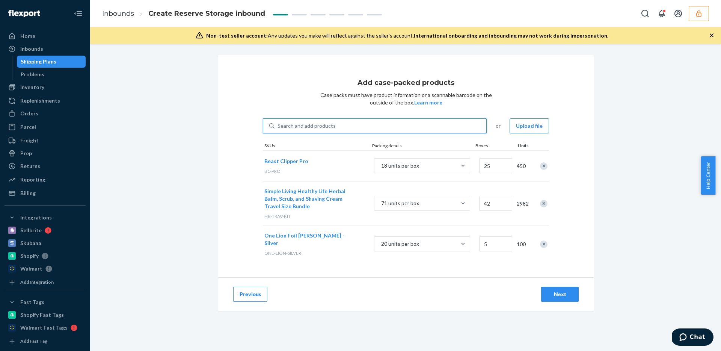
paste input "DYJOAK6EZU8"
type input "DYJOAK6EZU8"
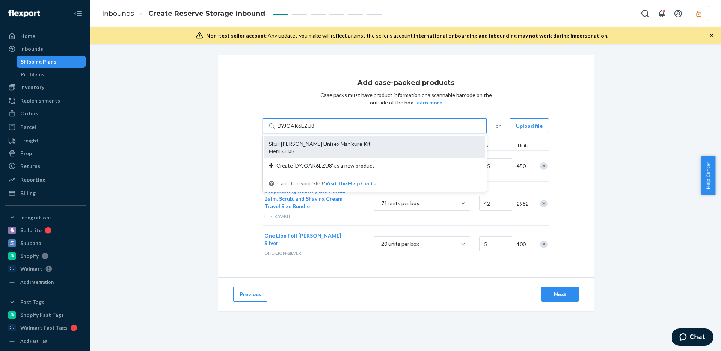
click at [374, 141] on div "Skull Shaver Unisex Manicure Kit" at bounding box center [372, 144] width 206 height 8
click at [315, 130] on input "DYJOAK6EZU8" at bounding box center [295, 126] width 37 height 8
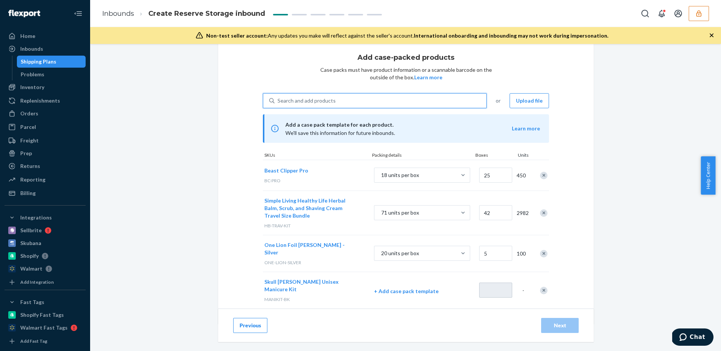
scroll to position [28, 0]
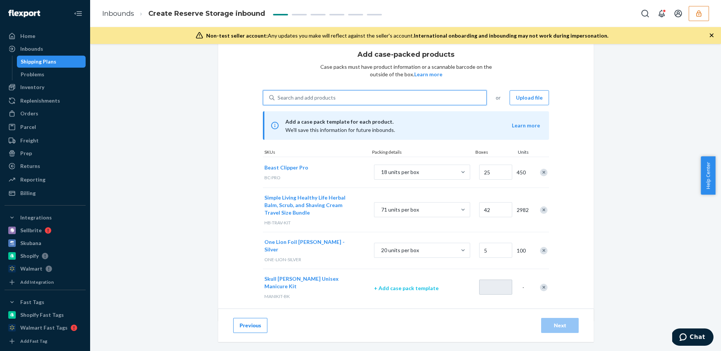
click at [412, 284] on p "+ Add case pack template" at bounding box center [422, 288] width 96 height 8
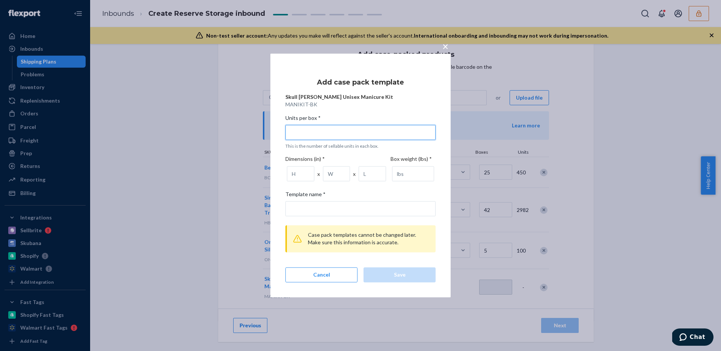
click at [323, 129] on input "Units per box * This is the number of sellable units in each box." at bounding box center [360, 132] width 150 height 15
type input "7"
type input "7 units per box"
type input "70"
type input "70 units per box"
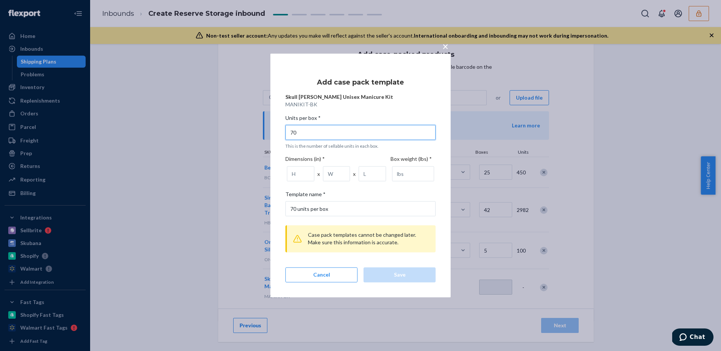
type input "70"
click at [377, 178] on input "number" at bounding box center [372, 173] width 27 height 15
type input "12"
type input "0"
type input "10"
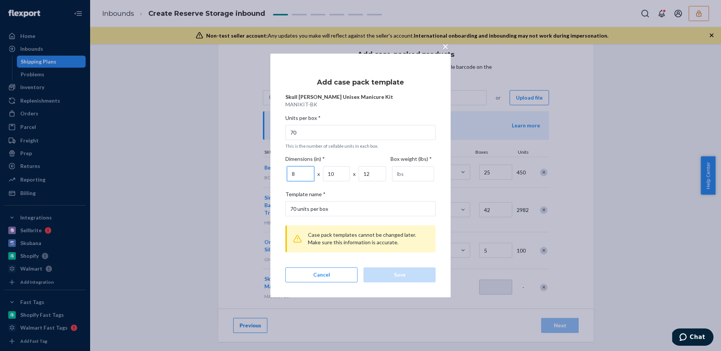
type input "8"
type input "23"
click at [427, 274] on div "Save" at bounding box center [399, 275] width 59 height 8
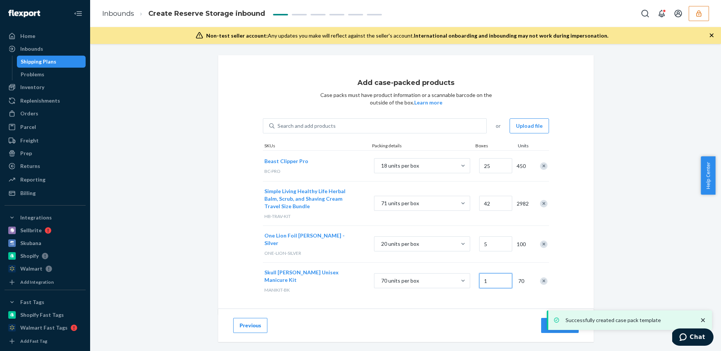
click at [481, 273] on input "1" at bounding box center [495, 280] width 33 height 15
type input "68"
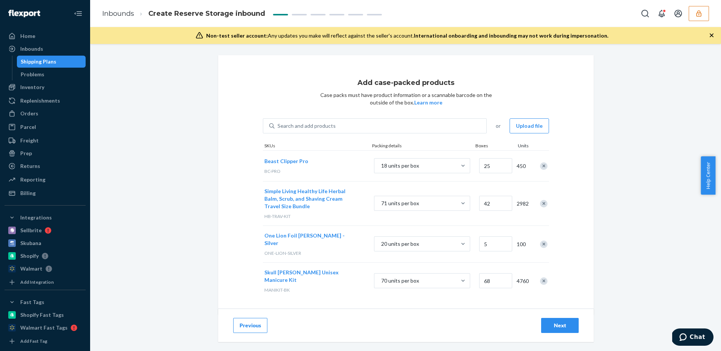
click at [603, 234] on div "Add case-packed products Case packs must have product information or a scannabl…" at bounding box center [405, 205] width 619 height 301
click at [549, 318] on button "Next" at bounding box center [560, 325] width 38 height 15
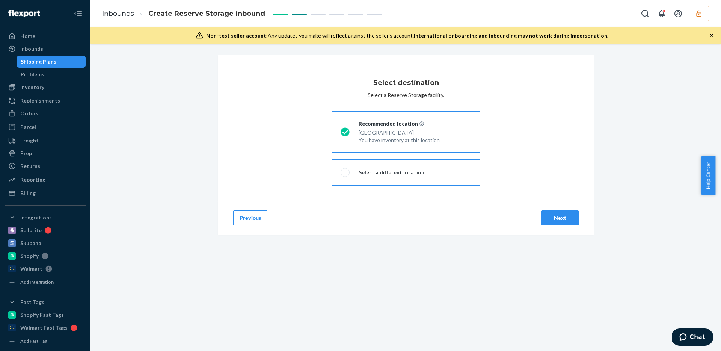
click at [380, 178] on label "Select a different location" at bounding box center [405, 172] width 149 height 27
click at [345, 175] on input "Select a different location" at bounding box center [342, 172] width 5 height 5
radio input "true"
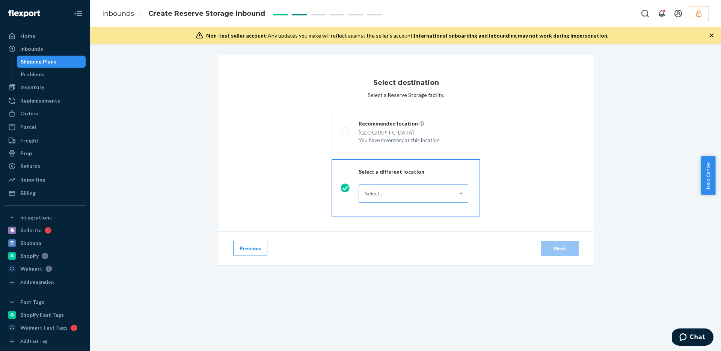
click at [382, 191] on div "Select..." at bounding box center [406, 193] width 95 height 15
click at [366, 191] on input "Select..." at bounding box center [365, 194] width 1 height 8
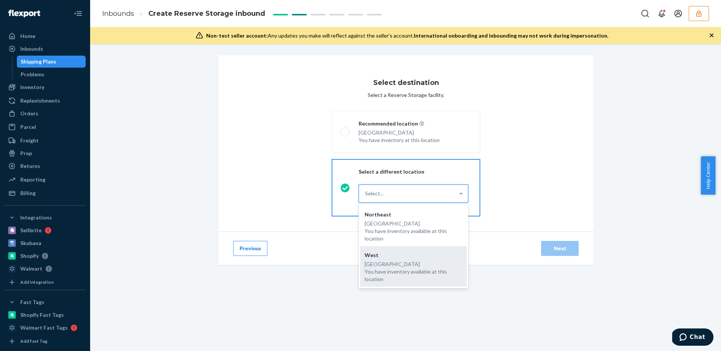
click at [398, 267] on div "San Bernardino, CA 92408 You have inventory available at this location" at bounding box center [414, 271] width 98 height 23
click at [366, 197] on input "option West focused, 2 of 2. 2 results available. Use Up and Down to choose opt…" at bounding box center [365, 194] width 1 height 8
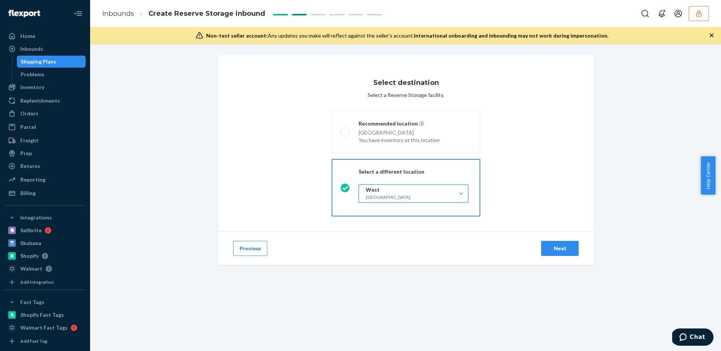
click at [393, 258] on div "Previous Next" at bounding box center [405, 247] width 375 height 33
click at [255, 255] on button "Previous" at bounding box center [250, 248] width 34 height 15
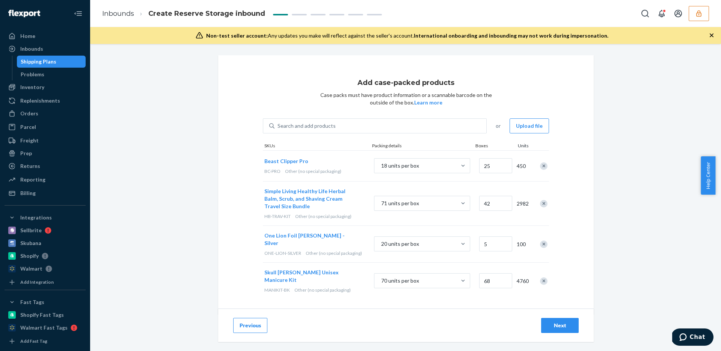
click at [243, 318] on button "Previous" at bounding box center [250, 325] width 34 height 15
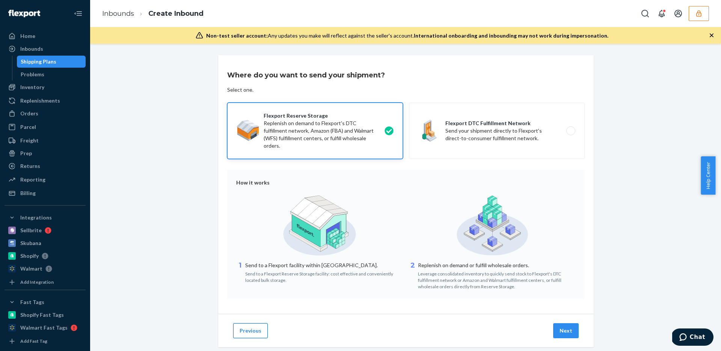
click at [248, 330] on button "Previous" at bounding box center [250, 330] width 35 height 15
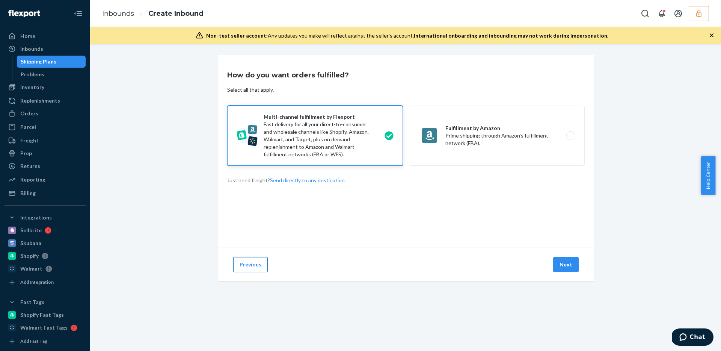
click at [249, 263] on button "Previous" at bounding box center [250, 264] width 35 height 15
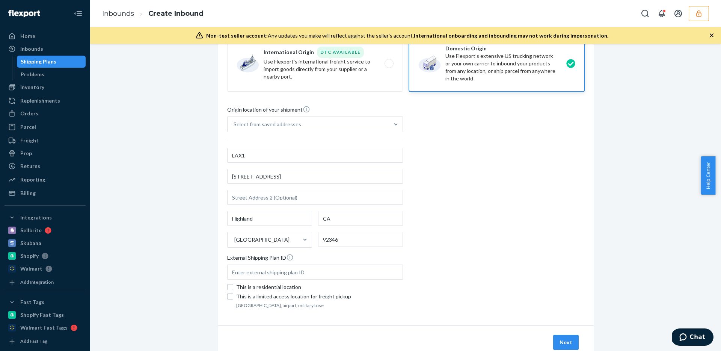
scroll to position [123, 0]
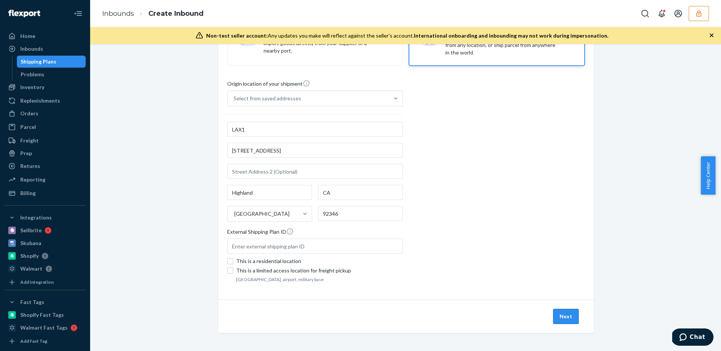
click at [563, 316] on button "Next" at bounding box center [566, 316] width 26 height 15
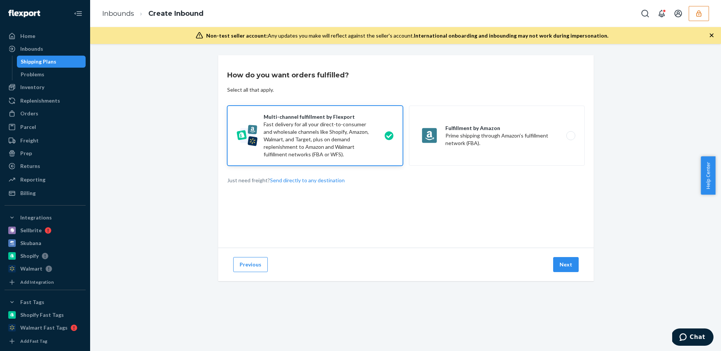
click at [568, 279] on div "Previous Next" at bounding box center [405, 263] width 375 height 33
click at [567, 266] on button "Next" at bounding box center [566, 264] width 26 height 15
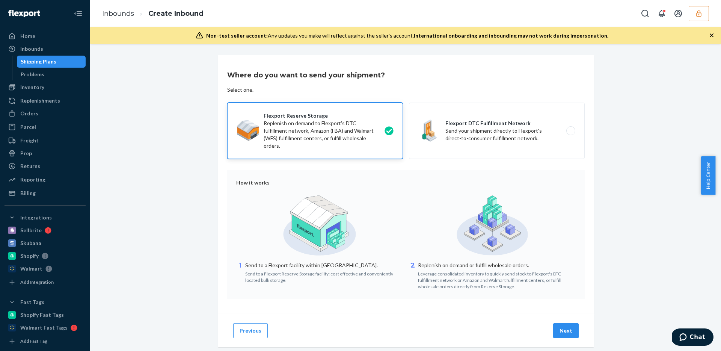
scroll to position [14, 0]
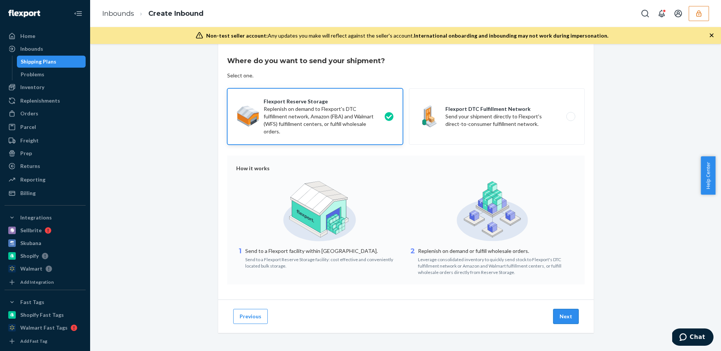
click at [561, 317] on button "Next" at bounding box center [566, 316] width 26 height 15
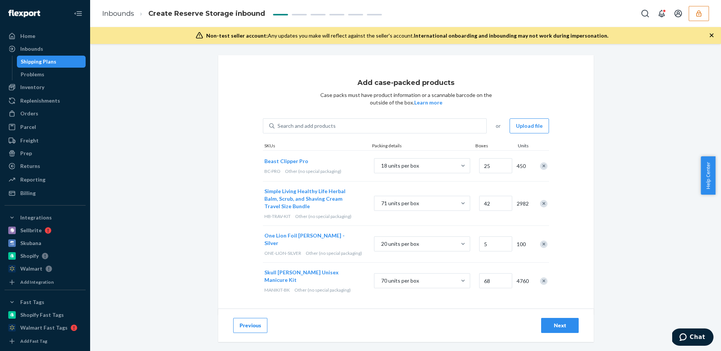
click at [561, 321] on div "Next" at bounding box center [559, 325] width 25 height 8
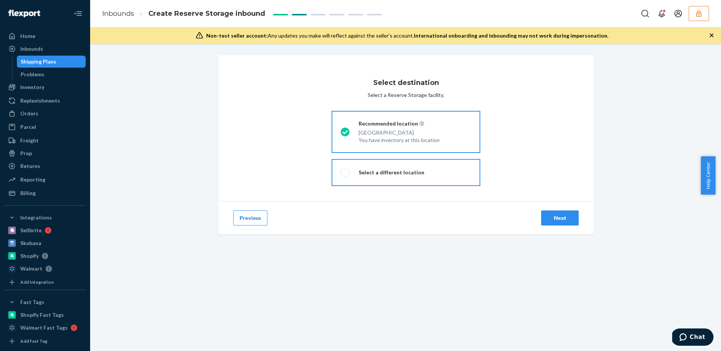
click at [392, 181] on label "Select a different location" at bounding box center [405, 172] width 149 height 27
click at [345, 175] on input "Select a different location" at bounding box center [342, 172] width 5 height 5
radio input "true"
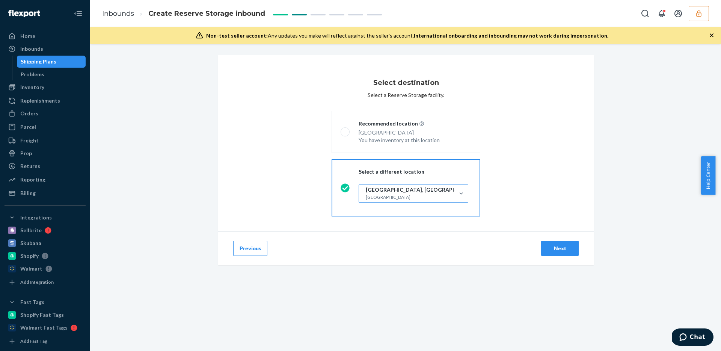
click at [393, 197] on div "San Bernardino, CA 92408 You have inventory available at this location" at bounding box center [421, 200] width 110 height 15
click at [366, 197] on input "San Bernardino, CA San Bernardino, CA 92408 You have inventory available at thi…" at bounding box center [365, 194] width 1 height 8
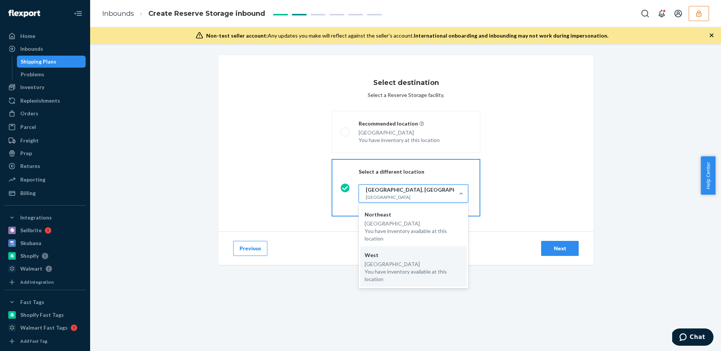
click at [393, 195] on div "San Bernardino, CA 92408 You have inventory available at this location" at bounding box center [421, 200] width 110 height 15
click at [366, 195] on input "option Northeast focused, 1 of 2. 2 results available. Use Up and Down to choos…" at bounding box center [365, 194] width 1 height 8
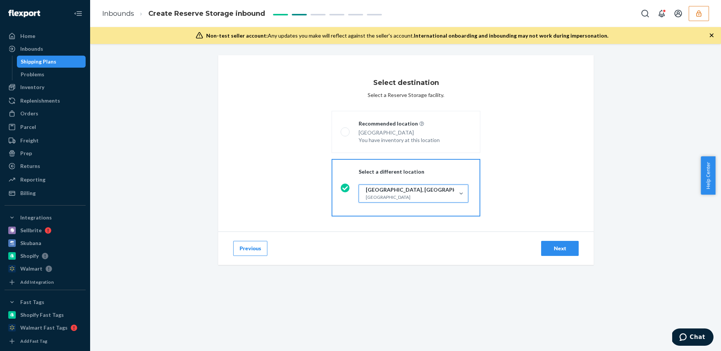
click at [555, 245] on div "Next" at bounding box center [559, 248] width 25 height 8
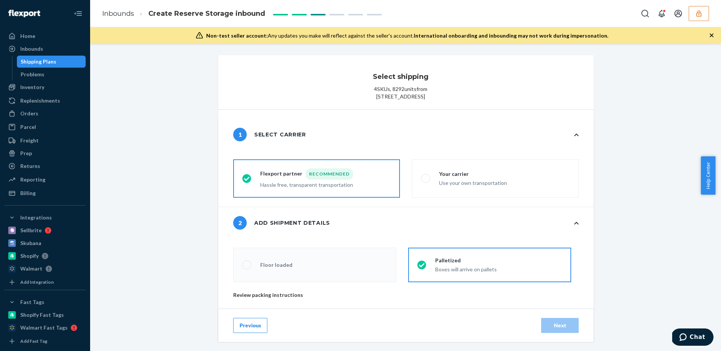
radio input "false"
type input "5"
radio input "false"
click at [460, 187] on div "Use your own transportation" at bounding box center [473, 182] width 68 height 9
click at [426, 181] on input "Your carrier Use your own transportation" at bounding box center [423, 178] width 5 height 5
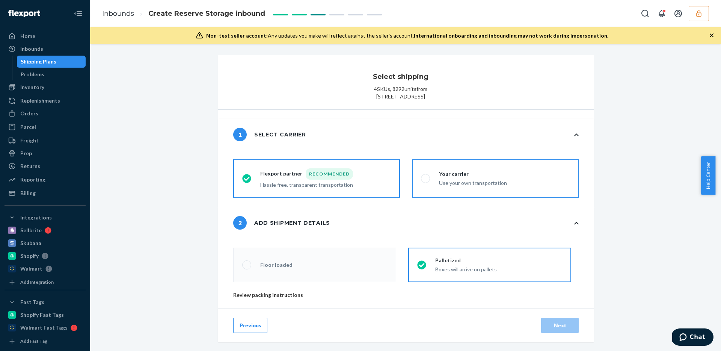
radio input "true"
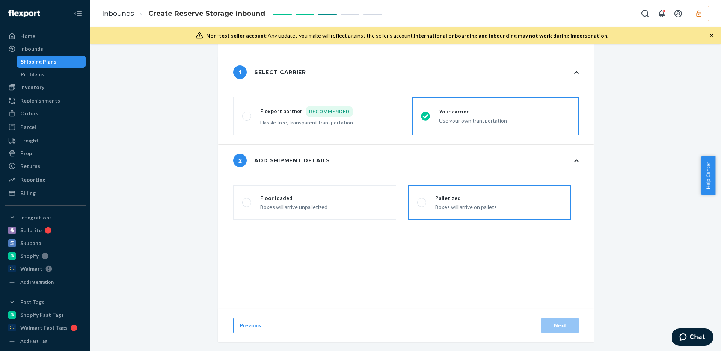
click at [455, 211] on div "Boxes will arrive on pallets" at bounding box center [466, 206] width 62 height 9
click at [422, 205] on input "Palletized Boxes will arrive on pallets" at bounding box center [419, 202] width 5 height 5
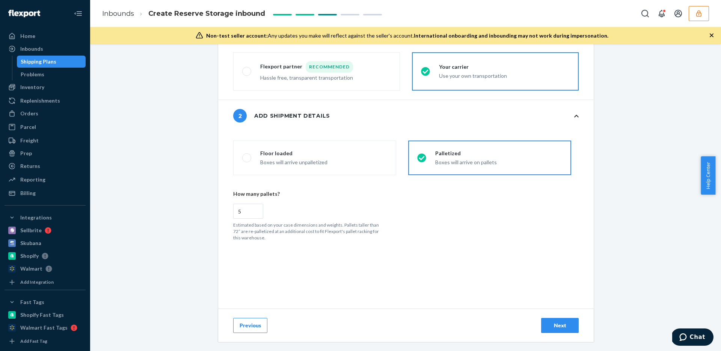
scroll to position [158, 0]
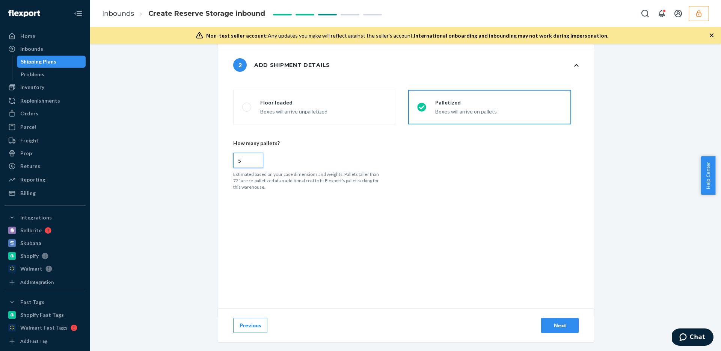
click at [253, 168] on input "5" at bounding box center [248, 160] width 30 height 15
click at [244, 167] on input "5" at bounding box center [248, 160] width 30 height 15
radio input "true"
radio input "false"
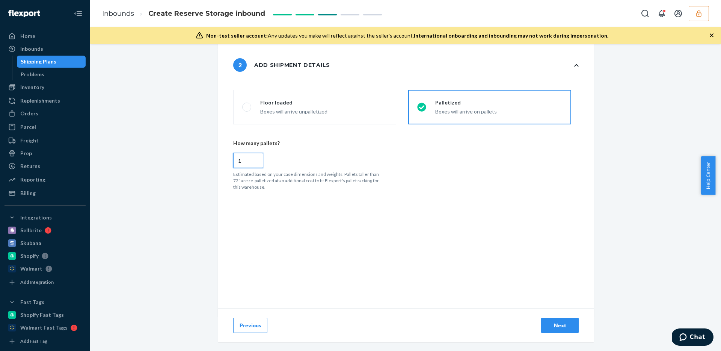
type input "1"
click at [560, 324] on div "Next" at bounding box center [559, 325] width 25 height 8
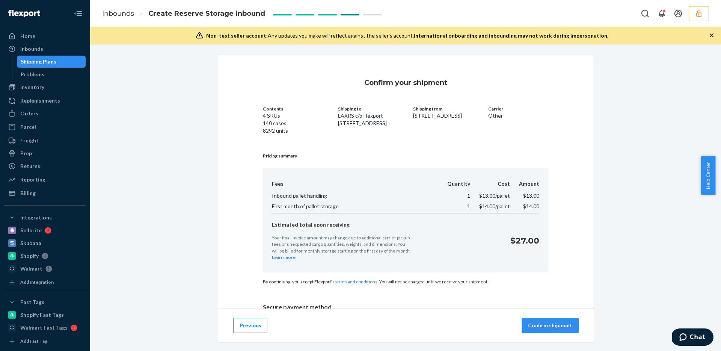
click at [542, 324] on p "Confirm shipment" at bounding box center [550, 325] width 44 height 8
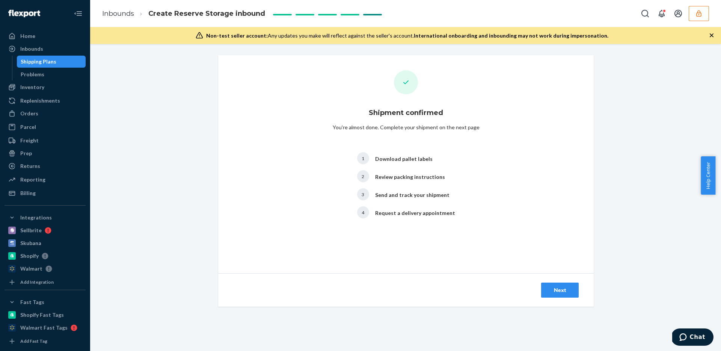
click at [554, 288] on div "Next" at bounding box center [559, 290] width 25 height 8
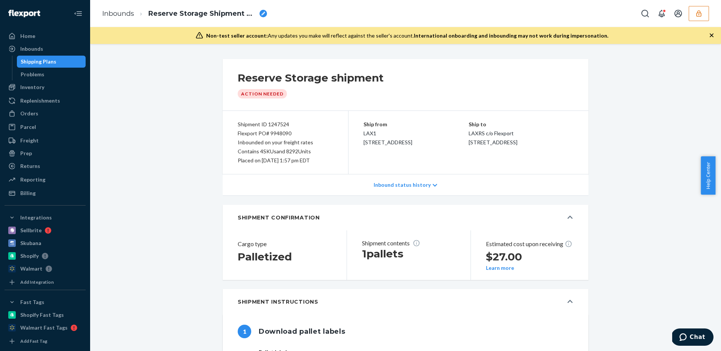
click at [281, 136] on div "Flexport PO# 9948090" at bounding box center [285, 133] width 95 height 9
copy div "9948090"
click at [28, 44] on div "Inbounds" at bounding box center [45, 49] width 80 height 11
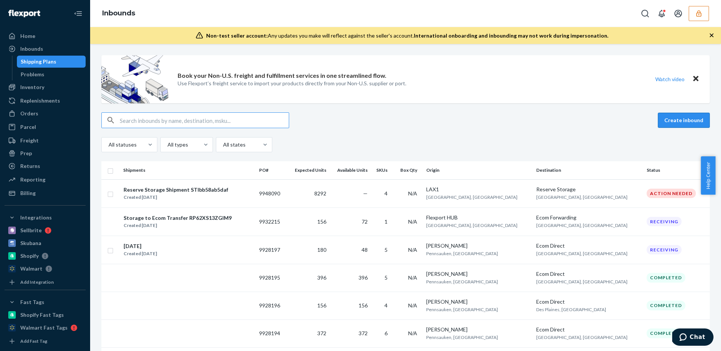
click at [673, 119] on button "Create inbound" at bounding box center [684, 120] width 52 height 15
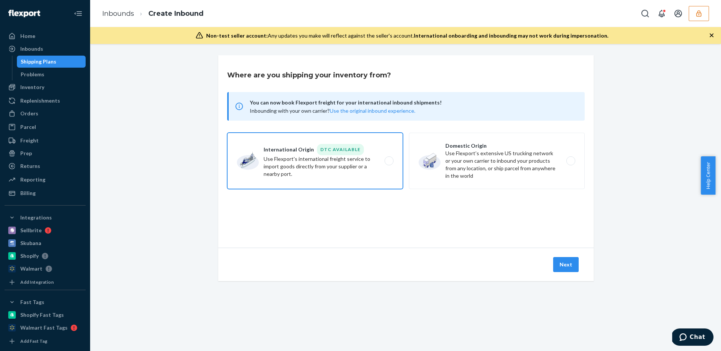
drag, startPoint x: 345, startPoint y: 155, endPoint x: 368, endPoint y: 161, distance: 23.3
click at [345, 155] on label "International Origin DTC Available Use Flexport's international freight service…" at bounding box center [315, 161] width 176 height 56
click at [389, 158] on input "International Origin DTC Available Use Flexport's international freight service…" at bounding box center [391, 160] width 5 height 5
radio input "true"
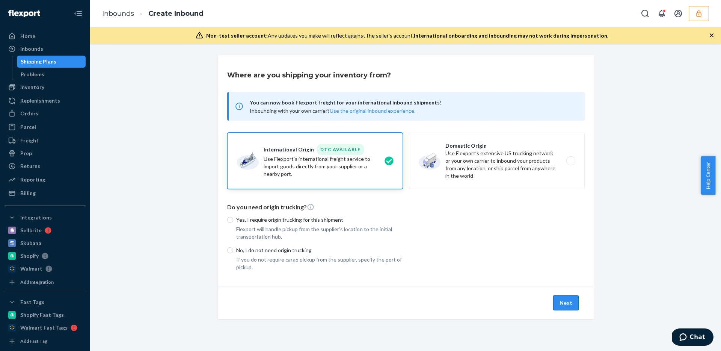
click at [566, 303] on button "Next" at bounding box center [566, 302] width 26 height 15
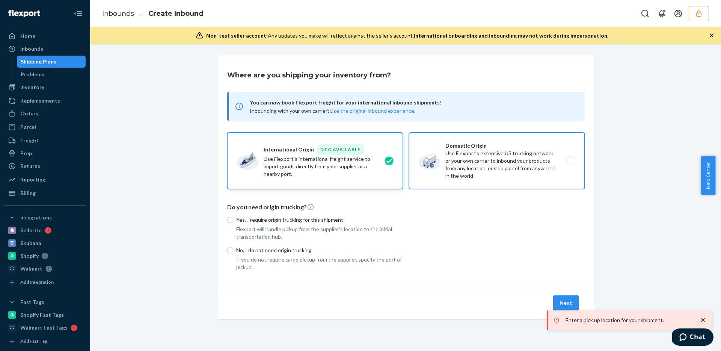
click at [493, 149] on label "Domestic Origin Use Flexport’s extensive US trucking network or your own carrie…" at bounding box center [497, 161] width 176 height 56
click at [570, 158] on input "Domestic Origin Use Flexport’s extensive US trucking network or your own carrie…" at bounding box center [572, 160] width 5 height 5
radio input "true"
radio input "false"
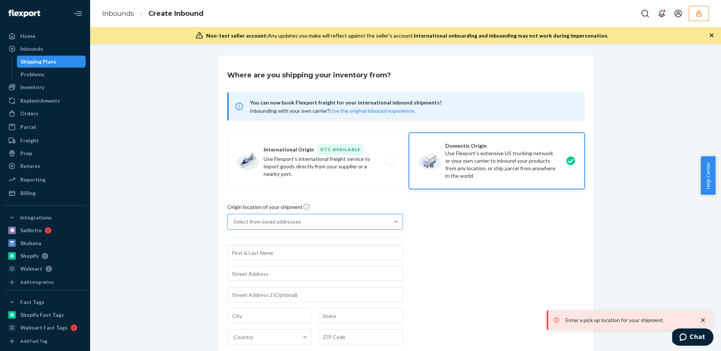
click at [310, 224] on div "Select from saved addresses" at bounding box center [307, 221] width 161 height 15
click at [234, 224] on input "Select from saved addresses" at bounding box center [234, 222] width 1 height 8
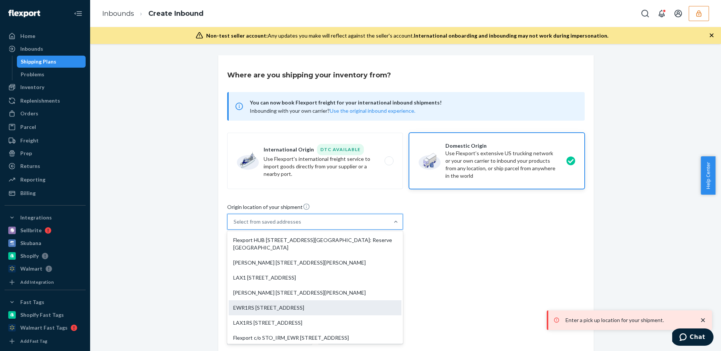
scroll to position [2, 0]
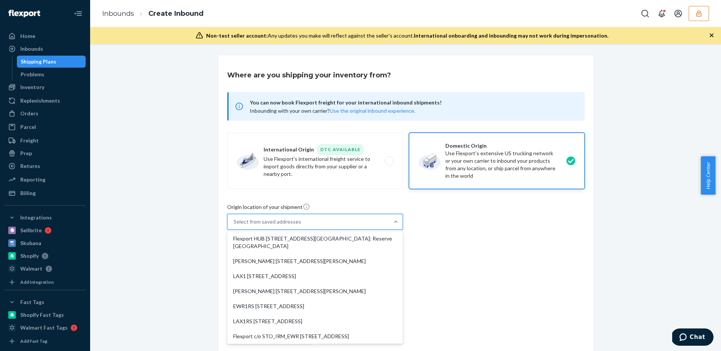
drag, startPoint x: 308, startPoint y: 321, endPoint x: 313, endPoint y: 313, distance: 9.4
click at [313, 314] on div "LAX1RS 2615 E 3rd St Highland, CA 92346" at bounding box center [315, 320] width 173 height 15
click at [234, 225] on input "option LAX1RS 2615 E 3rd St Highland, CA 92346 focused, 6 of 8. 8 results avail…" at bounding box center [234, 222] width 1 height 8
type input "LAX1RS"
type input "2615 E 3rd St"
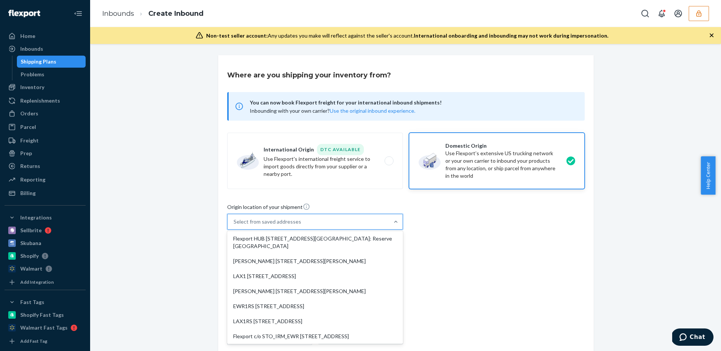
type input "Highland"
type input "CA"
type input "92346"
click at [303, 221] on div "LAX1RS 2615 E 3rd St Highland, CA 92346" at bounding box center [268, 222] width 69 height 8
click at [234, 221] on input "option LAX1RS 2615 E 3rd St Highland, CA 92346, selected. option Flexport HUB 3…" at bounding box center [234, 222] width 1 height 8
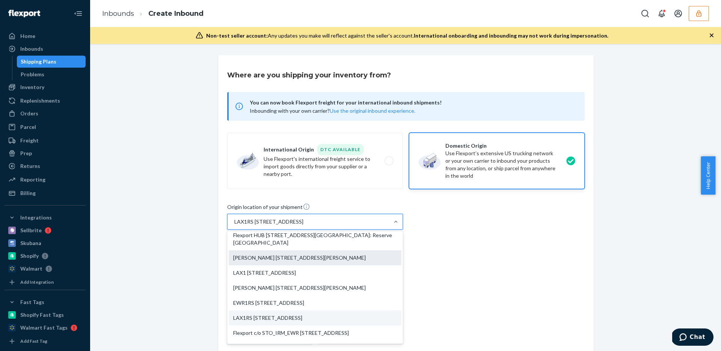
scroll to position [18, 0]
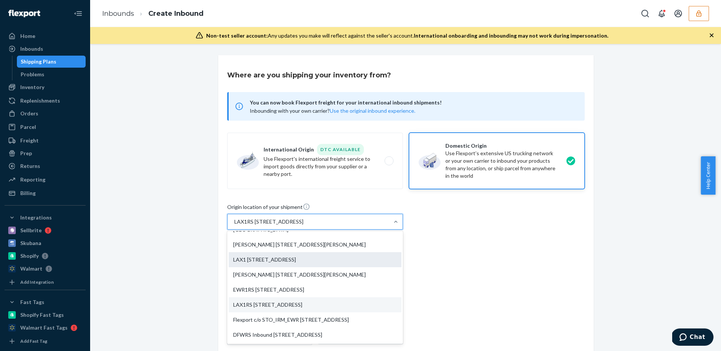
click at [292, 261] on div "LAX1 2615 E 3rd St Highland, CA 92346" at bounding box center [315, 259] width 173 height 15
click at [234, 225] on input "option LAX1RS 2615 E 3rd St Highland, CA 92346, selected. option LAX1 2615 E 3r…" at bounding box center [234, 222] width 1 height 8
type input "LAX1"
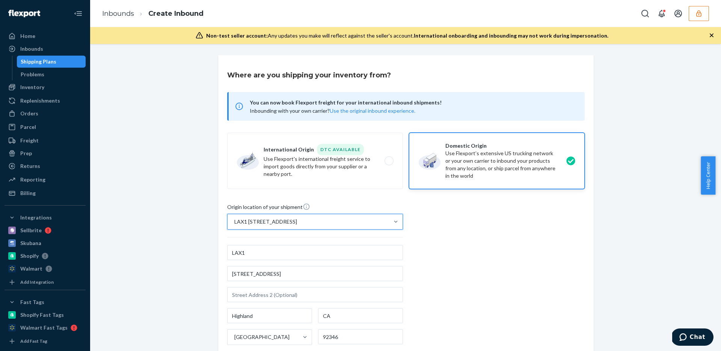
scroll to position [123, 0]
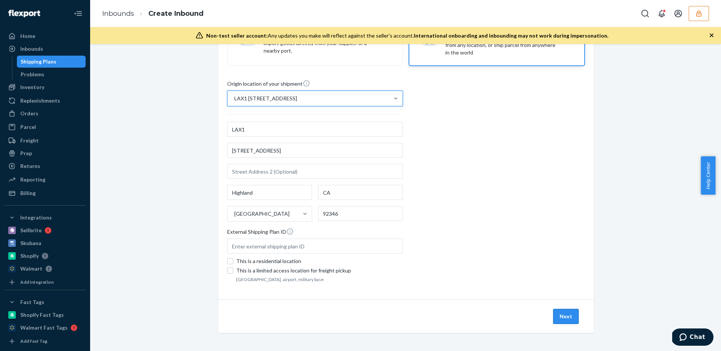
click at [560, 315] on button "Next" at bounding box center [566, 316] width 26 height 15
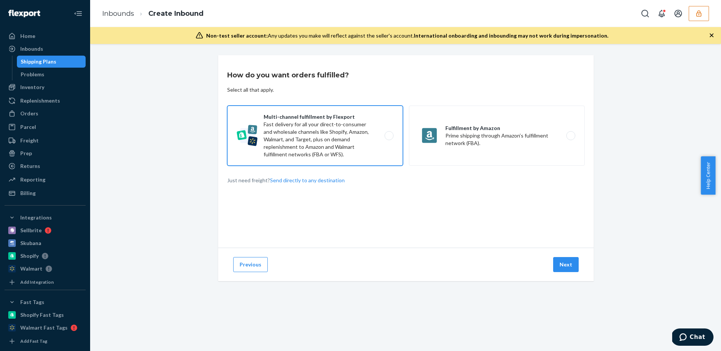
click at [301, 131] on label "Multi-channel fulfillment by Flexport Fast delivery for all your direct-to-cons…" at bounding box center [315, 135] width 176 height 60
click at [389, 133] on input "Multi-channel fulfillment by Flexport Fast delivery for all your direct-to-cons…" at bounding box center [391, 135] width 5 height 5
radio input "true"
click at [561, 262] on button "Next" at bounding box center [566, 264] width 26 height 15
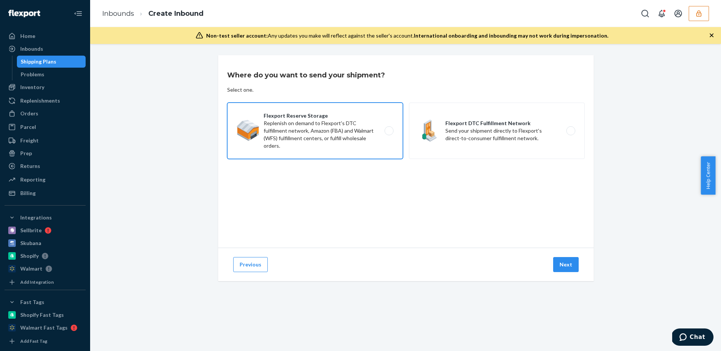
click at [324, 129] on label "Flexport Reserve Storage Replenish on demand to Flexport's DTC fulfillment netw…" at bounding box center [315, 130] width 176 height 56
click at [389, 129] on input "Flexport Reserve Storage Replenish on demand to Flexport's DTC fulfillment netw…" at bounding box center [391, 130] width 5 height 5
radio input "true"
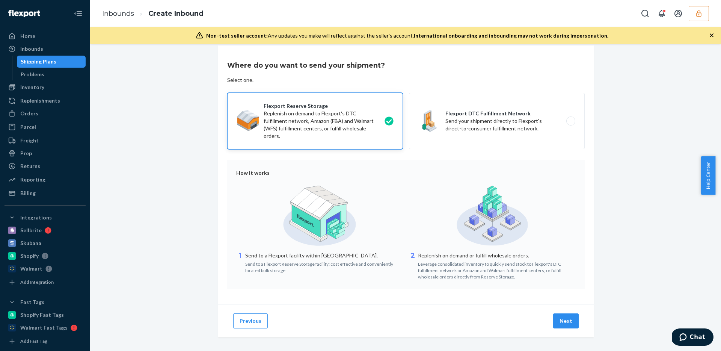
scroll to position [14, 0]
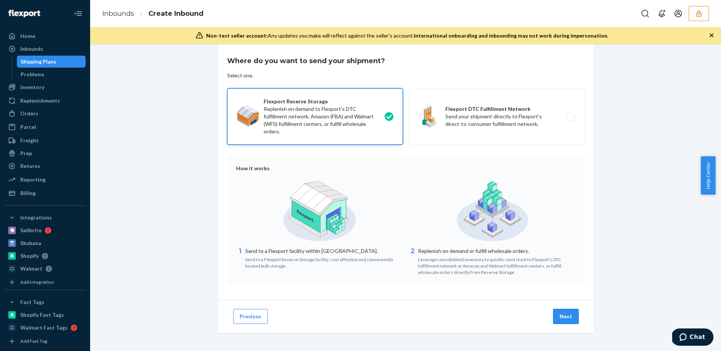
click at [565, 315] on button "Next" at bounding box center [566, 316] width 26 height 15
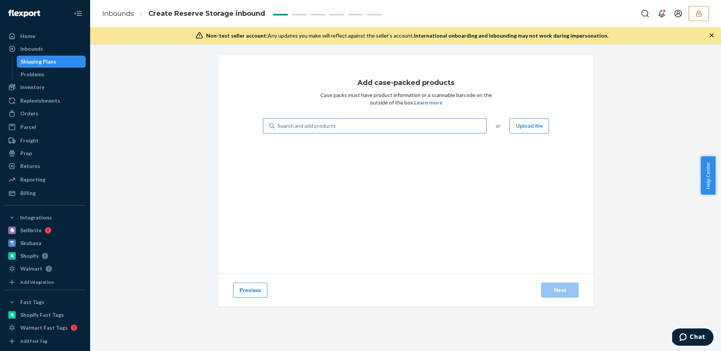
click at [367, 132] on div "Search and add products" at bounding box center [380, 126] width 212 height 14
click at [278, 130] on input "Search and add products" at bounding box center [277, 126] width 1 height 8
paste input "9948090"
type input "9948090"
paste input "DEBIEU18ALJ"
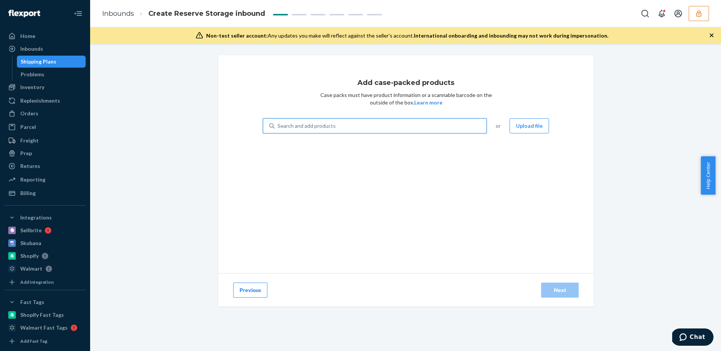
type input "DEBIEU18ALJ"
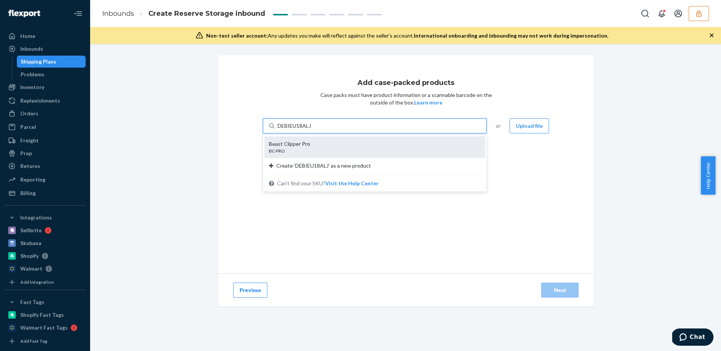
click at [318, 153] on div "BC-PRO" at bounding box center [372, 151] width 206 height 6
click at [312, 130] on input "DEBIEU18ALJ" at bounding box center [294, 126] width 35 height 8
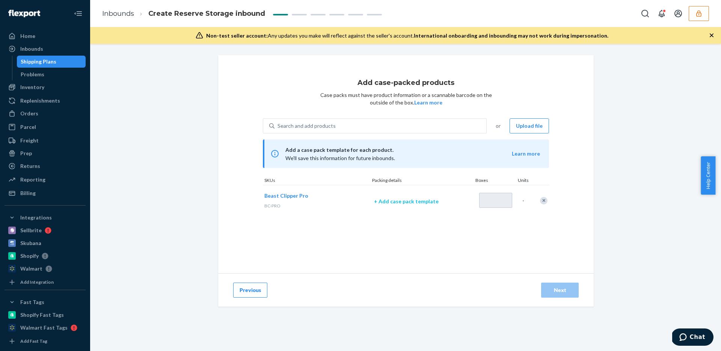
click at [403, 197] on p "+ Add case pack template" at bounding box center [422, 201] width 96 height 8
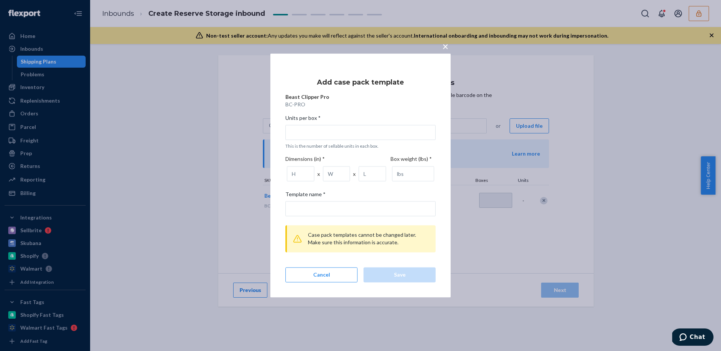
click at [314, 122] on span "Units per box *" at bounding box center [302, 119] width 35 height 11
click at [314, 125] on input "Units per box * This is the number of sellable units in each box." at bounding box center [360, 132] width 150 height 15
type input "4"
type input "4 units per box"
type input "4"
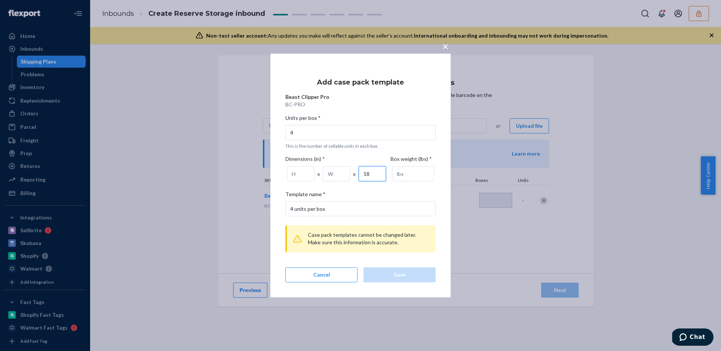
type input "18"
type input "16"
type input "6"
type input "8"
click at [393, 281] on button "Save" at bounding box center [399, 274] width 72 height 15
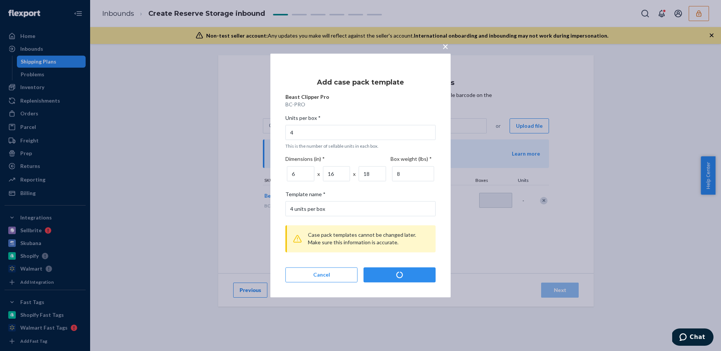
type input "1"
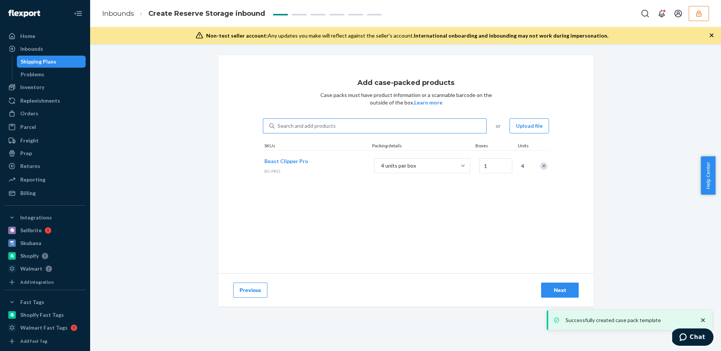
click at [339, 127] on div "Search and add products" at bounding box center [380, 126] width 212 height 14
click at [278, 127] on input "Search and add products" at bounding box center [277, 126] width 1 height 8
paste input "DTW2MNB3WQT"
type input "DTW2MNB3WQT"
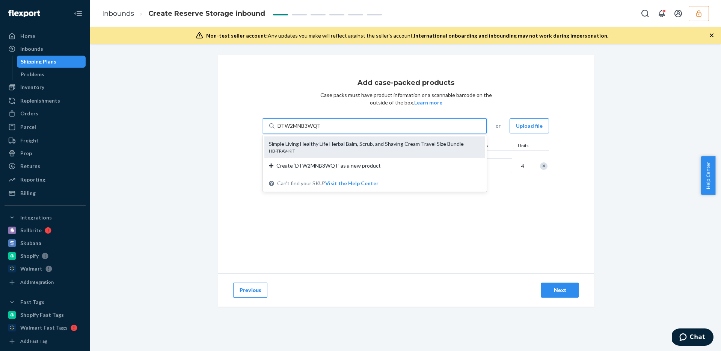
click at [352, 149] on div "HB-TRAV-KIT" at bounding box center [372, 151] width 206 height 6
click at [321, 130] on input "DTW2MNB3WQT" at bounding box center [299, 126] width 44 height 8
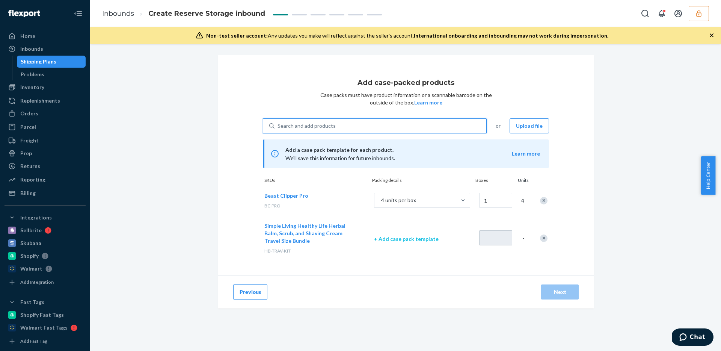
click at [411, 235] on p "+ Add case pack template" at bounding box center [422, 239] width 96 height 8
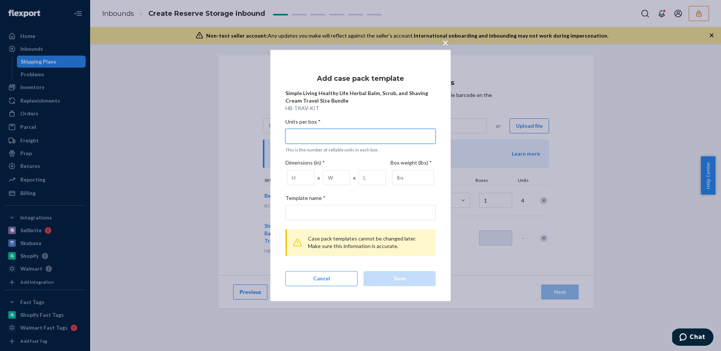
click at [311, 140] on input "Units per box * This is the number of sellable units in each box." at bounding box center [360, 135] width 150 height 15
type input "1"
type input "1 unit per box"
type input "16"
type input "16 units per box"
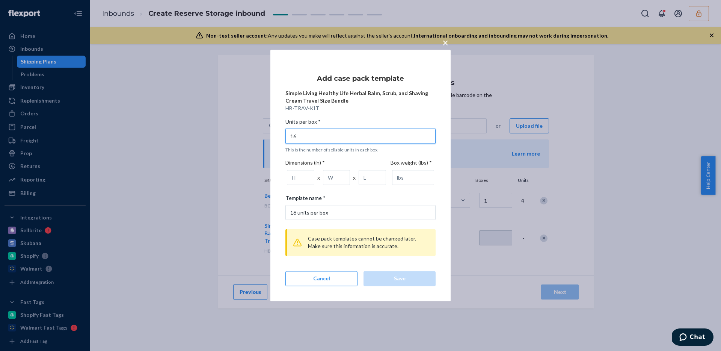
type input "16"
type input "12"
type input "8"
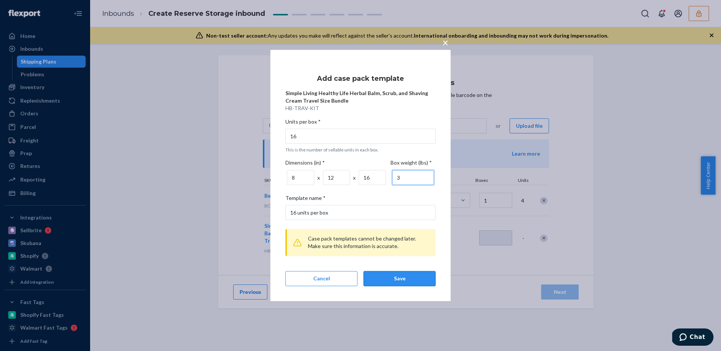
type input "3"
click at [406, 284] on button "Save" at bounding box center [399, 278] width 72 height 15
type input "1"
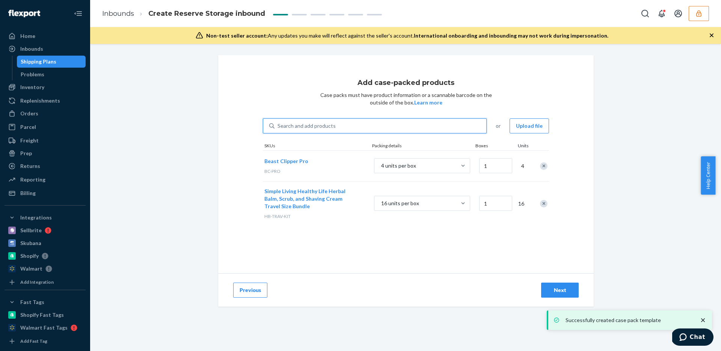
click at [319, 128] on div "Search and add products" at bounding box center [306, 126] width 58 height 8
click at [278, 128] on input "0 results available. Use Up and Down to choose options, press Enter to select t…" at bounding box center [277, 126] width 1 height 8
paste input "DXZAWKTGDC4"
type input "DXZAWKTGDC4"
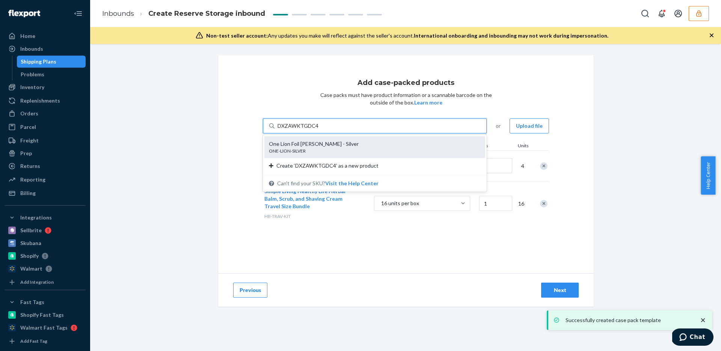
click at [343, 148] on div "ONE-LION-SILVER" at bounding box center [372, 151] width 206 height 6
click at [318, 130] on input "DXZAWKTGDC4" at bounding box center [297, 126] width 41 height 8
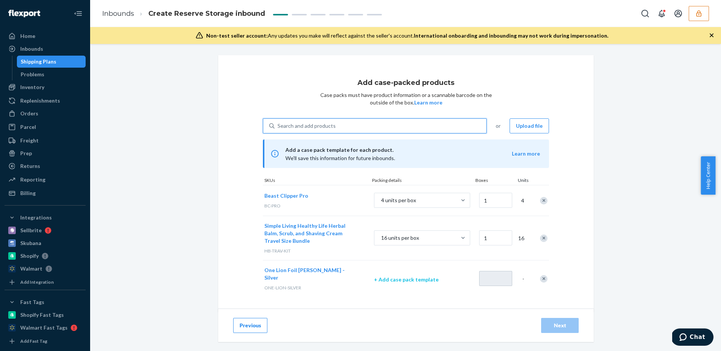
click at [412, 277] on p "+ Add case pack template" at bounding box center [422, 280] width 96 height 8
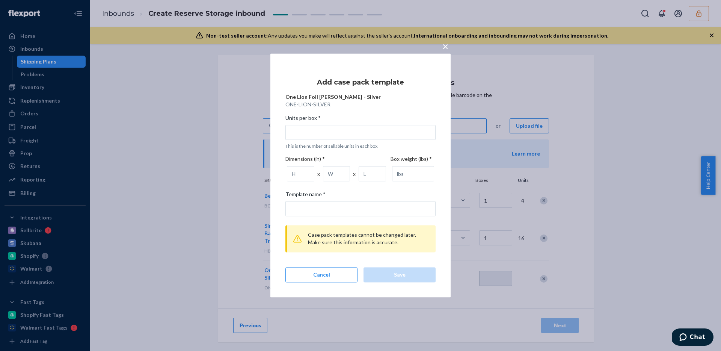
click at [362, 121] on div "Units per box *" at bounding box center [360, 119] width 150 height 11
click at [362, 125] on input "Units per box * This is the number of sellable units in each box." at bounding box center [360, 132] width 150 height 15
click at [361, 125] on input "Units per box * This is the number of sellable units in each box." at bounding box center [360, 132] width 150 height 15
type input "1"
type input "1 unit per box"
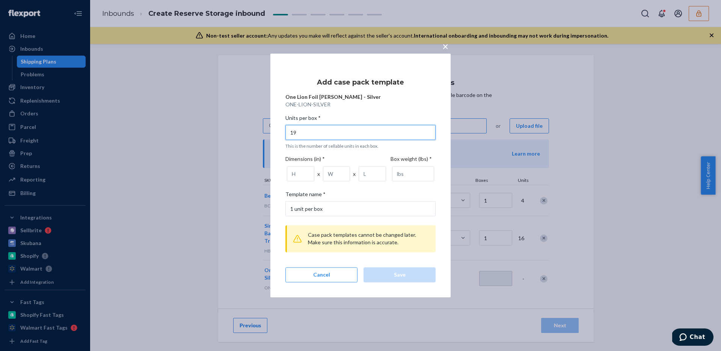
type input "198"
type input "198 units per box"
type input "198"
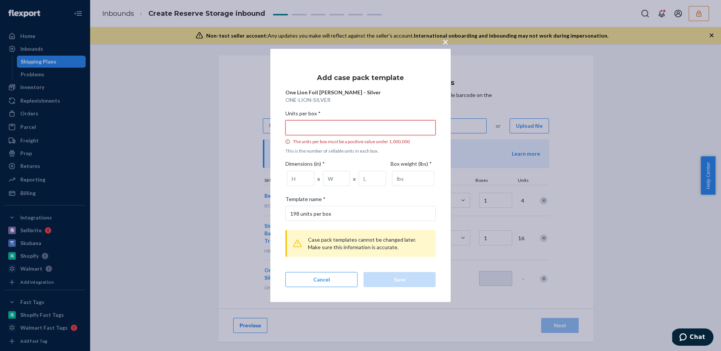
type input "1"
type input "1 unit per box"
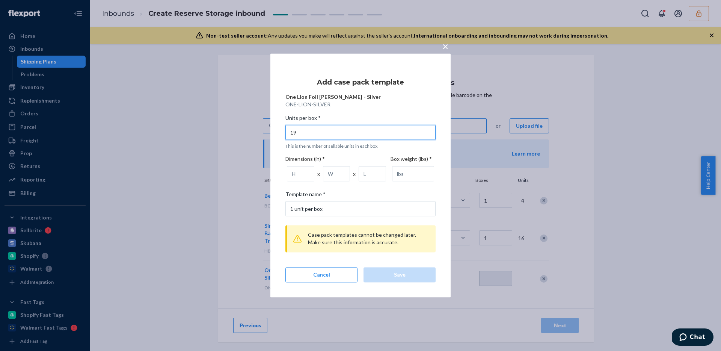
type input "198"
type input "198 units per box"
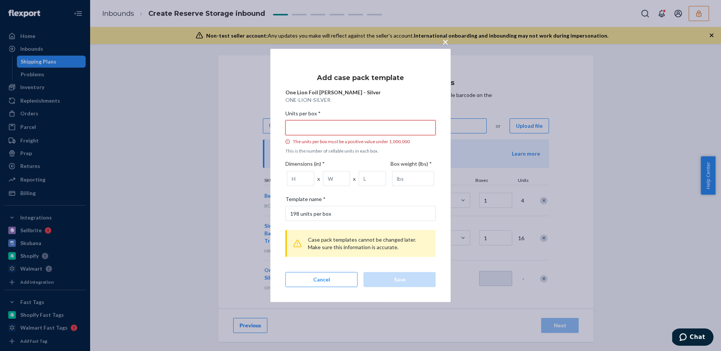
type input "1"
type input "1 unit per box"
type input "19"
type input "19 units per box"
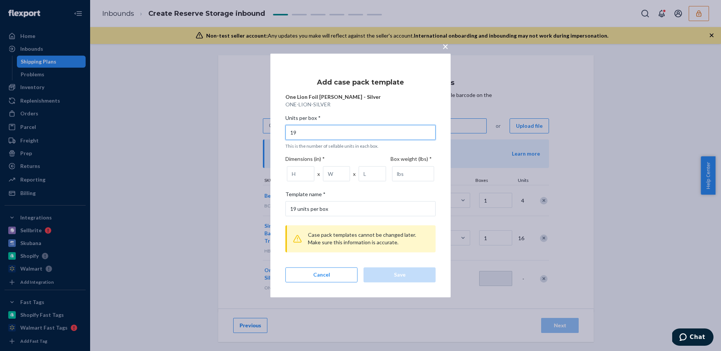
type input "19"
type input "24"
type input "16"
type input "10"
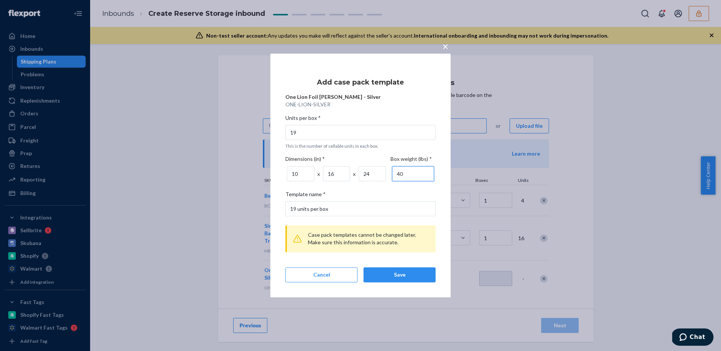
type input "4"
type input "30"
click at [379, 268] on button "Save" at bounding box center [399, 274] width 72 height 15
type input "1"
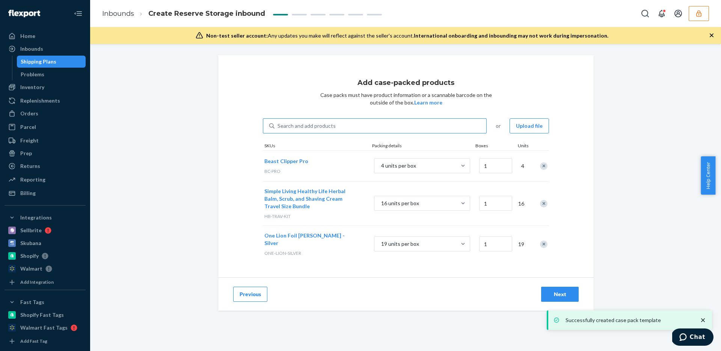
click at [440, 132] on div "Search and add products" at bounding box center [380, 126] width 212 height 14
click at [278, 130] on input "Search and add products" at bounding box center [277, 126] width 1 height 8
paste input "DYJOAK6EZU8"
type input "DYJOAK6EZU8"
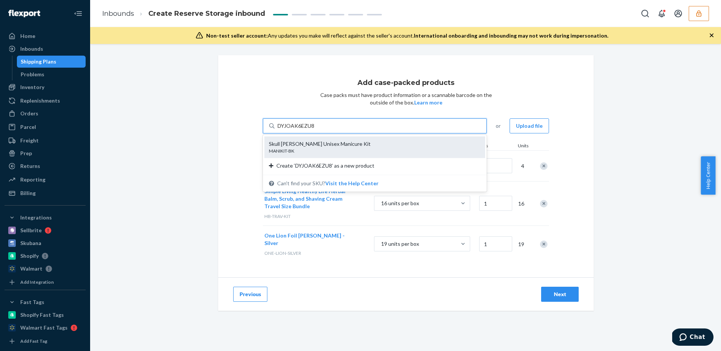
click at [335, 153] on div "MANIKIT-BK" at bounding box center [372, 151] width 206 height 6
click at [315, 130] on input "DYJOAK6EZU8" at bounding box center [295, 126] width 37 height 8
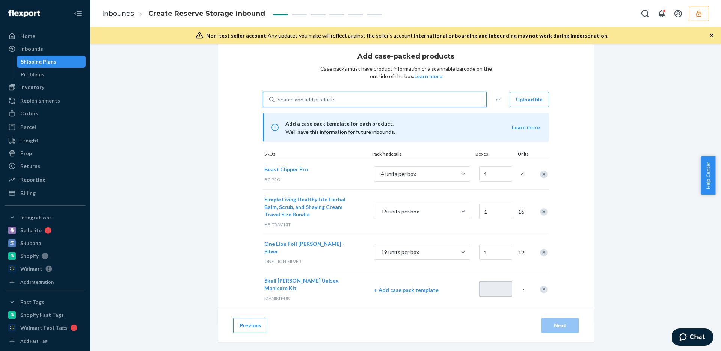
scroll to position [28, 0]
click at [399, 270] on div "Skull Shaver Unisex Manicure Kit MANIKIT-BK + Add case pack template -" at bounding box center [406, 286] width 286 height 37
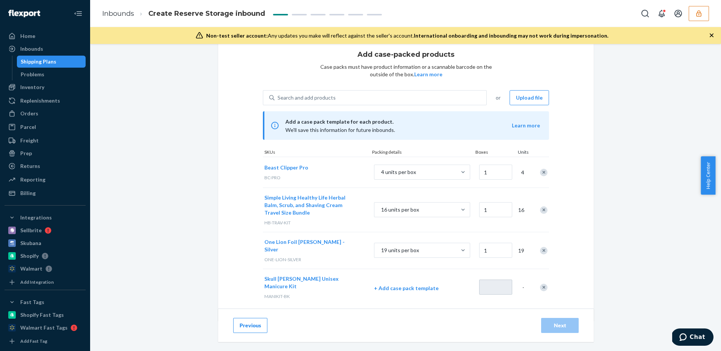
drag, startPoint x: 399, startPoint y: 273, endPoint x: 403, endPoint y: 272, distance: 3.9
click at [399, 278] on div "+ Add case pack template" at bounding box center [421, 288] width 111 height 20
click at [404, 284] on p "+ Add case pack template" at bounding box center [422, 288] width 96 height 8
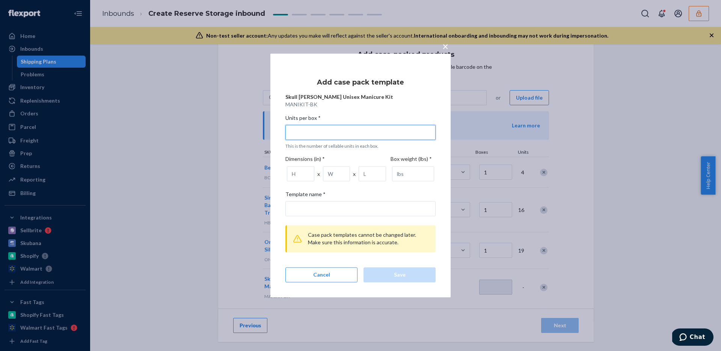
click at [380, 134] on input "Units per box * This is the number of sellable units in each box." at bounding box center [360, 132] width 150 height 15
type input "6"
type input "6 units per box"
type input "64"
type input "64 units per box"
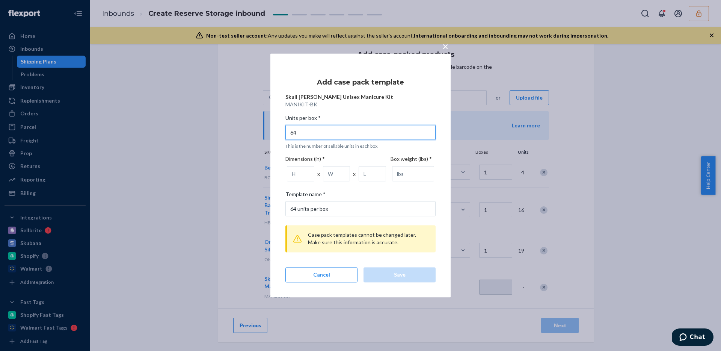
type input "64"
type input "12"
type input "10"
type input "8"
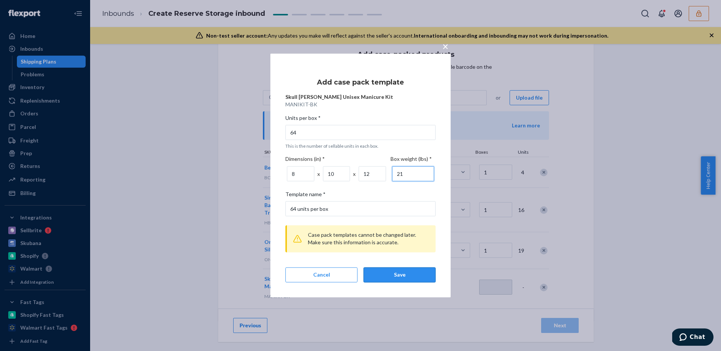
type input "21"
click at [422, 276] on div "Save" at bounding box center [399, 275] width 59 height 8
type input "1"
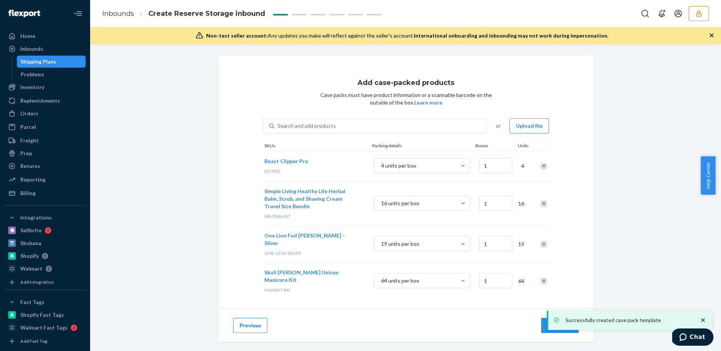
click at [539, 318] on div "Next" at bounding box center [559, 325] width 41 height 15
click at [541, 318] on button "Next" at bounding box center [560, 325] width 38 height 15
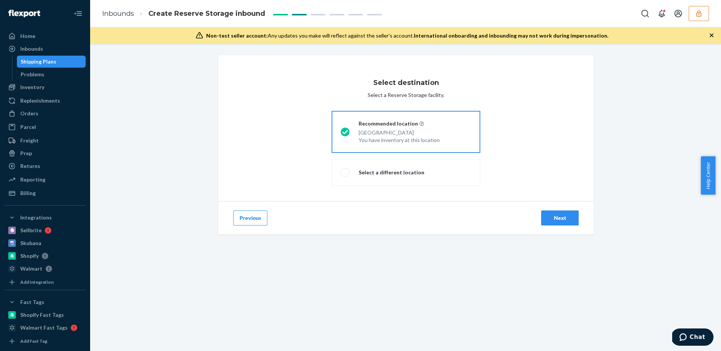
click at [566, 210] on button "Next" at bounding box center [560, 217] width 38 height 15
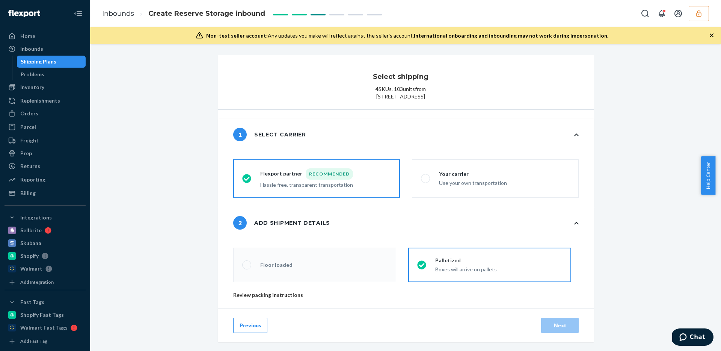
radio input "false"
type input "1"
radio input "false"
click at [468, 196] on label "Your carrier Use your own transportation" at bounding box center [495, 178] width 167 height 38
click at [426, 181] on input "Your carrier Use your own transportation" at bounding box center [423, 178] width 5 height 5
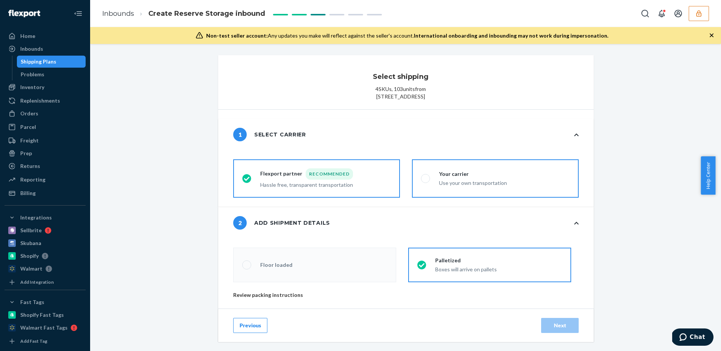
radio input "true"
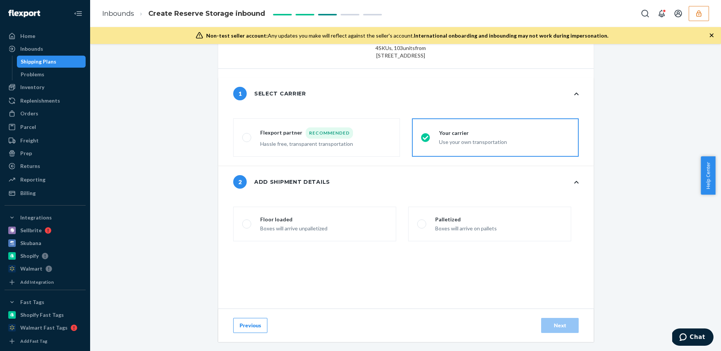
scroll to position [137, 0]
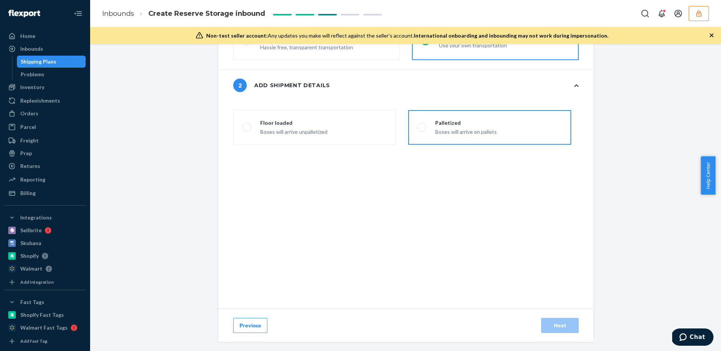
click at [482, 145] on label "Palletized Boxes will arrive on pallets" at bounding box center [489, 127] width 163 height 35
click at [422, 130] on input "Palletized Boxes will arrive on pallets" at bounding box center [419, 127] width 5 height 5
radio input "false"
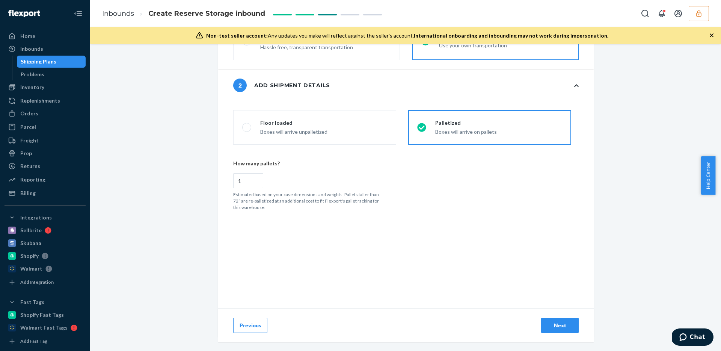
click at [556, 322] on div "Next" at bounding box center [559, 325] width 25 height 8
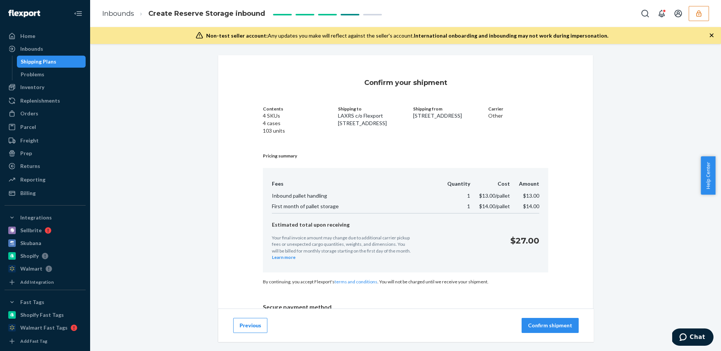
click at [530, 335] on div "Previous Confirm shipment" at bounding box center [405, 324] width 375 height 33
click at [528, 327] on p "Confirm shipment" at bounding box center [550, 325] width 44 height 8
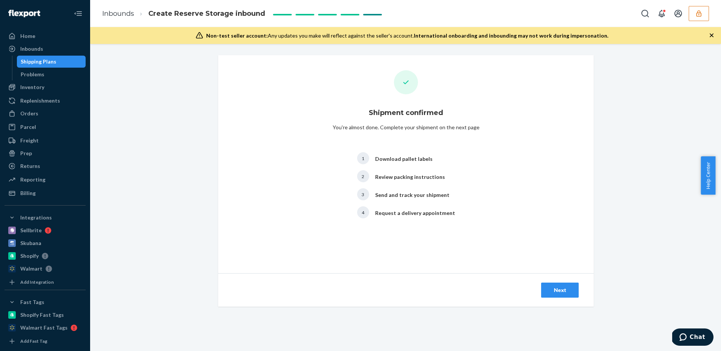
click at [556, 274] on div "Next" at bounding box center [405, 289] width 375 height 33
click at [556, 291] on div "Next" at bounding box center [559, 290] width 25 height 8
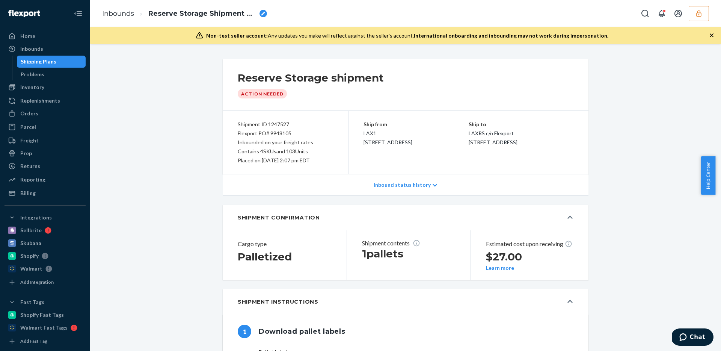
click at [283, 136] on div "Flexport PO# 9948105" at bounding box center [285, 133] width 95 height 9
click at [281, 133] on div "Flexport PO# 9948105" at bounding box center [285, 133] width 95 height 9
click at [691, 12] on button "button" at bounding box center [699, 13] width 20 height 15
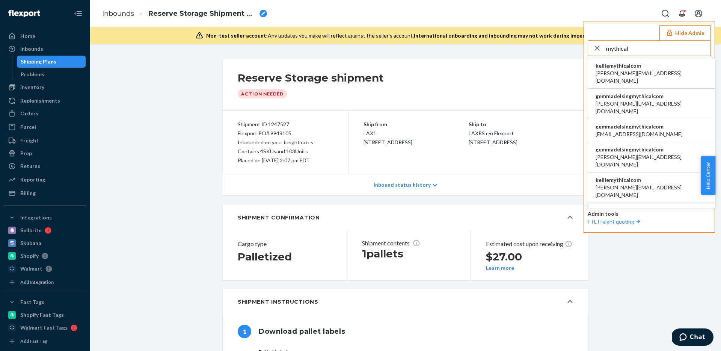
type input "mythical"
click at [653, 92] on span "gemmadelsingmythicalcom" at bounding box center [651, 96] width 112 height 8
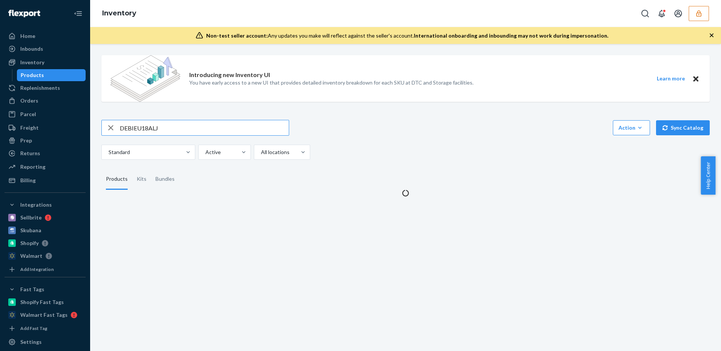
type input "DEBIEU18ALJ"
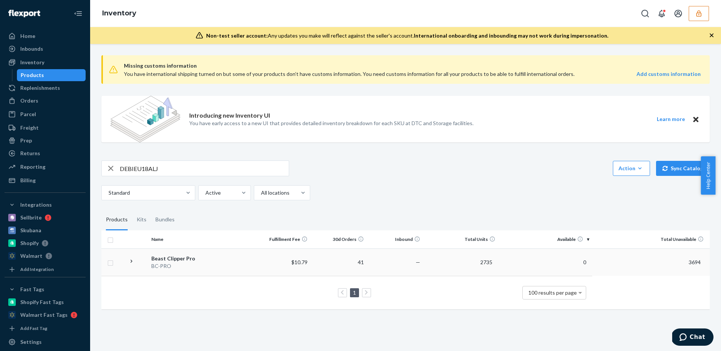
click at [374, 261] on td "—" at bounding box center [395, 261] width 56 height 27
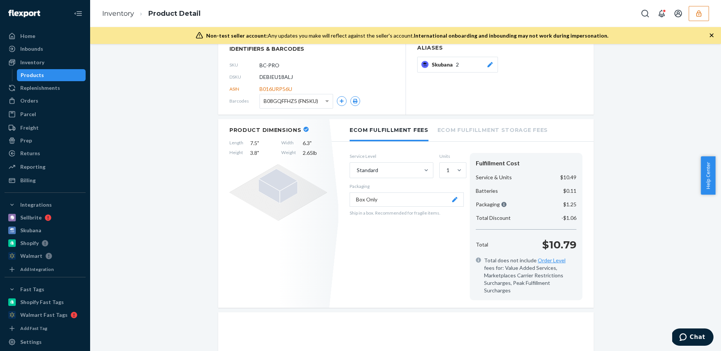
scroll to position [94, 0]
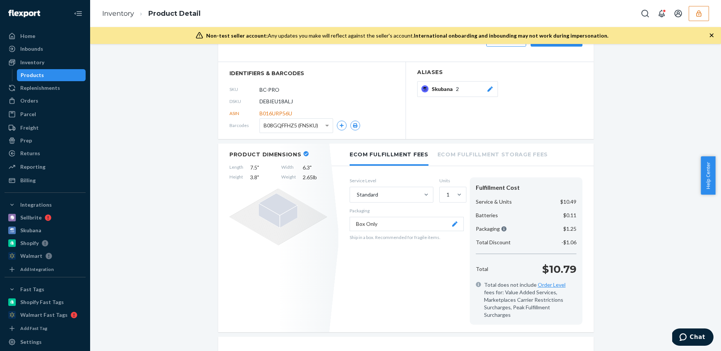
click at [460, 154] on li "Ecom Fulfillment Storage Fees" at bounding box center [492, 153] width 110 height 21
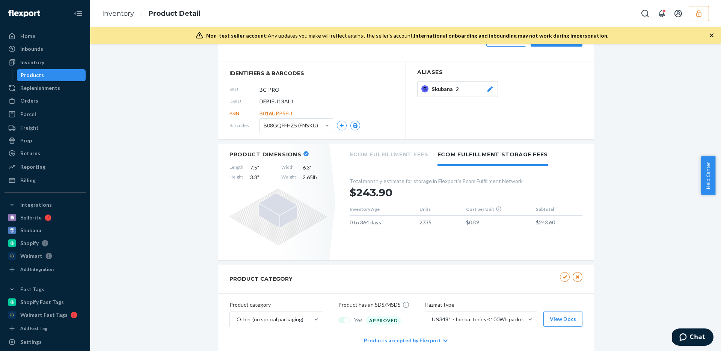
click at [398, 153] on li "Ecom Fulfillment Fees" at bounding box center [389, 153] width 79 height 21
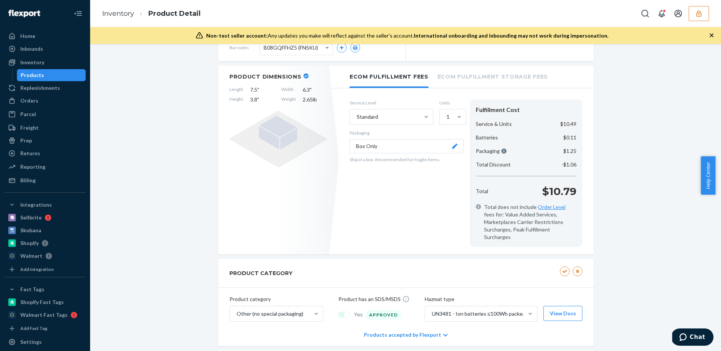
scroll to position [165, 0]
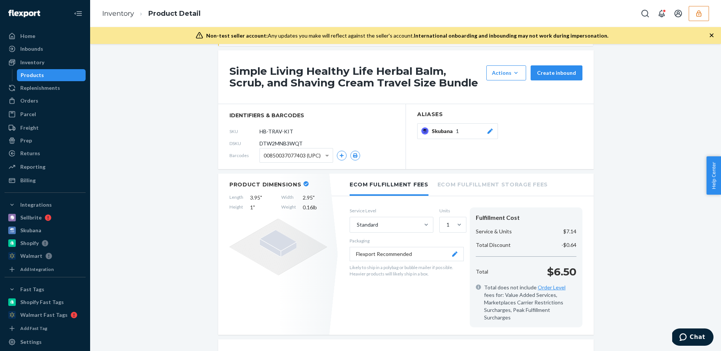
scroll to position [97, 0]
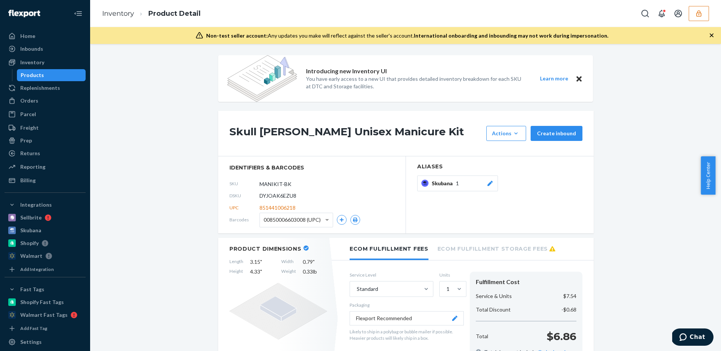
click at [700, 12] on icon "button" at bounding box center [698, 13] width 5 height 6
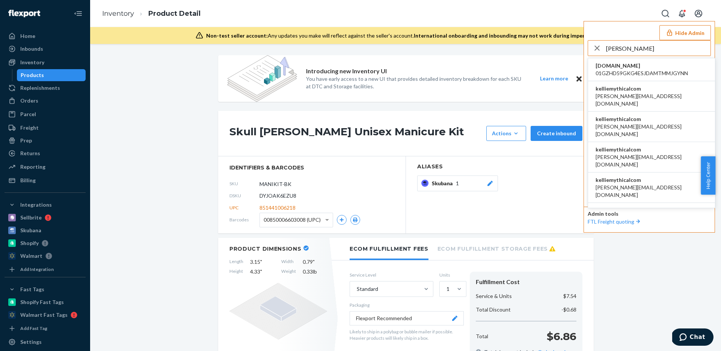
type input "[PERSON_NAME]"
click at [644, 95] on span "[PERSON_NAME][EMAIL_ADDRESS][DOMAIN_NAME]" at bounding box center [651, 99] width 112 height 15
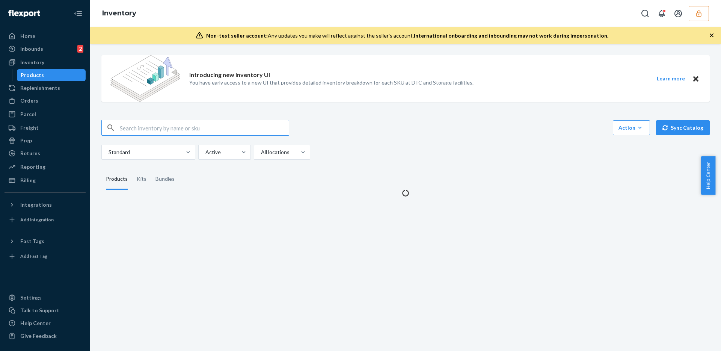
click at [162, 131] on input "text" at bounding box center [204, 127] width 169 height 15
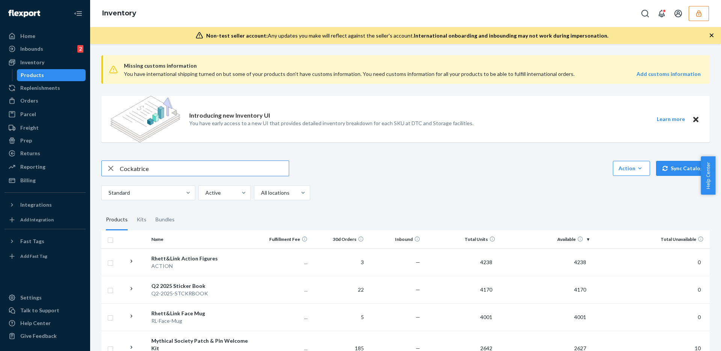
type input "Cockatrice"
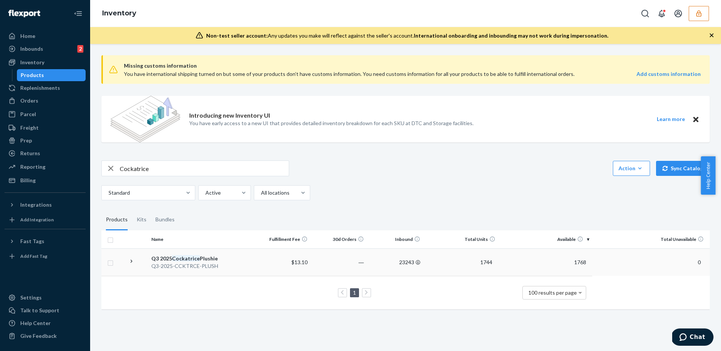
click at [339, 260] on td "―" at bounding box center [338, 261] width 56 height 27
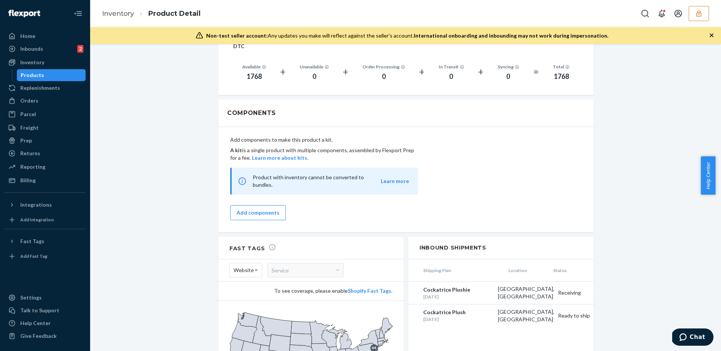
scroll to position [661, 0]
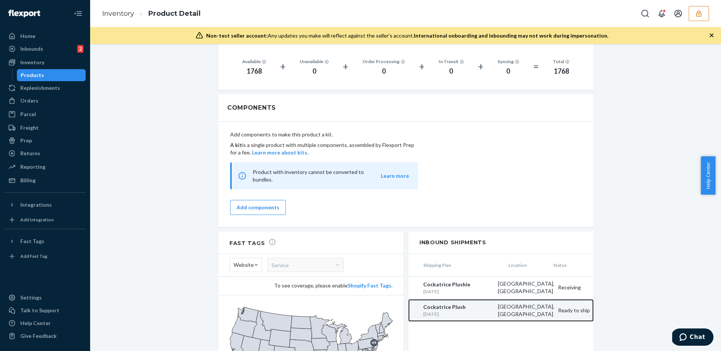
click at [512, 303] on div "[GEOGRAPHIC_DATA], [GEOGRAPHIC_DATA]" at bounding box center [524, 310] width 60 height 15
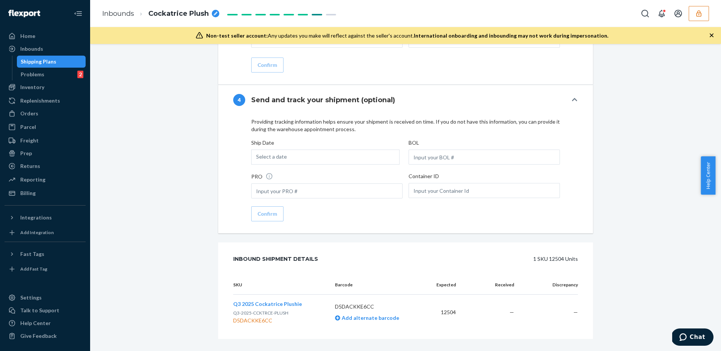
scroll to position [1075, 0]
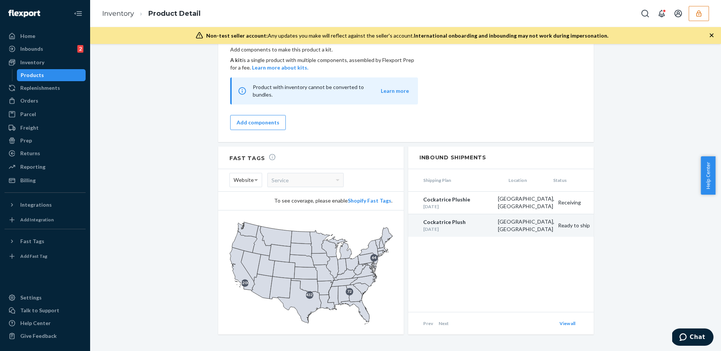
scroll to position [738, 0]
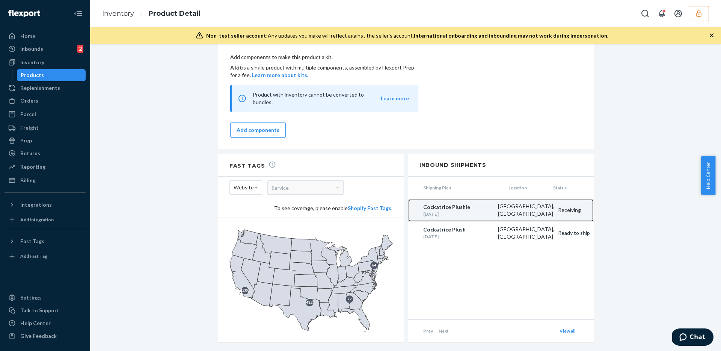
click at [519, 202] on div "[GEOGRAPHIC_DATA], [GEOGRAPHIC_DATA]" at bounding box center [524, 209] width 60 height 15
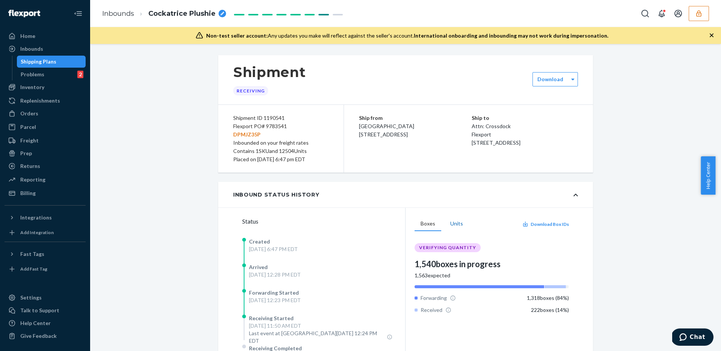
click at [453, 223] on button "Units" at bounding box center [456, 224] width 25 height 14
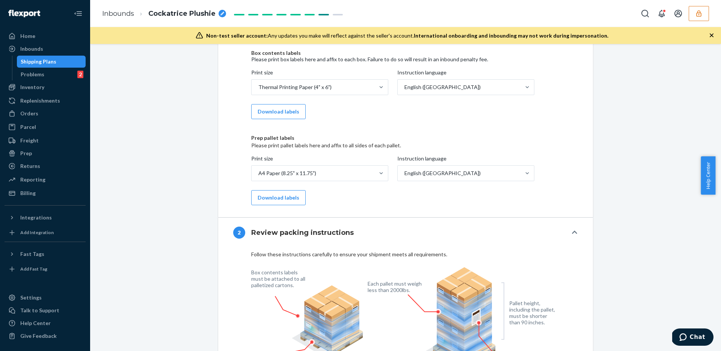
scroll to position [1167, 0]
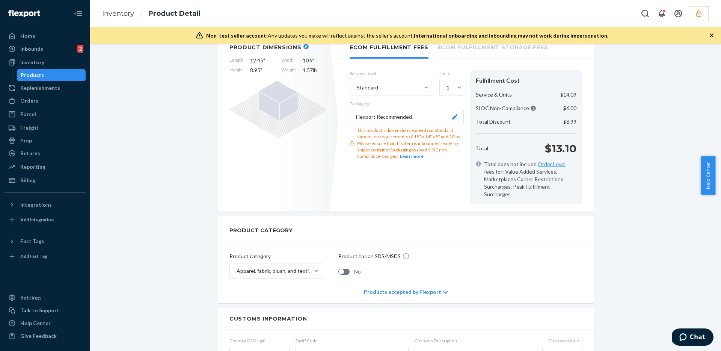
scroll to position [171, 0]
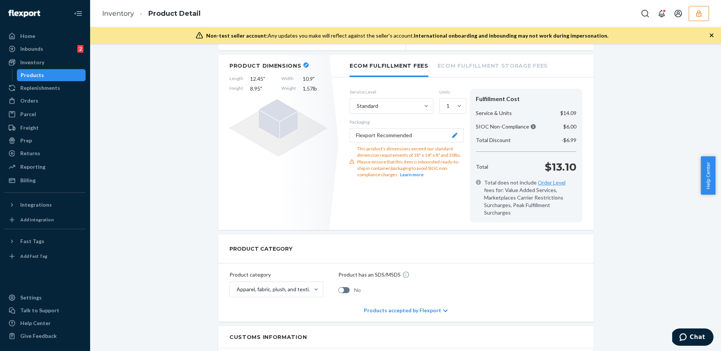
click at [415, 176] on button "Learn more" at bounding box center [412, 174] width 24 height 6
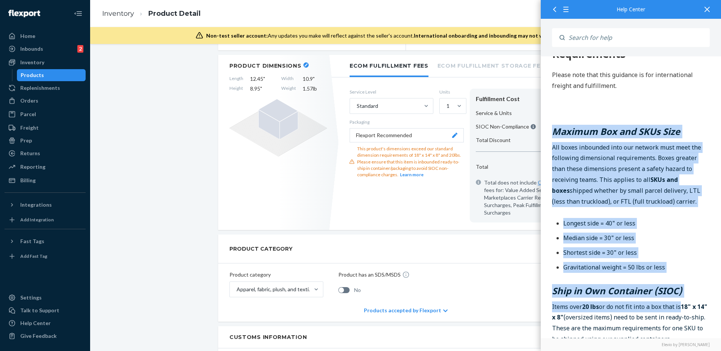
scroll to position [38, 0]
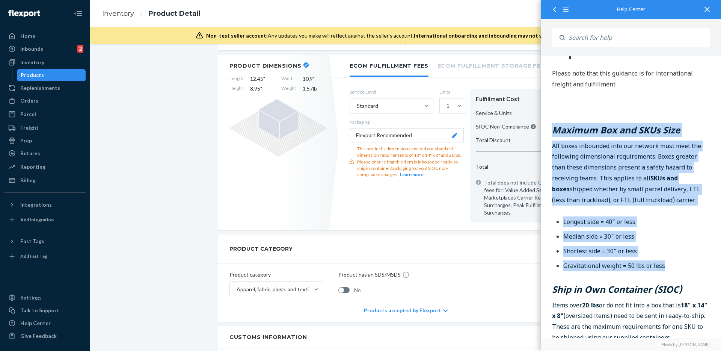
copy div "Maximum Box and SKUs Size All boxes inbounded into our network must meet the fo…"
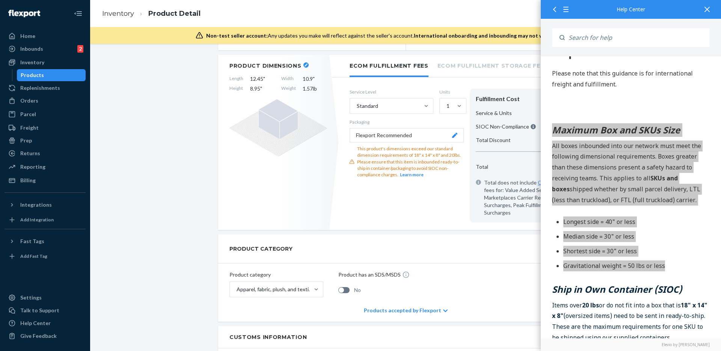
click at [439, 209] on div "Service Level Standard Units 1 Packaging Flexport Recommended This product's di…" at bounding box center [407, 156] width 114 height 134
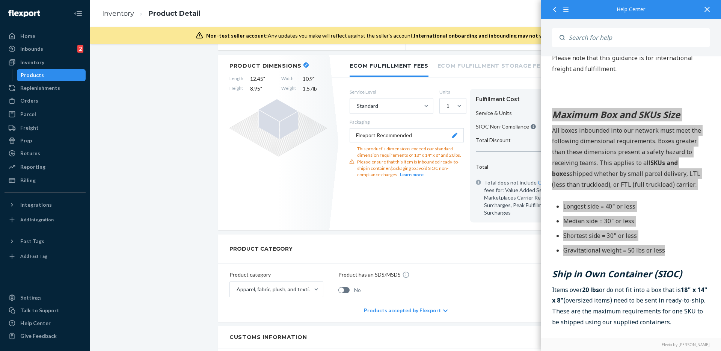
scroll to position [55, 0]
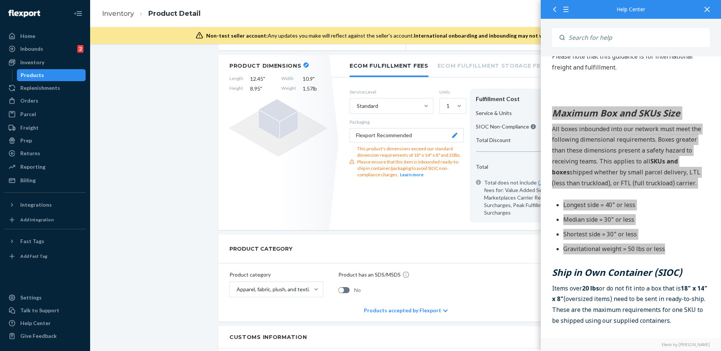
click at [437, 207] on div "Service Level Standard Units 1 Packaging Flexport Recommended This product's di…" at bounding box center [407, 156] width 114 height 134
click at [711, 11] on div at bounding box center [707, 9] width 17 height 18
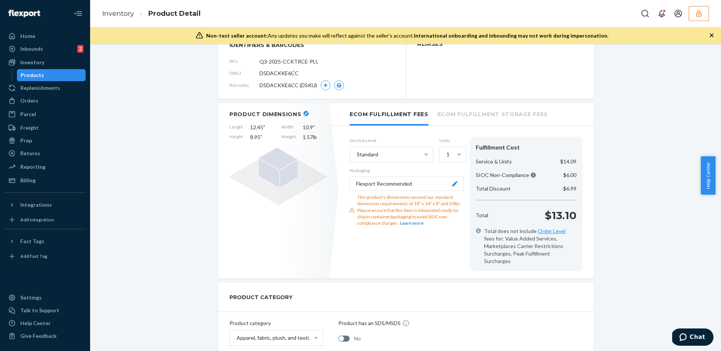
scroll to position [121, 0]
click at [304, 115] on icon "button" at bounding box center [305, 115] width 3 height 3
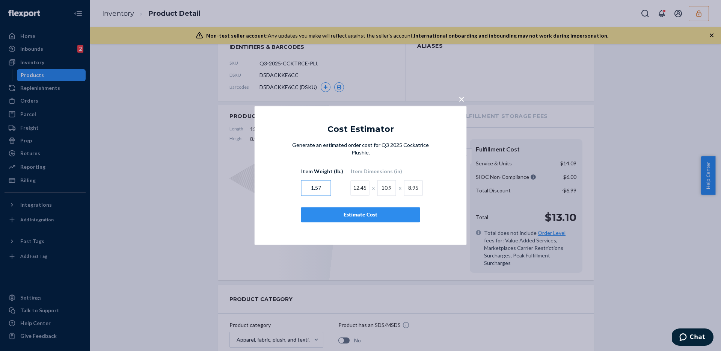
click at [322, 185] on input "1.57" at bounding box center [316, 188] width 30 height 16
click at [360, 186] on input "12.45" at bounding box center [360, 188] width 19 height 16
drag, startPoint x: 393, startPoint y: 185, endPoint x: 397, endPoint y: 186, distance: 4.1
click at [393, 185] on div "12.45 x 10.9 x 8.95" at bounding box center [387, 186] width 72 height 19
click at [412, 185] on input "8.95" at bounding box center [413, 188] width 19 height 16
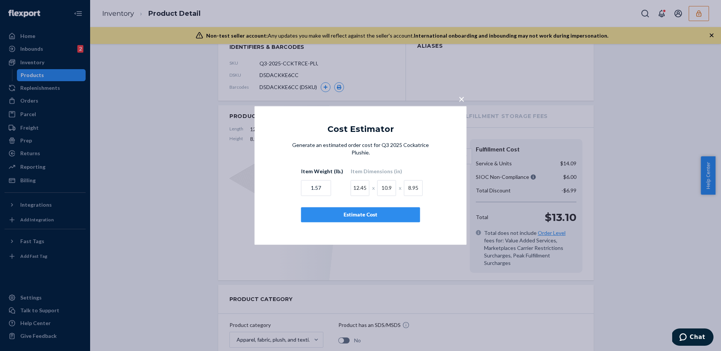
click at [461, 104] on span "×" at bounding box center [461, 98] width 6 height 13
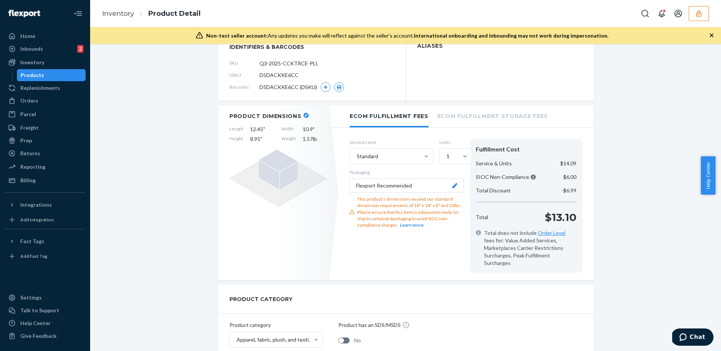
click at [279, 72] on span "D5DACKKE6CC" at bounding box center [278, 75] width 39 height 8
copy span "D5DACKKE6CC"
click at [279, 73] on span "D5DACKKE6CC" at bounding box center [278, 75] width 39 height 8
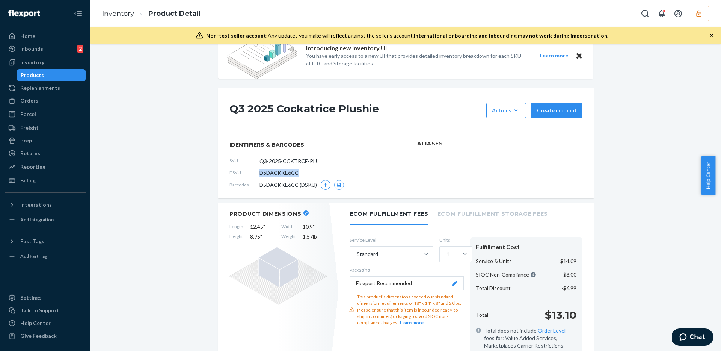
scroll to position [0, 0]
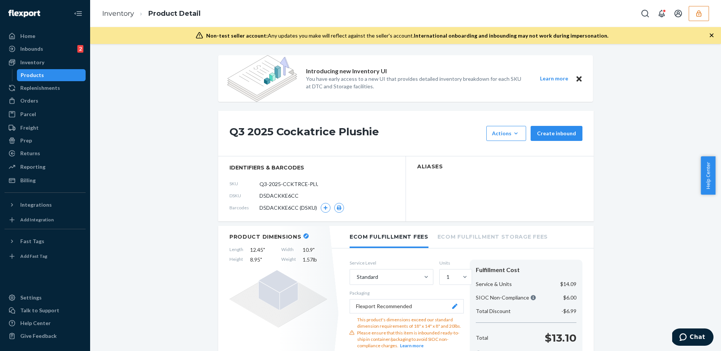
click at [306, 134] on h1 "Q3 2025 Cockatrice Plushie" at bounding box center [355, 133] width 253 height 15
click at [393, 131] on h1 "Q3 2025 Cockatrice Plushie" at bounding box center [355, 133] width 253 height 15
drag, startPoint x: 374, startPoint y: 128, endPoint x: 277, endPoint y: 132, distance: 96.9
click at [277, 132] on h1 "Q3 2025 Cockatrice Plushie" at bounding box center [355, 133] width 253 height 15
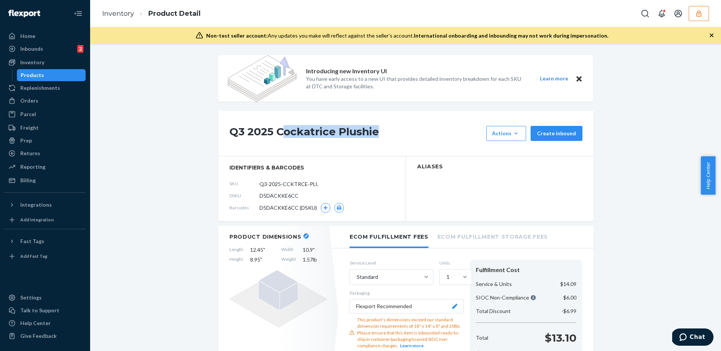
copy h1 "ockatrice Plushie"
drag, startPoint x: 277, startPoint y: 132, endPoint x: 422, endPoint y: 138, distance: 145.0
click at [422, 138] on h1 "Q3 2025 Cockatrice Plushie" at bounding box center [355, 133] width 253 height 15
copy h1 "Cockatrice Plushie"
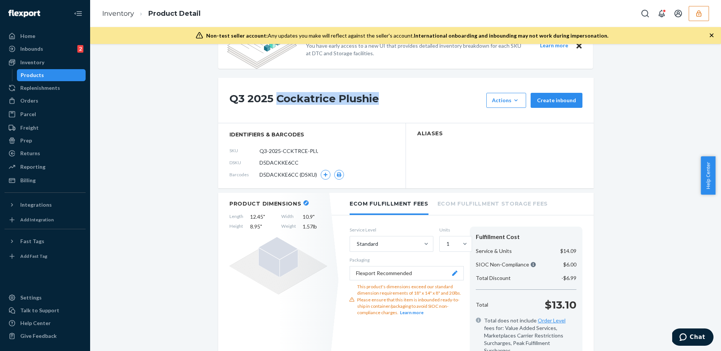
scroll to position [69, 0]
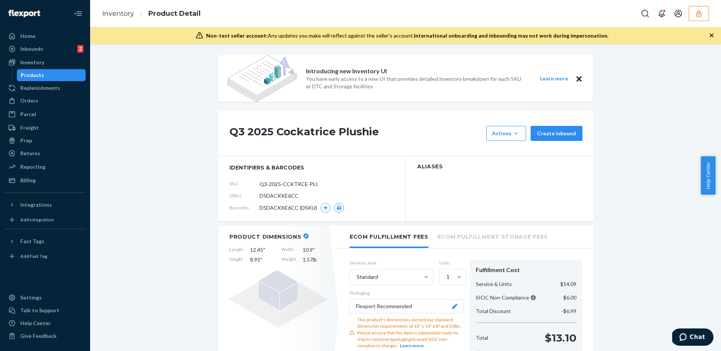
click at [277, 197] on span "D5DACKKE6CC" at bounding box center [278, 196] width 39 height 8
copy span "D5DACKKE6CC"
click at [303, 237] on button "button" at bounding box center [305, 235] width 5 height 5
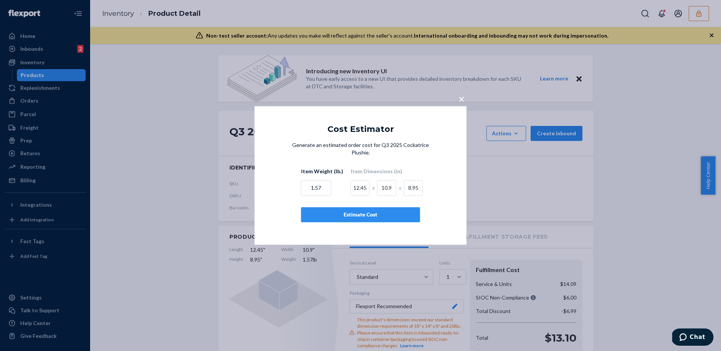
click at [463, 104] on span "×" at bounding box center [461, 98] width 6 height 13
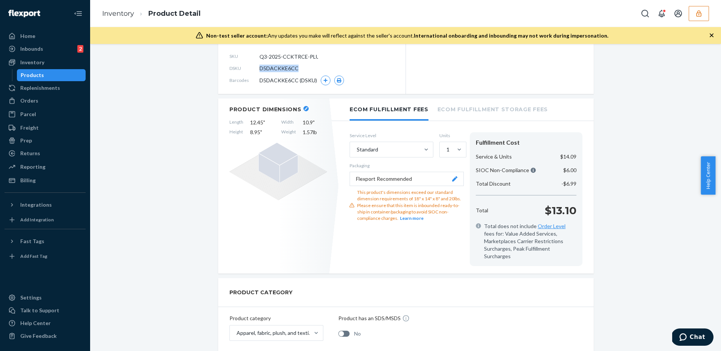
scroll to position [128, 0]
